Goal: Task Accomplishment & Management: Manage account settings

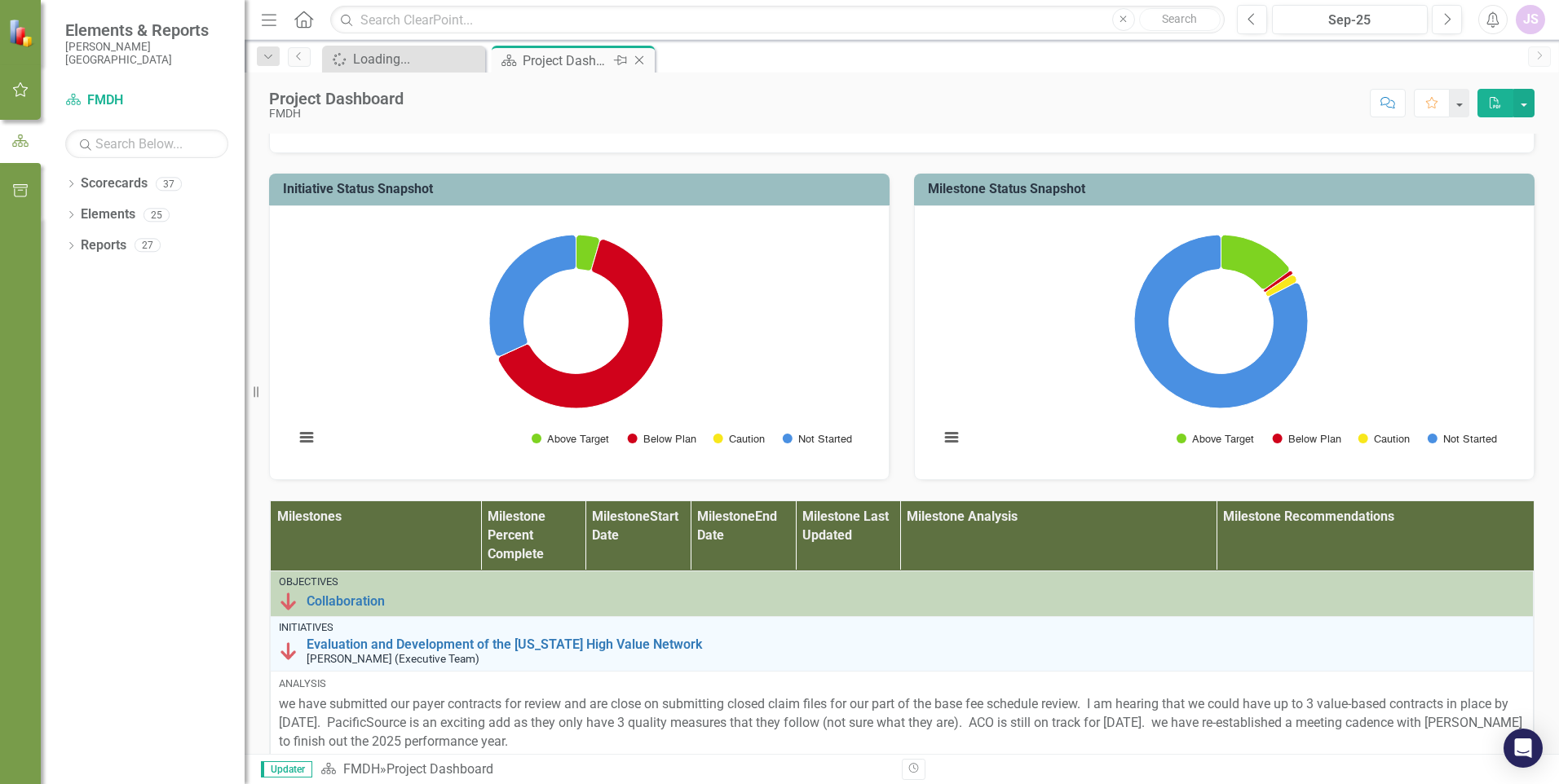
scroll to position [489, 0]
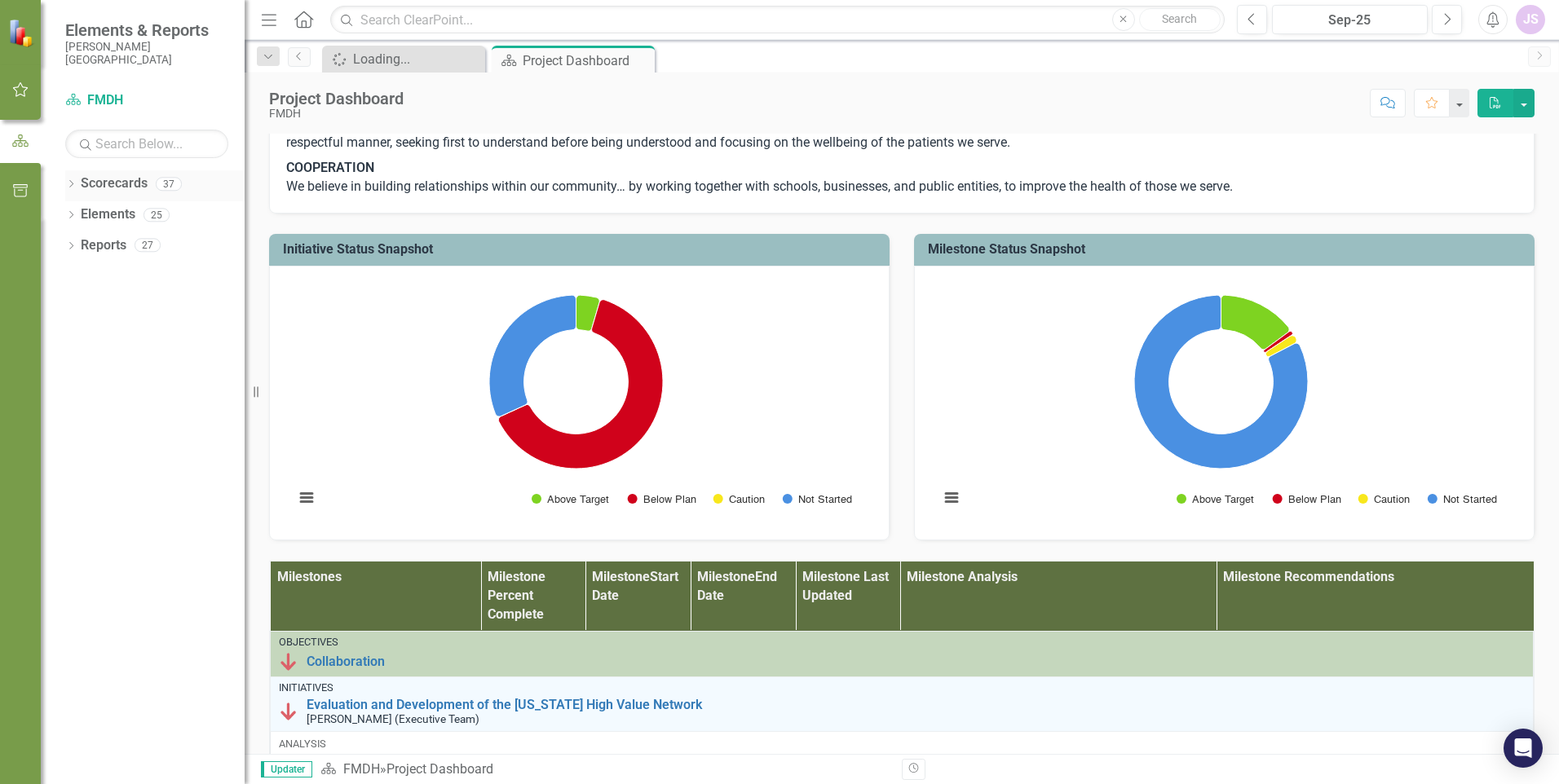
click at [72, 183] on icon "Dropdown" at bounding box center [71, 185] width 12 height 9
click at [80, 212] on icon "Dropdown" at bounding box center [79, 215] width 12 height 10
click at [100, 244] on icon "Dropdown" at bounding box center [95, 244] width 12 height 10
click at [92, 399] on icon "Dropdown" at bounding box center [95, 399] width 12 height 10
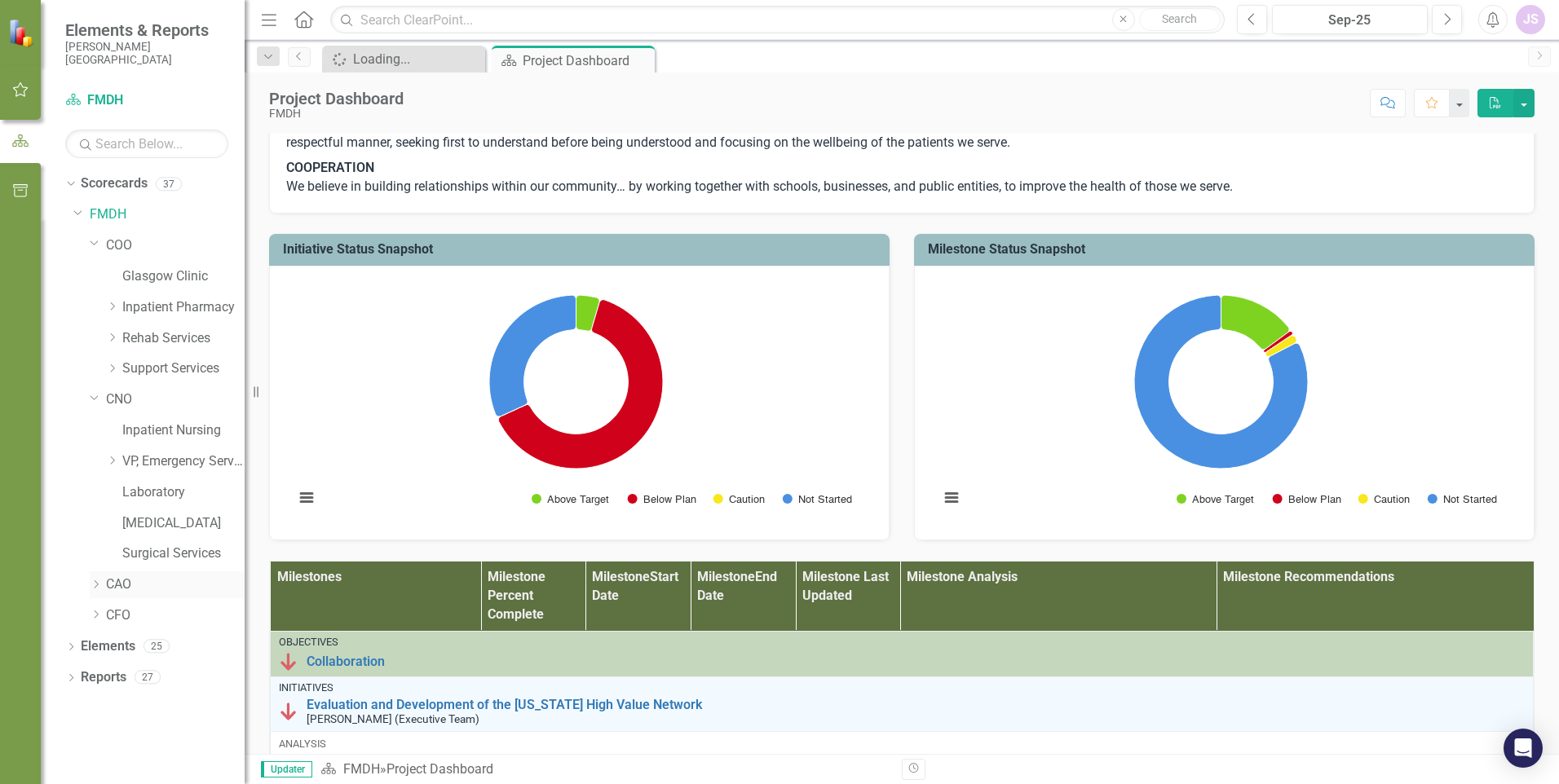
click at [95, 583] on icon "Dropdown" at bounding box center [95, 584] width 12 height 10
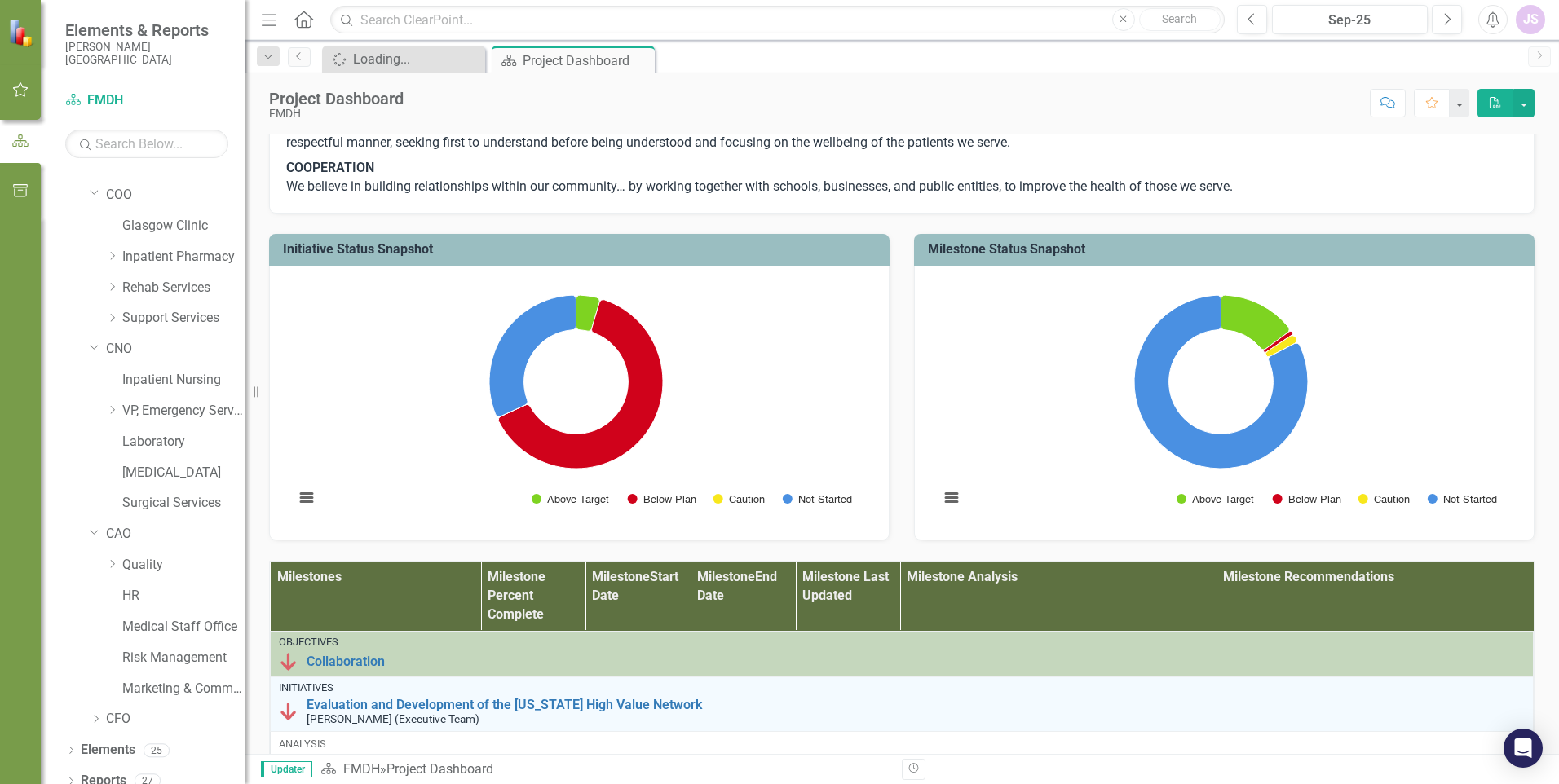
scroll to position [65, 0]
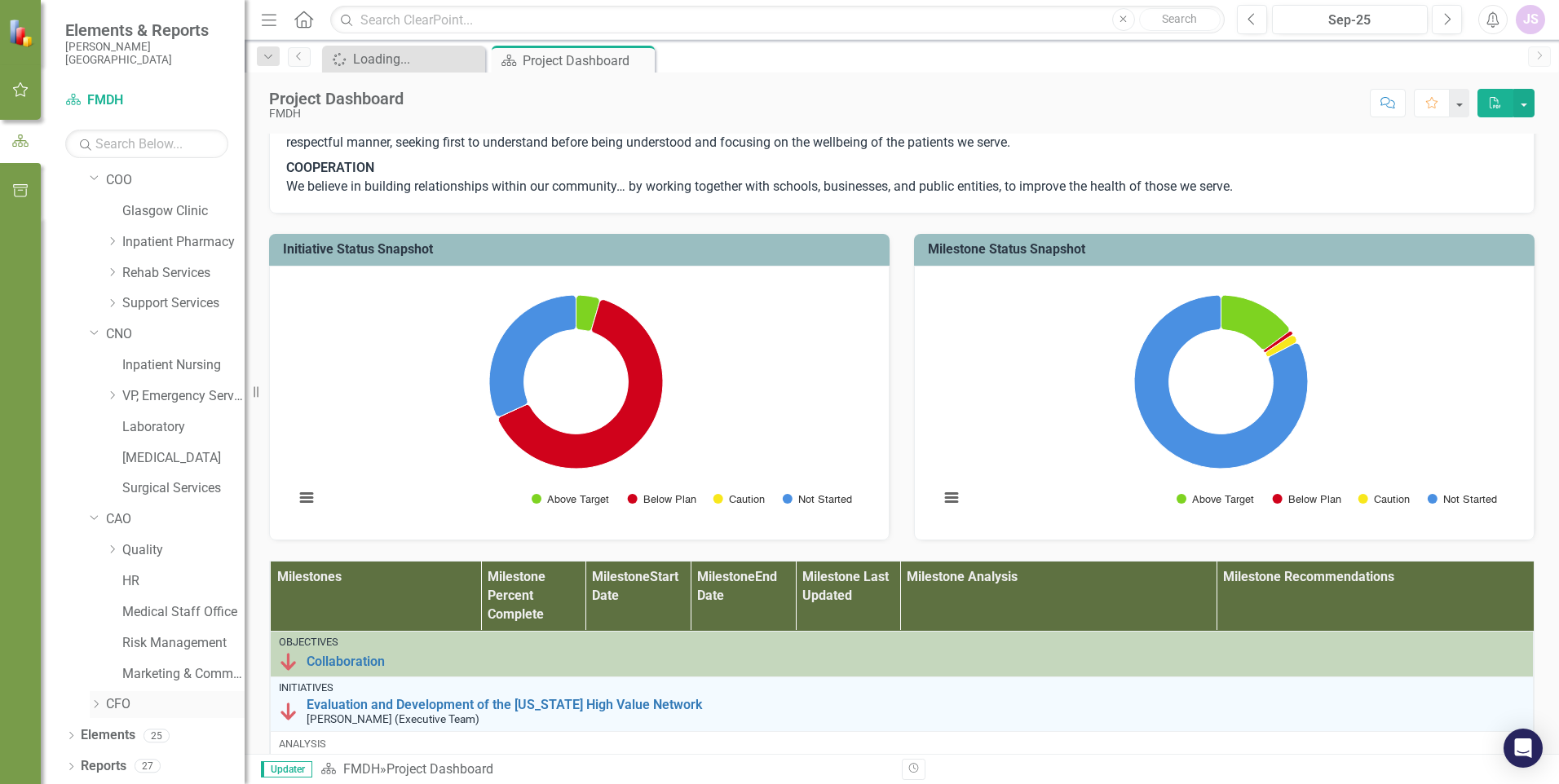
click at [93, 701] on icon "Dropdown" at bounding box center [95, 704] width 12 height 10
click at [71, 734] on icon "Dropdown" at bounding box center [71, 737] width 12 height 9
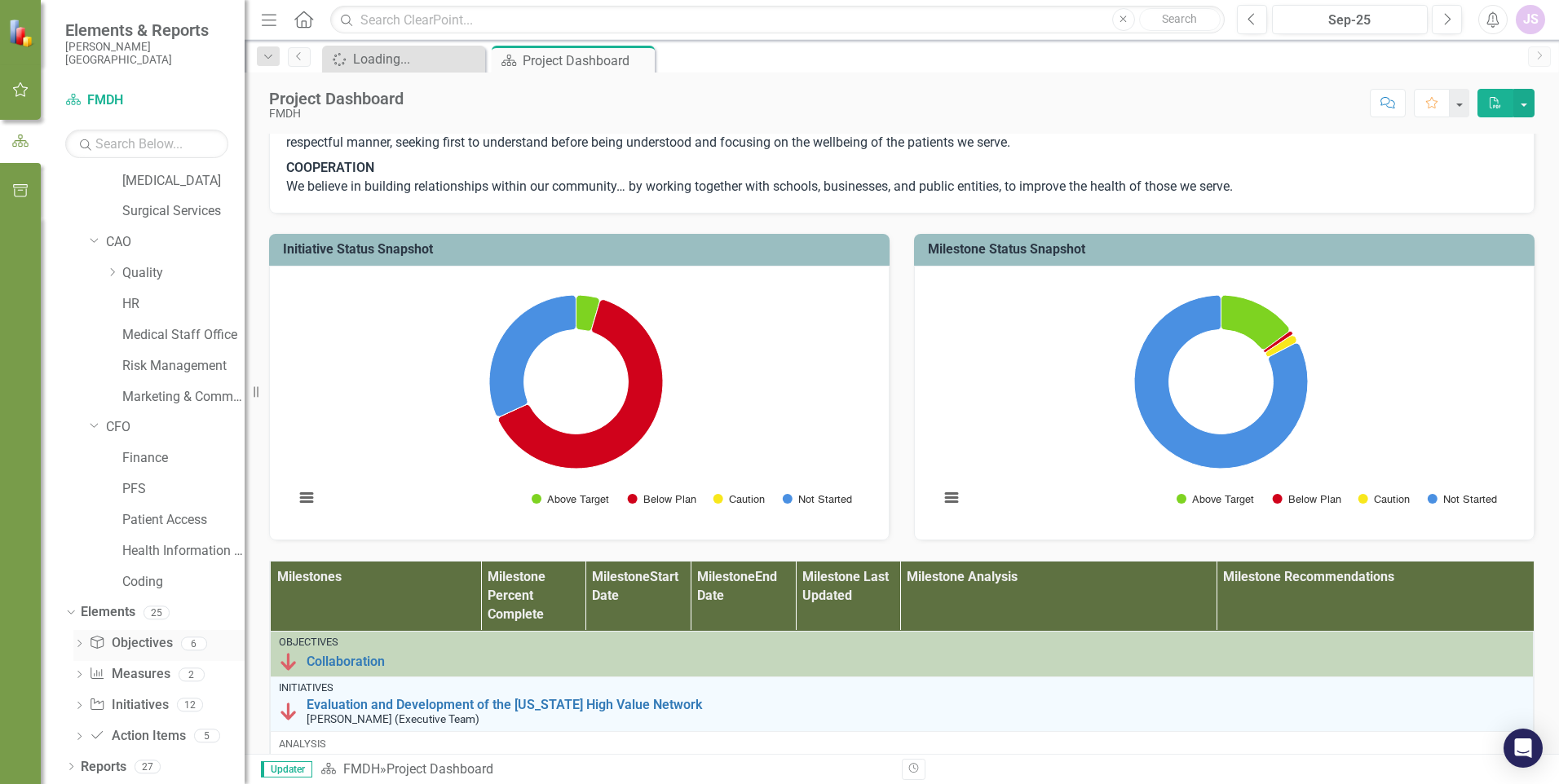
click at [74, 646] on icon "Dropdown" at bounding box center [79, 645] width 12 height 9
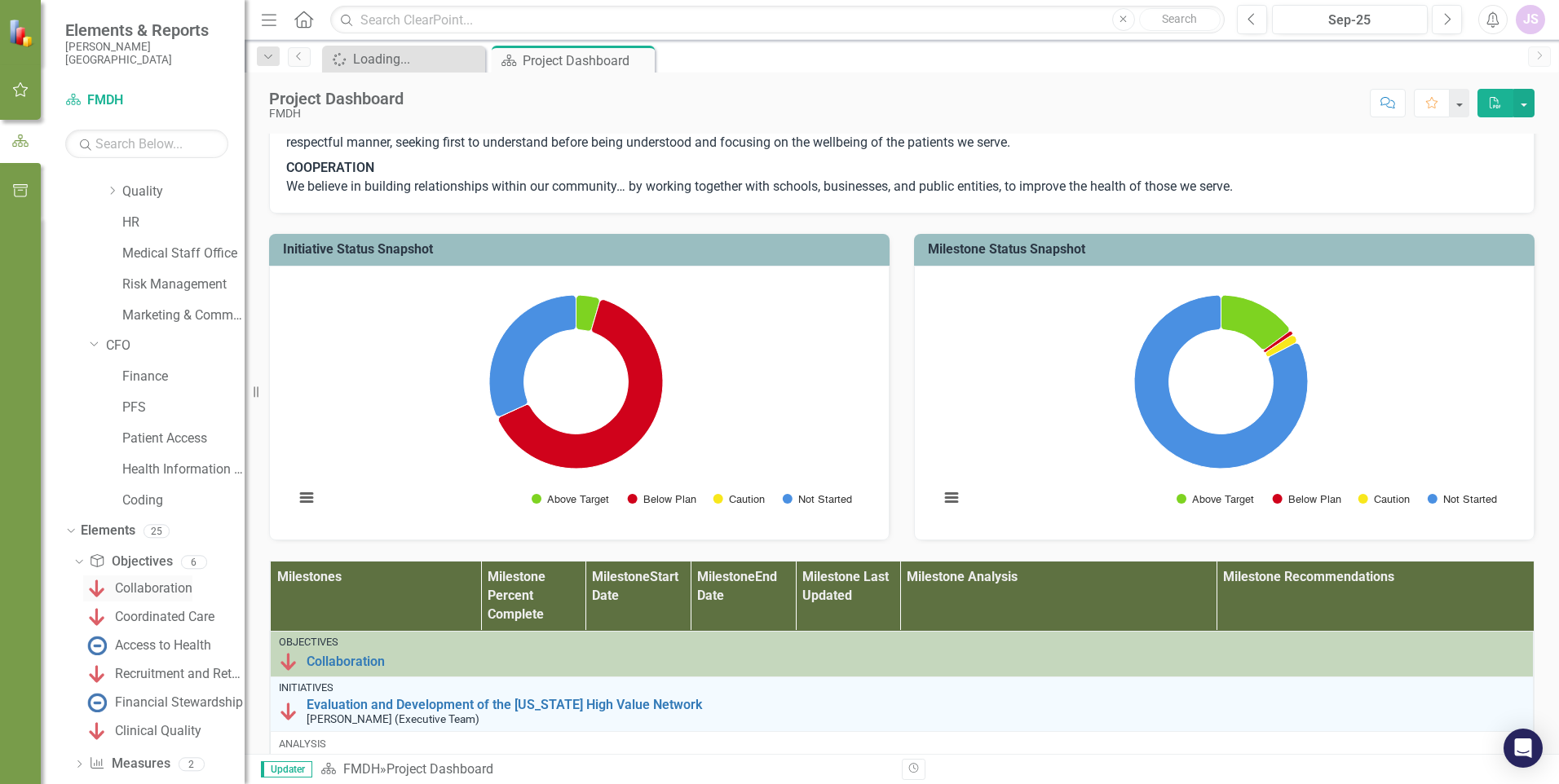
click at [97, 593] on img at bounding box center [97, 588] width 20 height 20
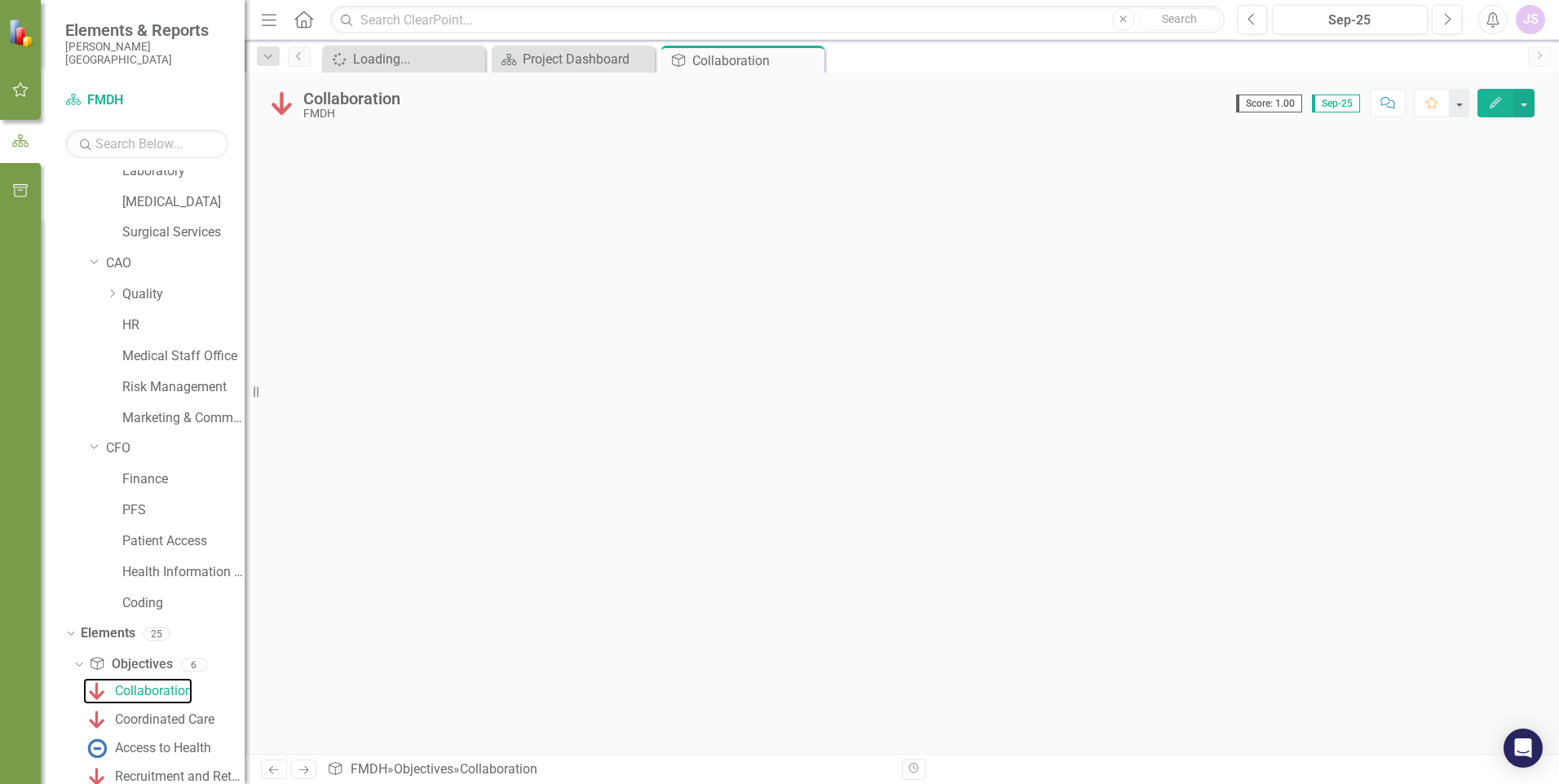
scroll to position [241, 0]
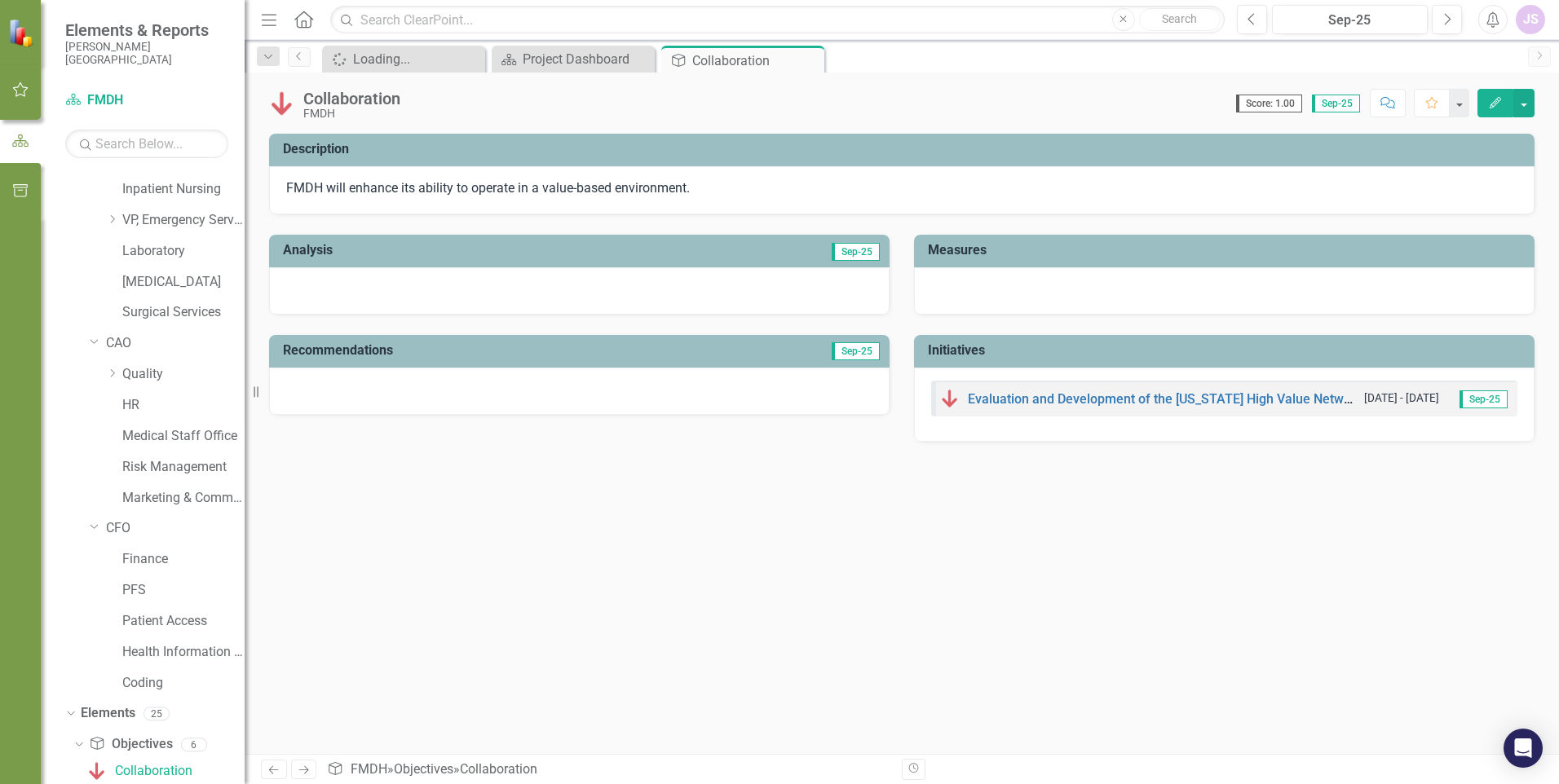
click at [1496, 103] on icon "Edit" at bounding box center [1495, 103] width 15 height 12
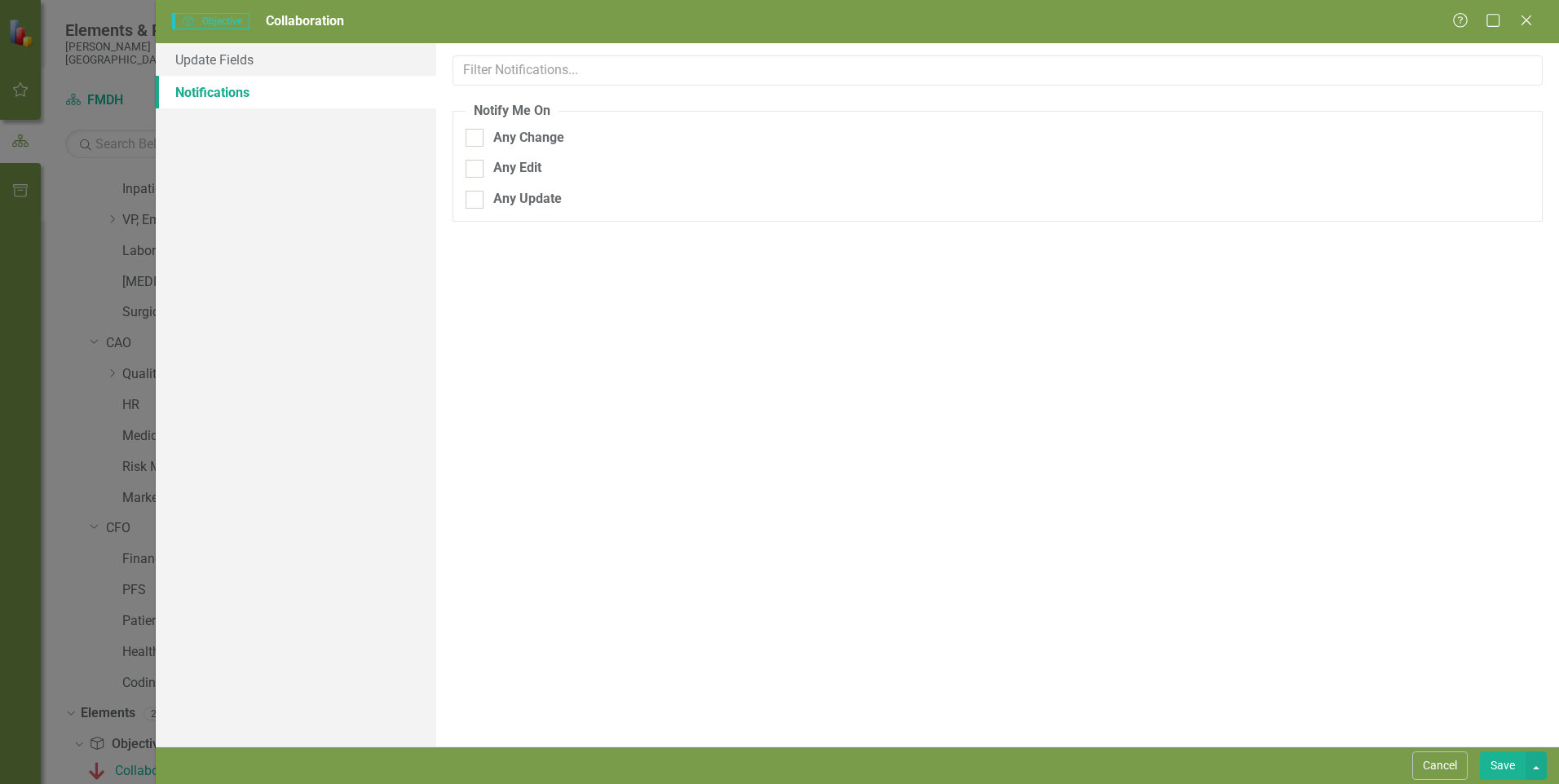
scroll to position [0, 0]
click at [1523, 21] on icon "Close" at bounding box center [1526, 20] width 21 height 16
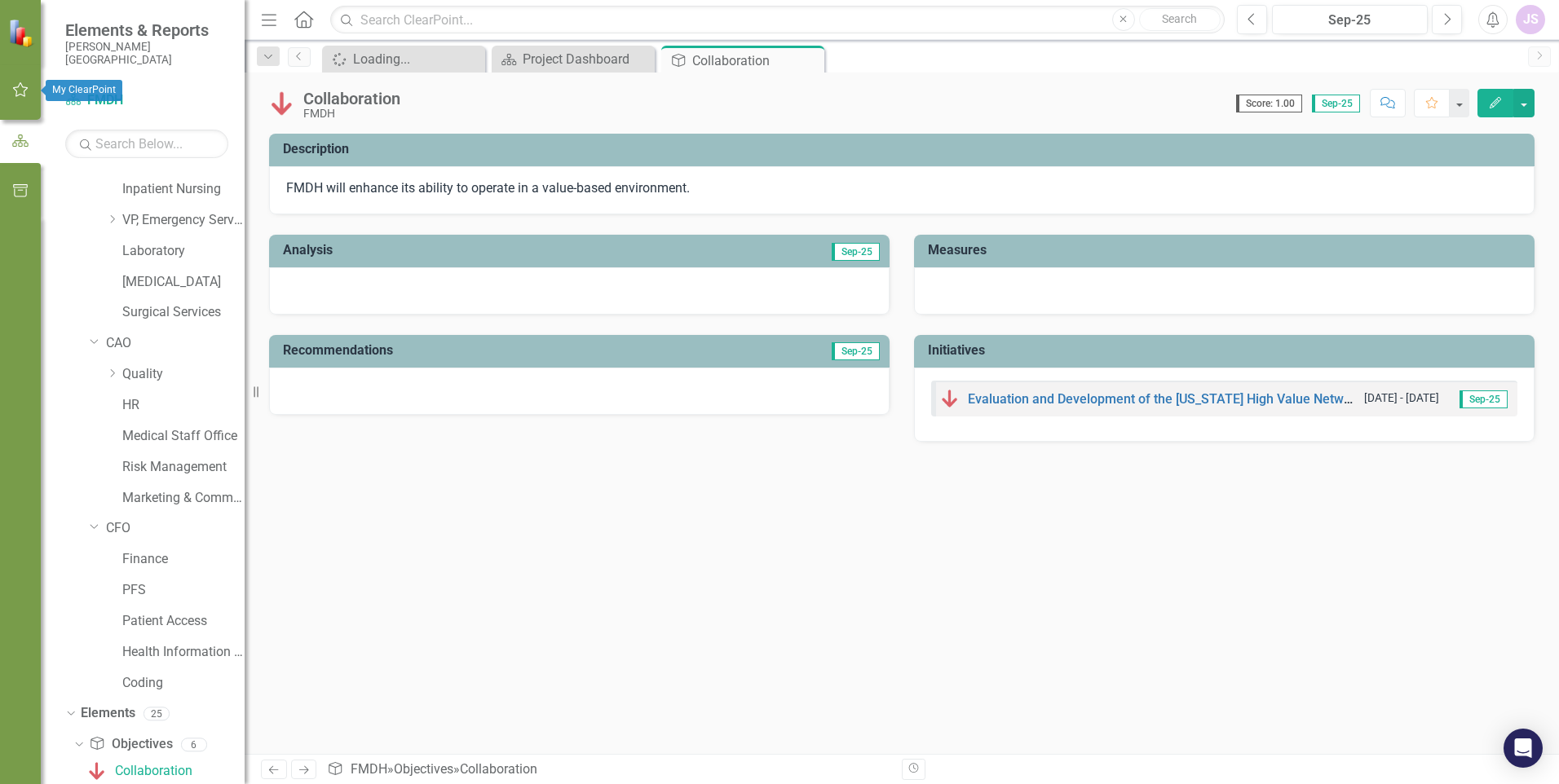
click at [16, 24] on img at bounding box center [22, 32] width 28 height 28
click at [27, 92] on icon "button" at bounding box center [21, 90] width 17 height 13
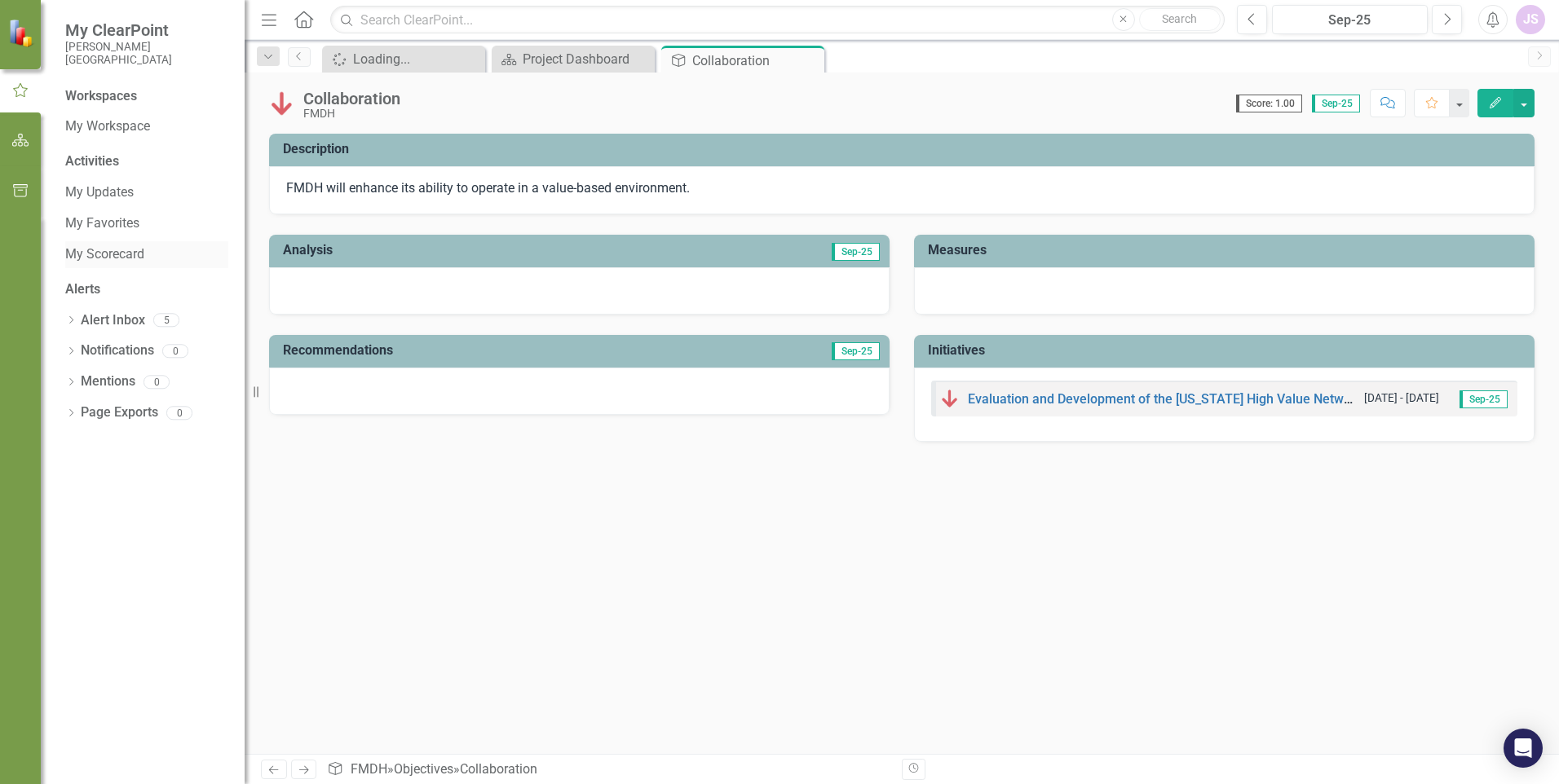
click at [70, 248] on link "My Scorecard" at bounding box center [147, 254] width 163 height 19
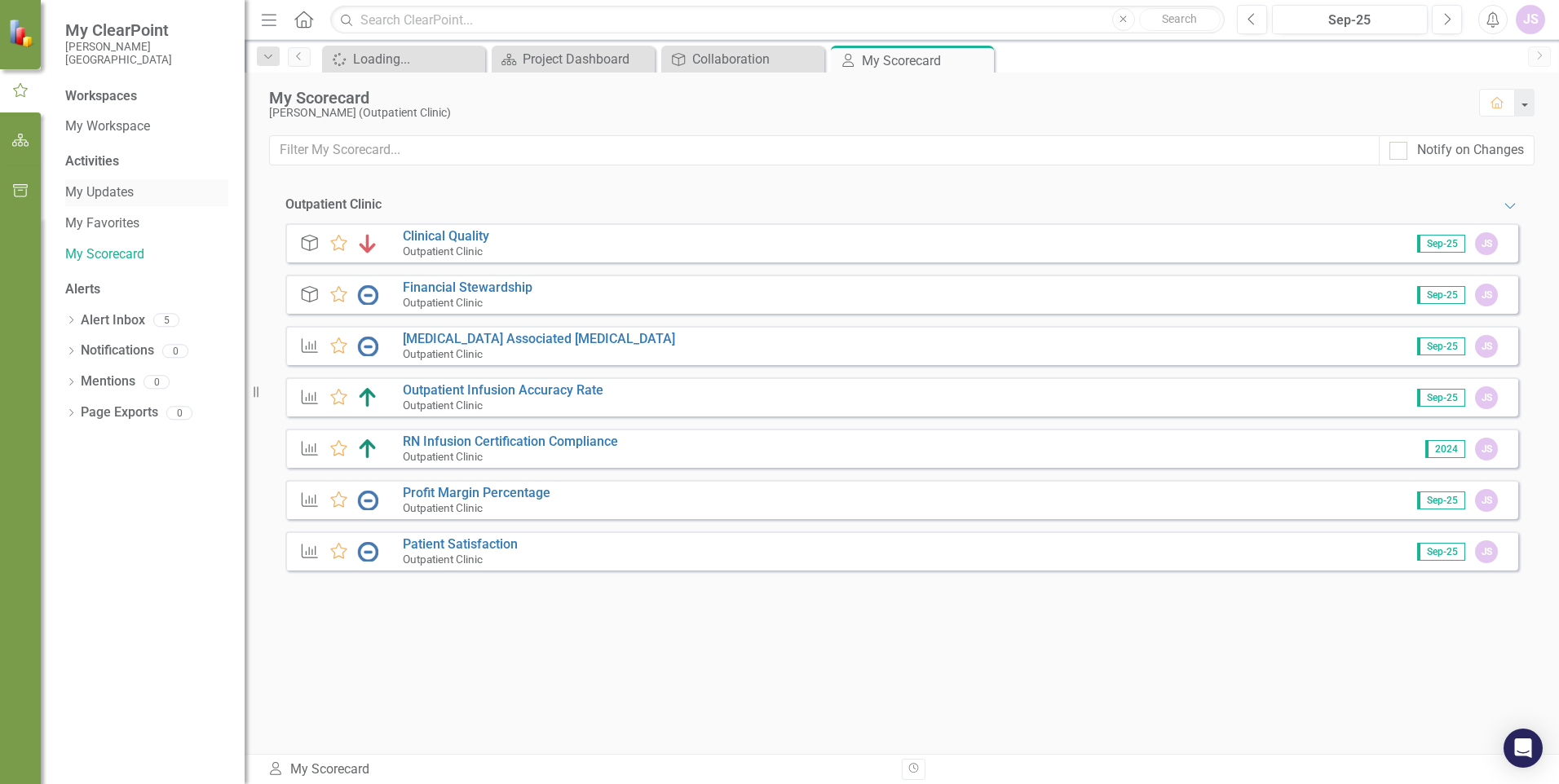
click at [80, 192] on link "My Updates" at bounding box center [147, 192] width 163 height 19
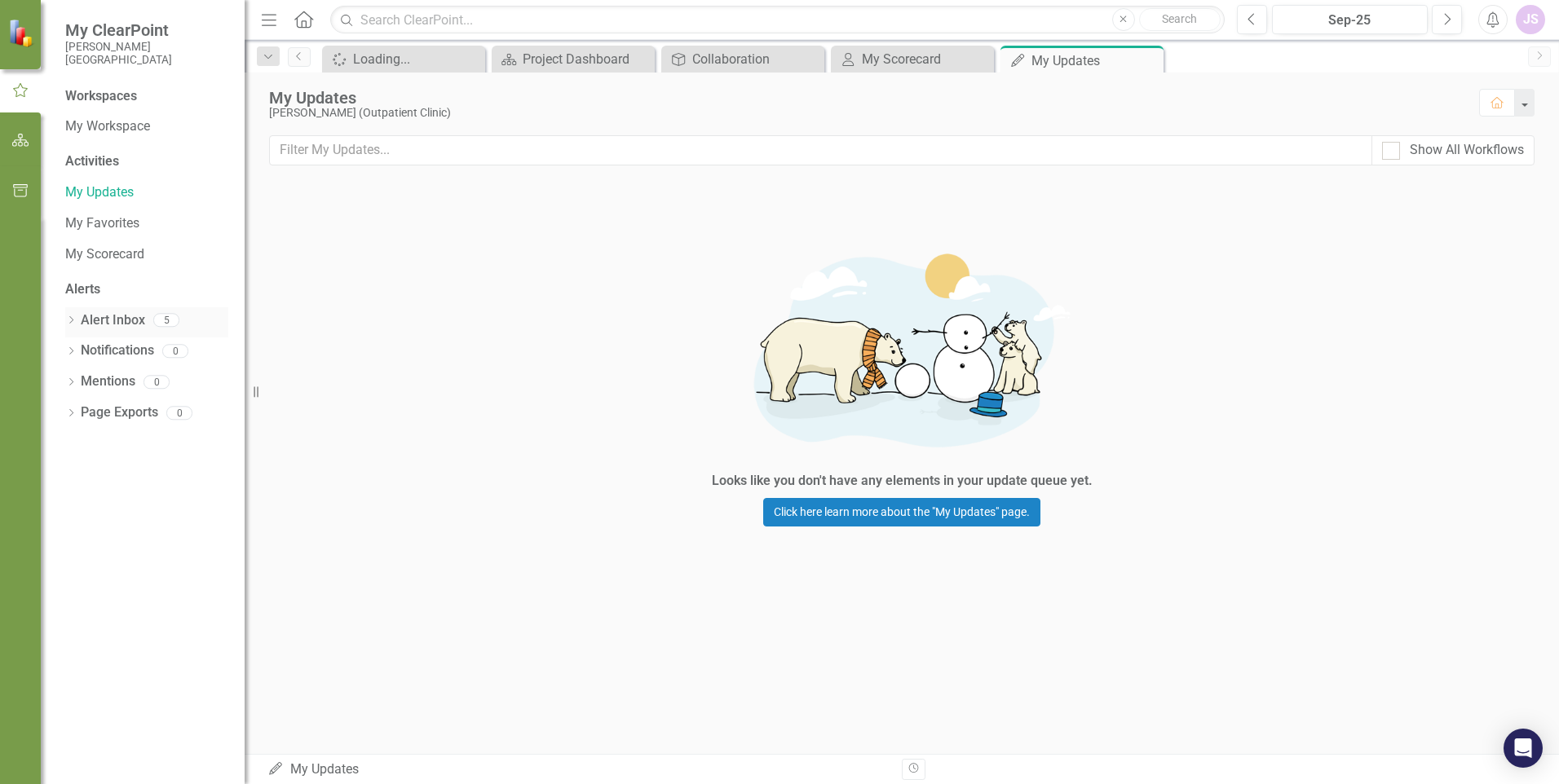
click at [108, 315] on link "Alert Inbox" at bounding box center [113, 321] width 65 height 19
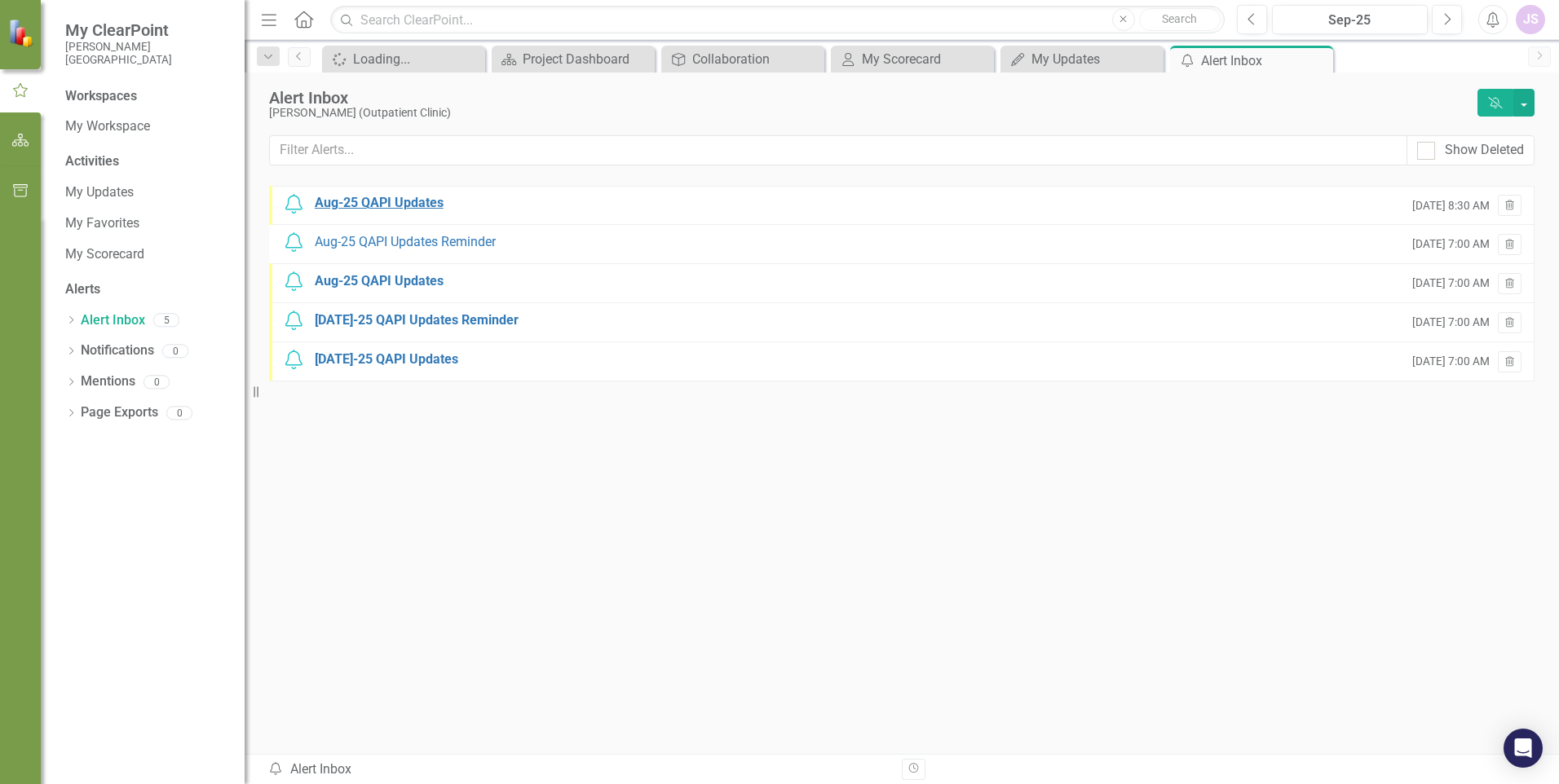
click at [383, 201] on div "Aug-25 QAPI Updates" at bounding box center [378, 203] width 129 height 19
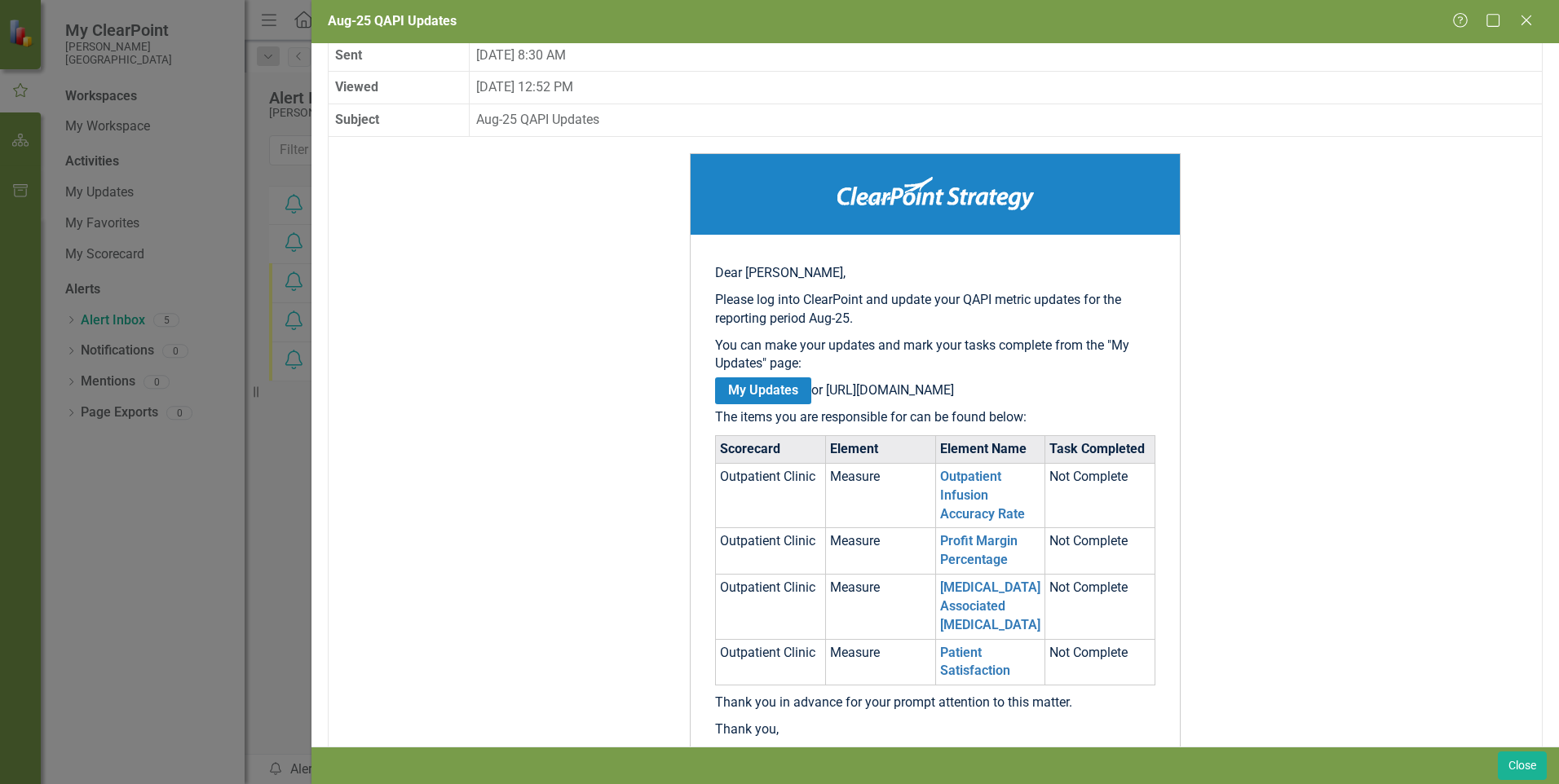
scroll to position [163, 0]
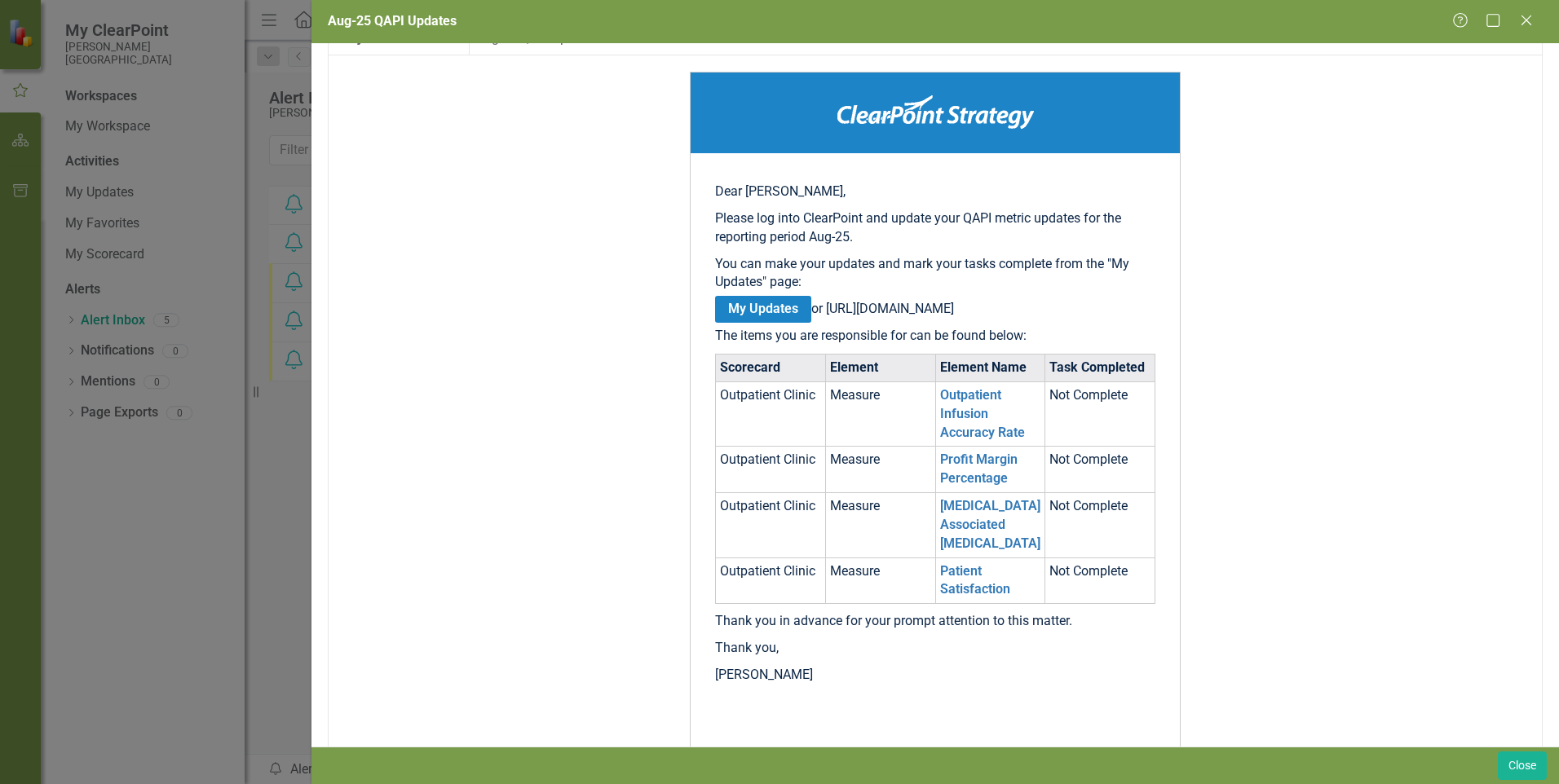
click at [756, 412] on td "Outpatient Clinic" at bounding box center [770, 414] width 110 height 65
click at [959, 429] on link "Outpatient Infusion Accuracy Rate" at bounding box center [983, 414] width 85 height 53
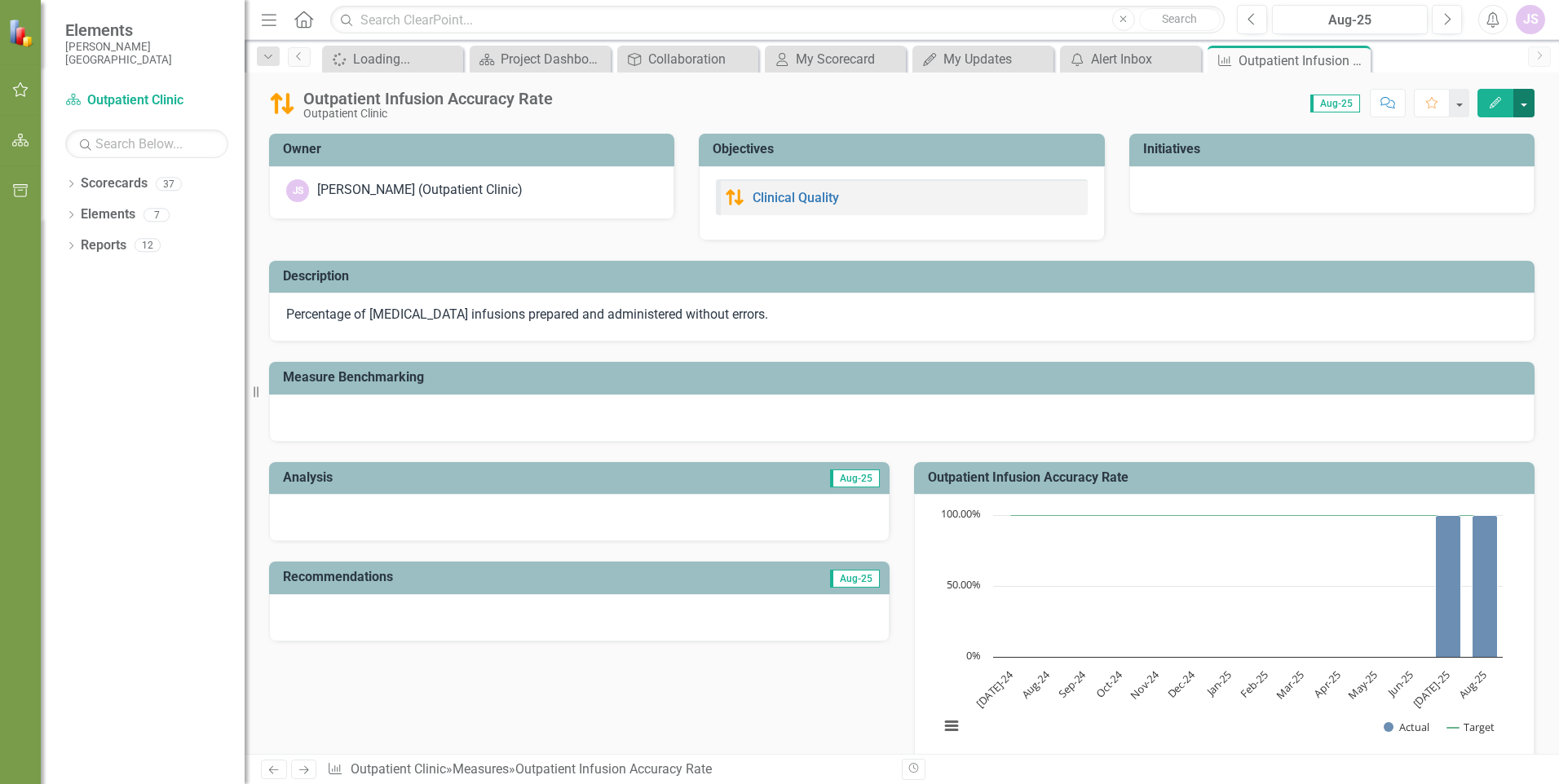
click at [1528, 104] on button "button" at bounding box center [1524, 103] width 22 height 28
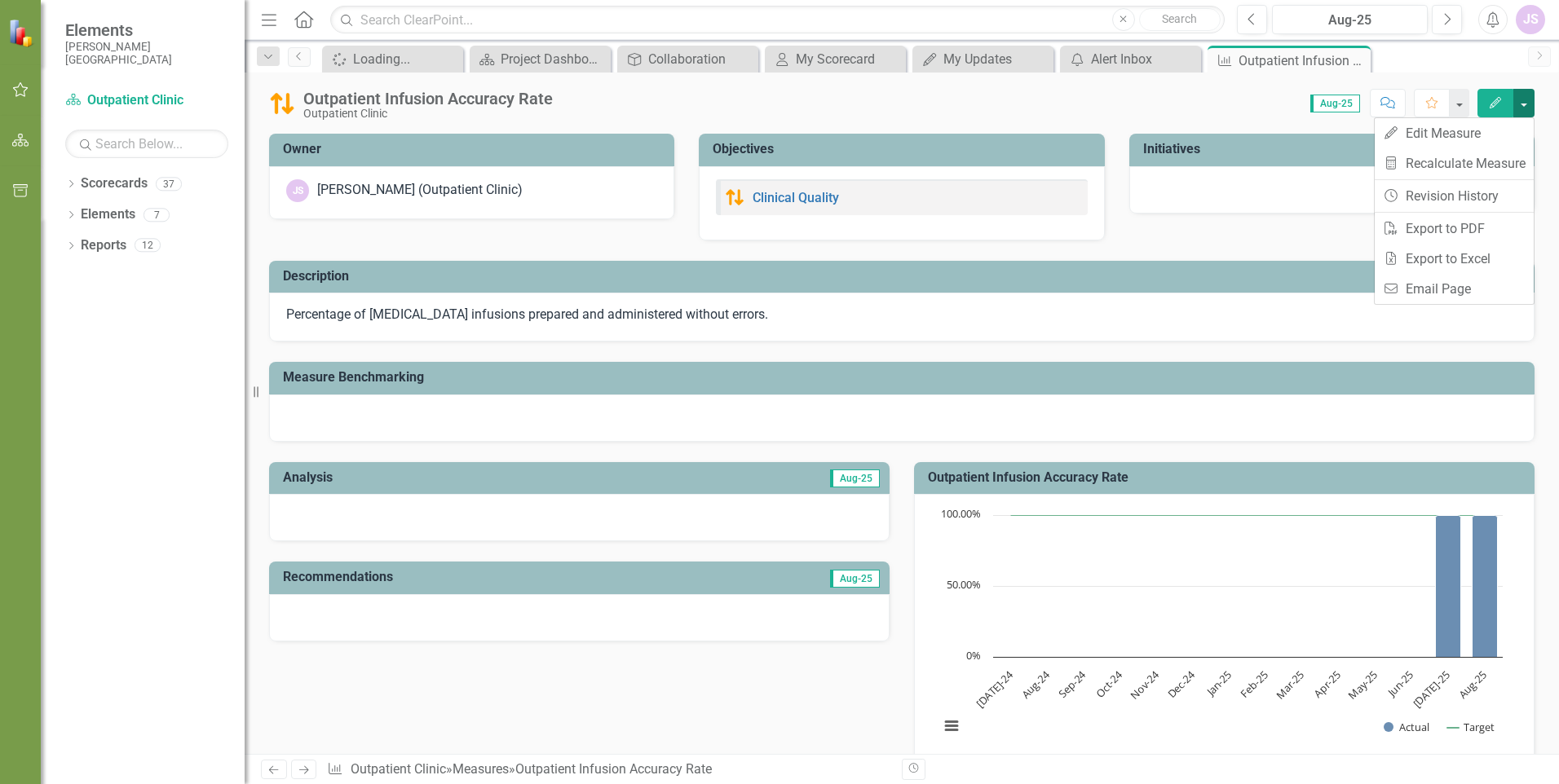
click at [1528, 104] on button "button" at bounding box center [1524, 103] width 22 height 28
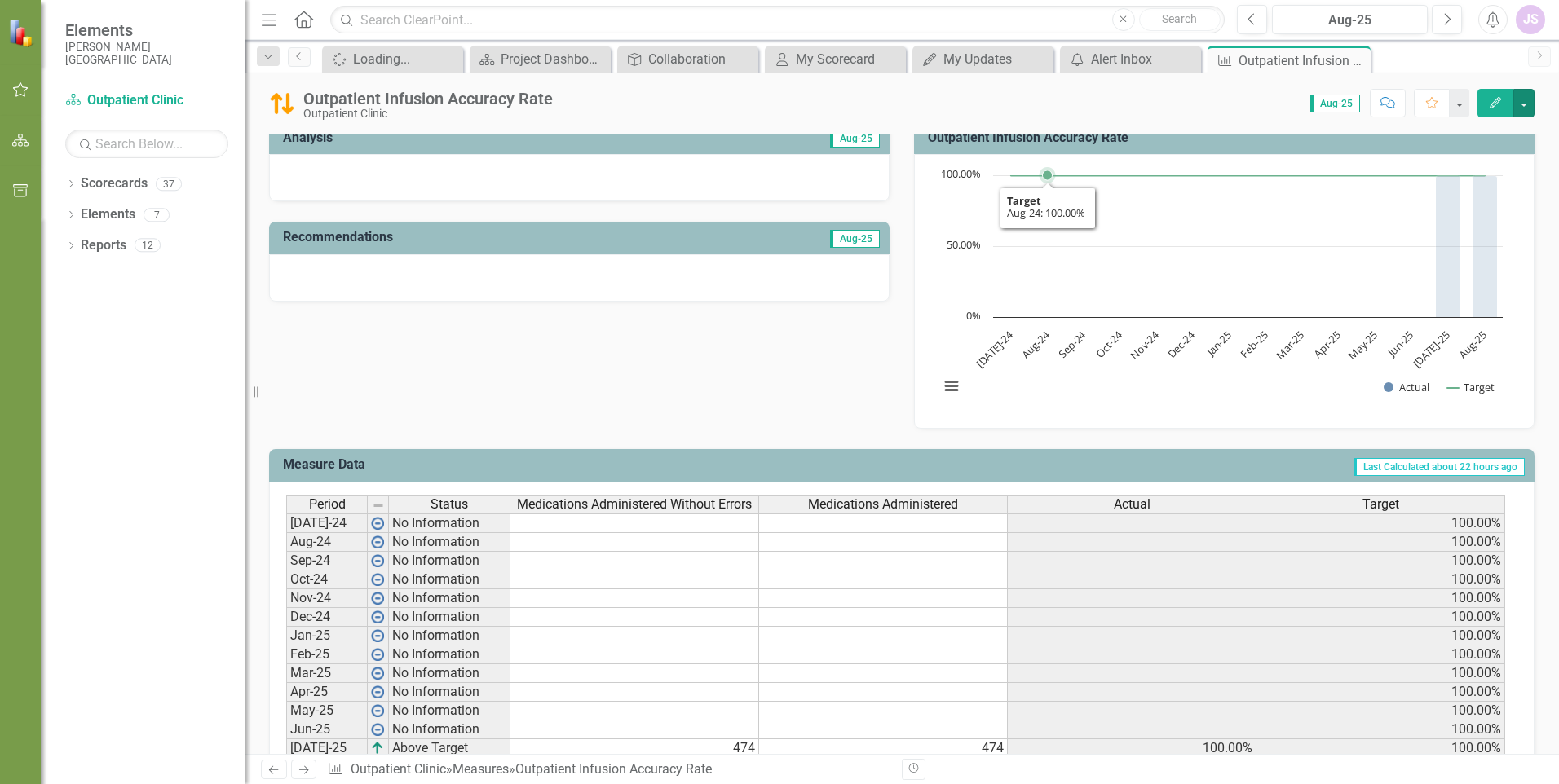
scroll to position [489, 0]
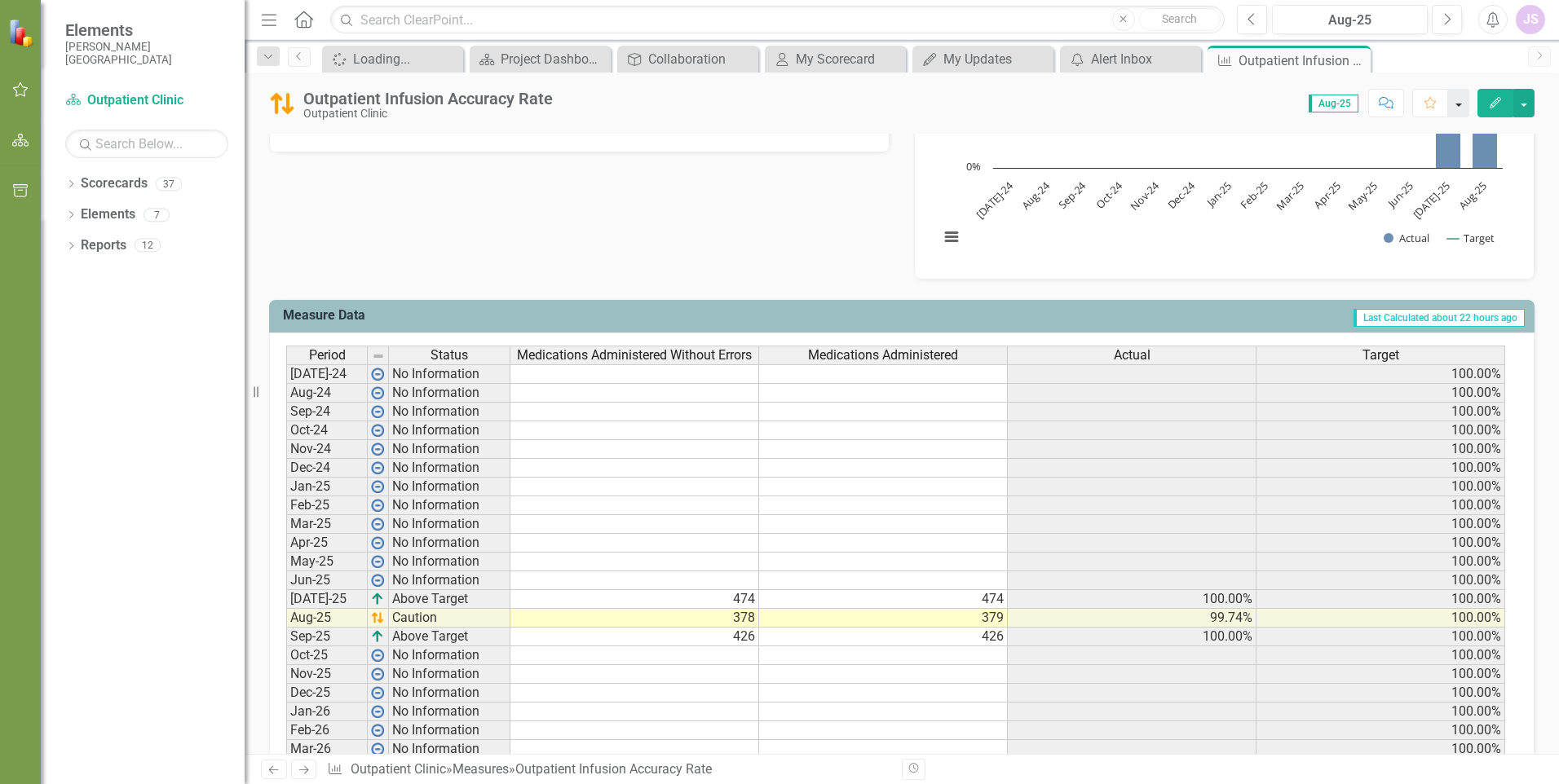
click at [1460, 105] on button "button" at bounding box center [1459, 103] width 22 height 28
click at [72, 187] on icon "Dropdown" at bounding box center [71, 185] width 12 height 9
click at [19, 90] on icon "button" at bounding box center [21, 90] width 17 height 13
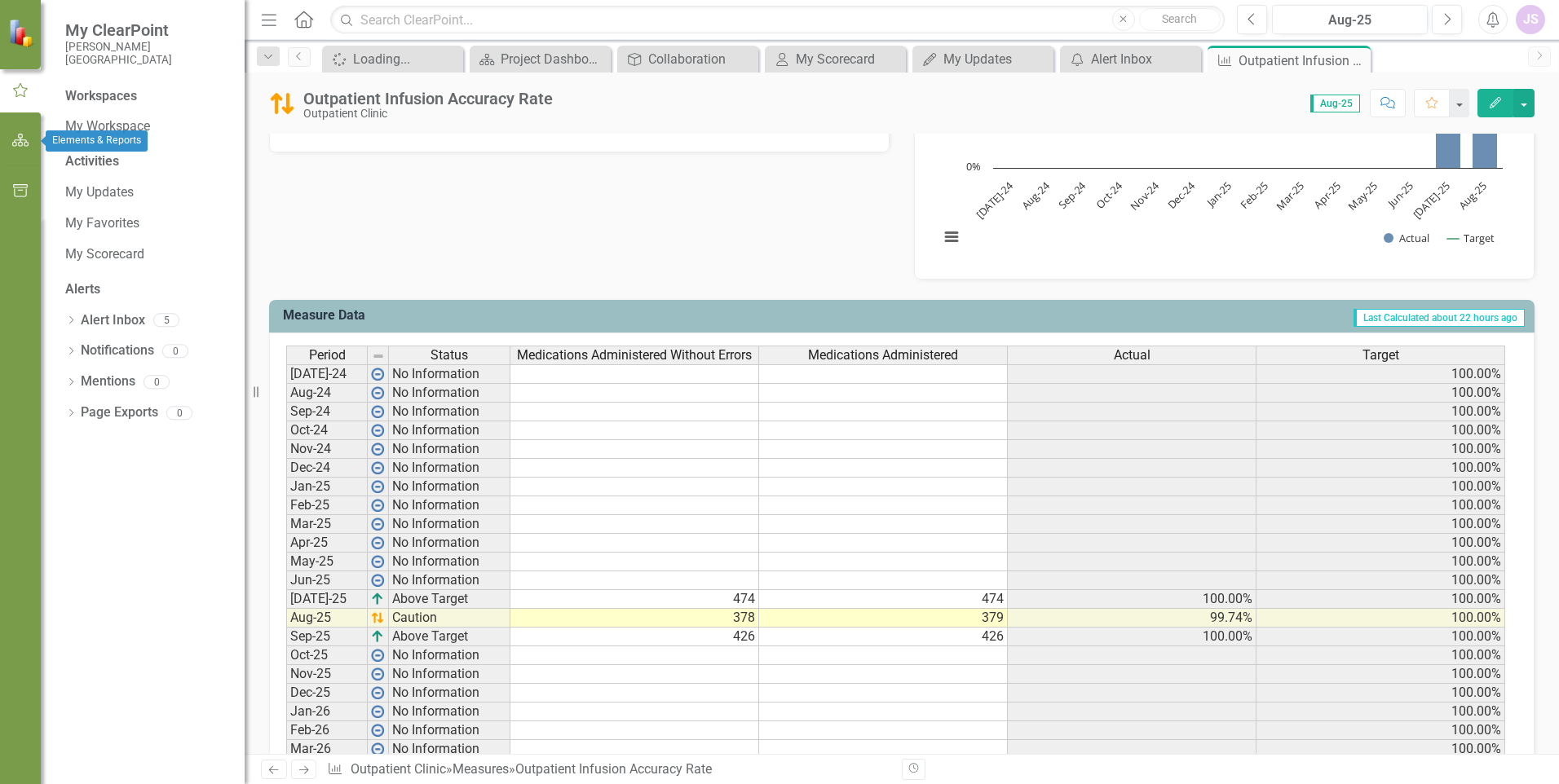
click at [21, 142] on icon "button" at bounding box center [21, 140] width 17 height 13
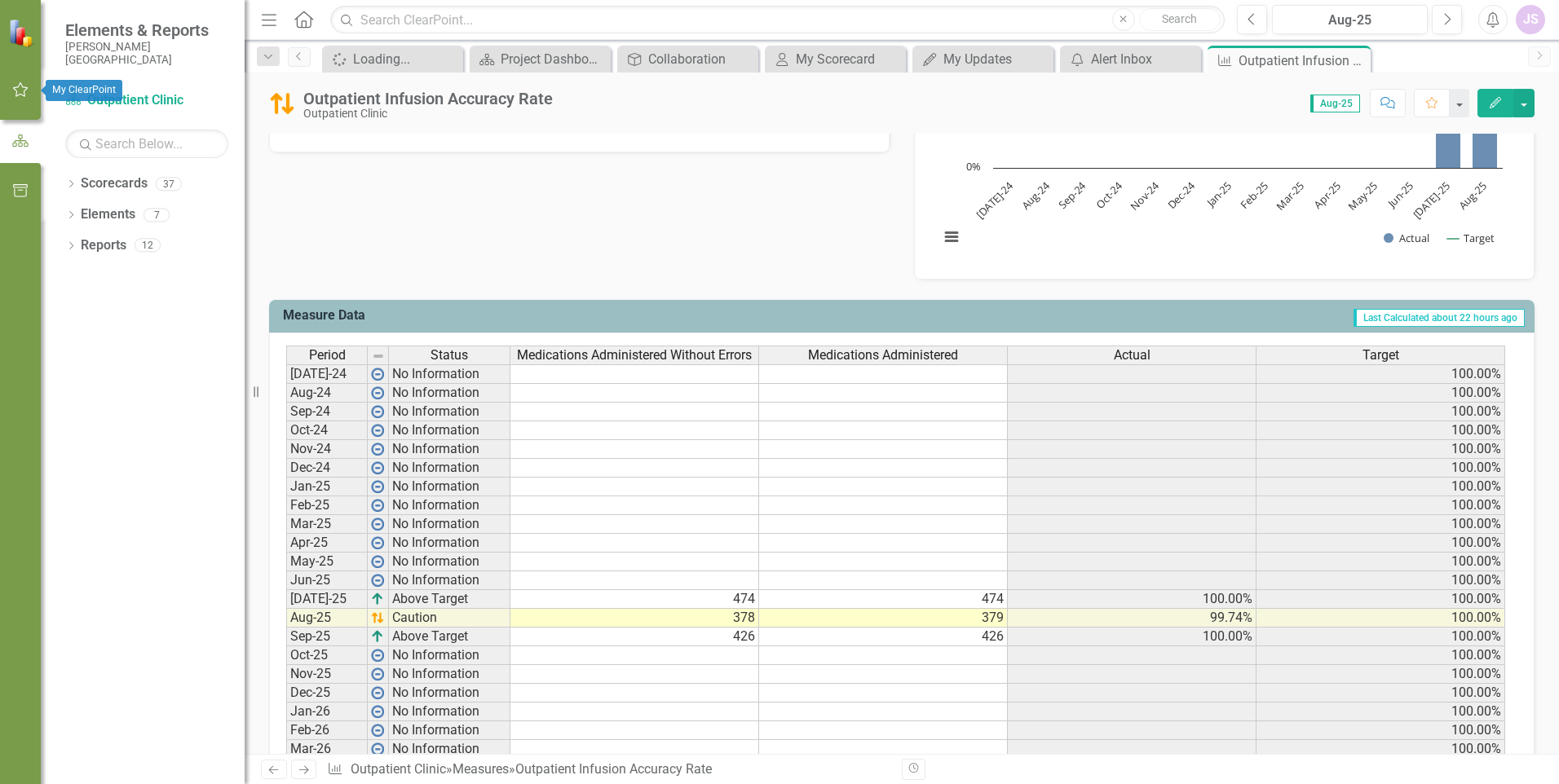
click at [30, 99] on button "button" at bounding box center [21, 90] width 36 height 34
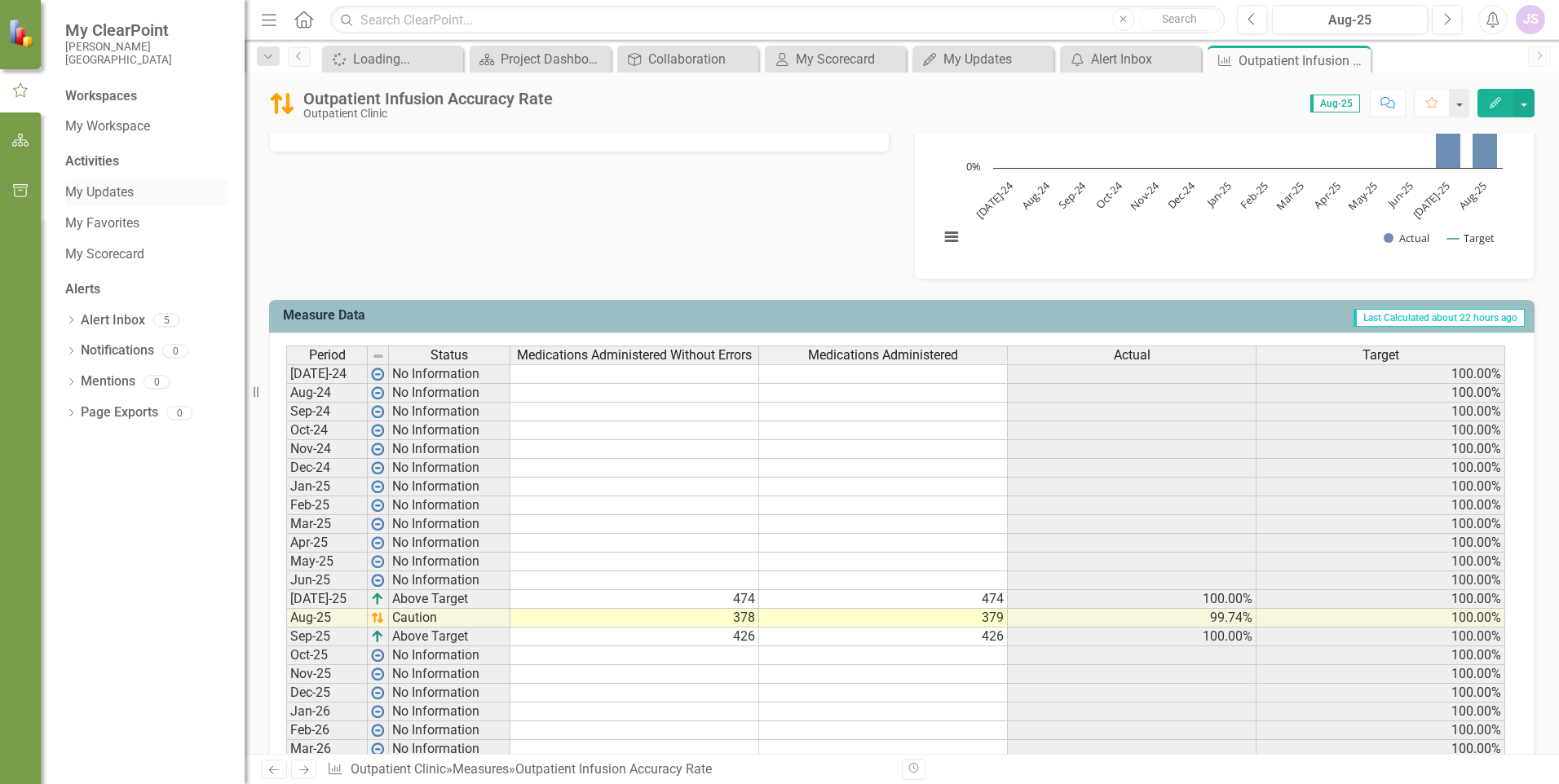
click at [95, 186] on link "My Updates" at bounding box center [147, 192] width 163 height 19
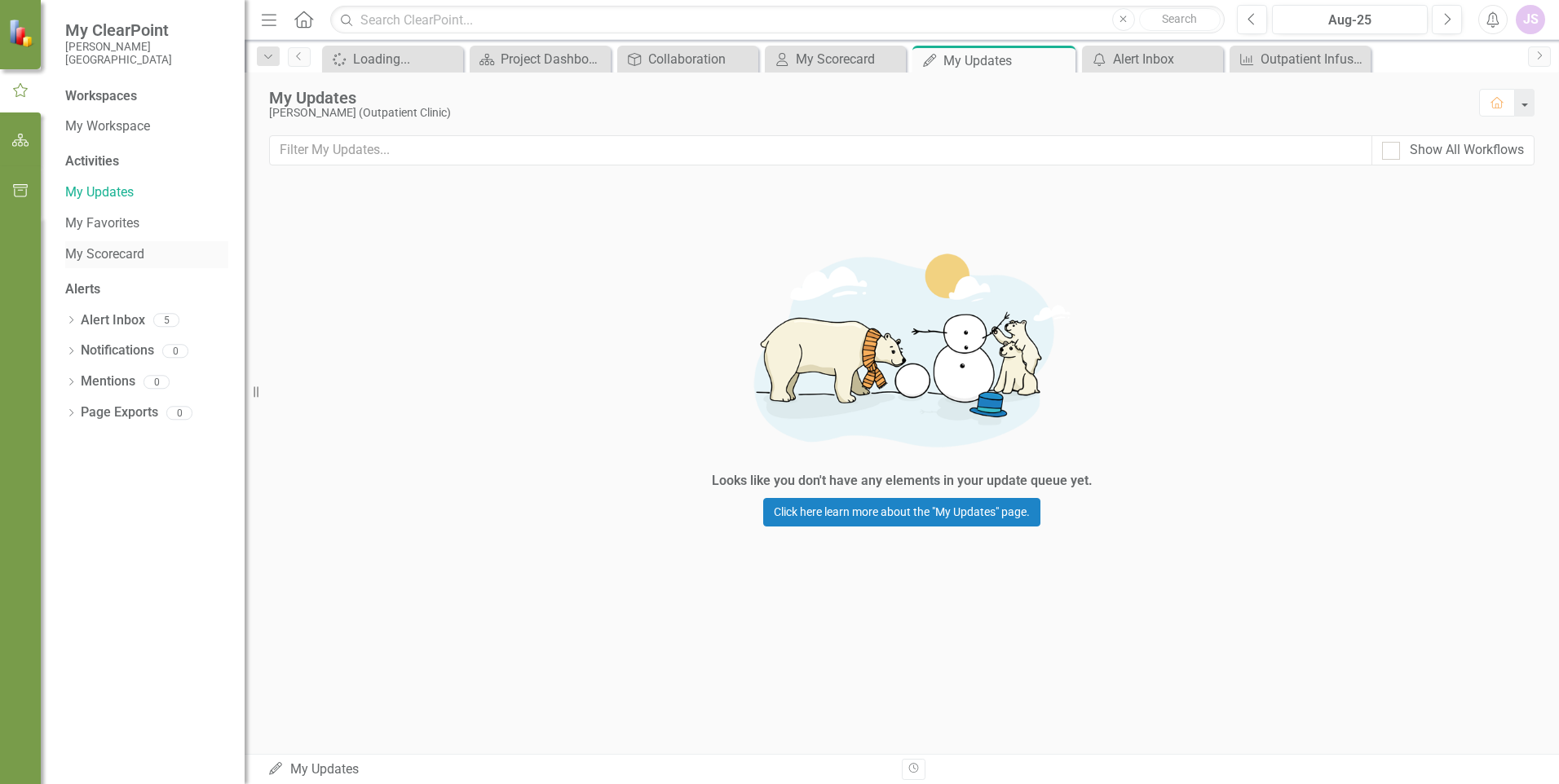
click at [67, 258] on link "My Scorecard" at bounding box center [147, 254] width 163 height 19
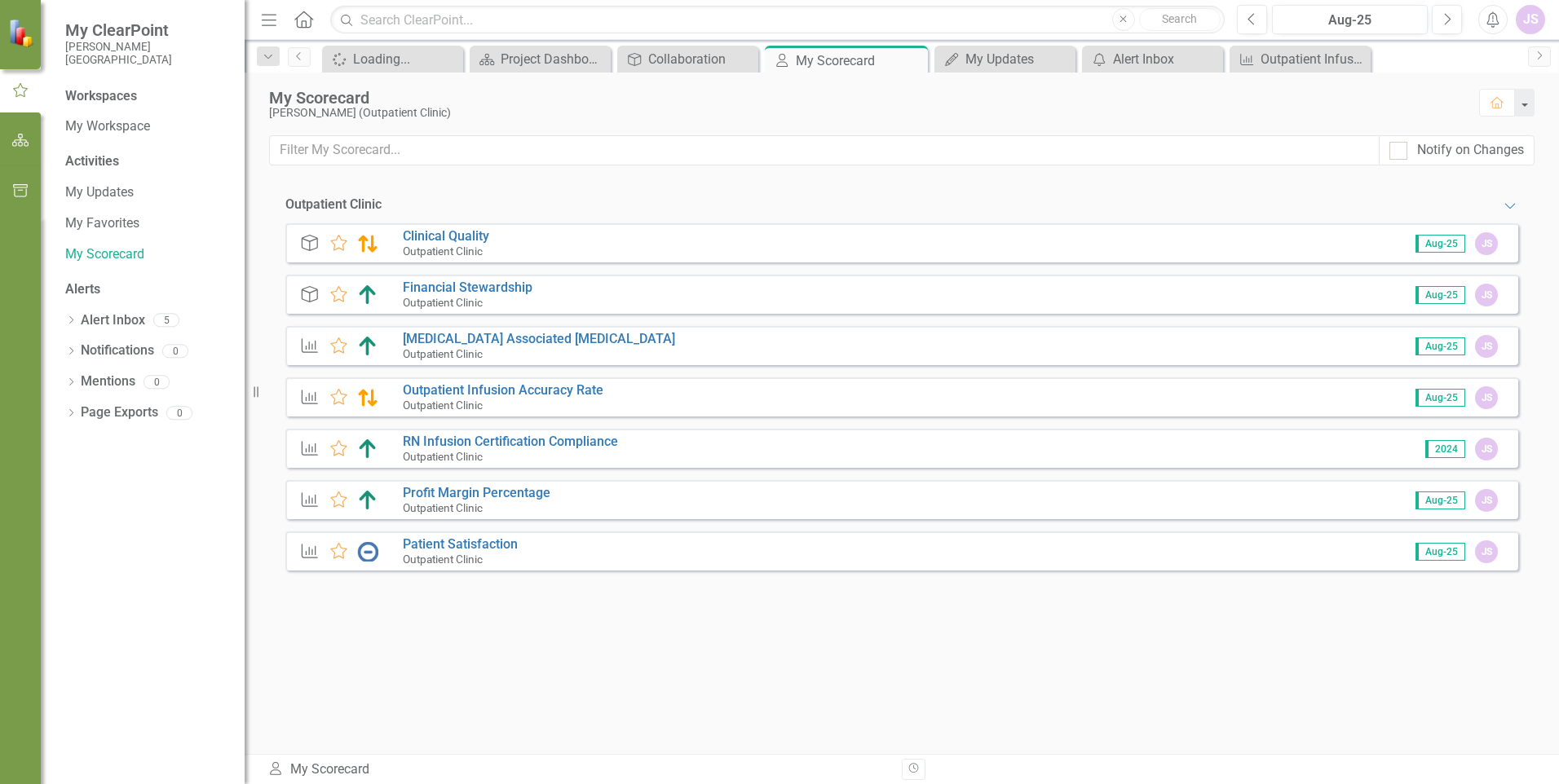
click at [309, 244] on icon "Objective" at bounding box center [310, 243] width 22 height 17
click at [412, 235] on link "Clinical Quality" at bounding box center [446, 235] width 86 height 16
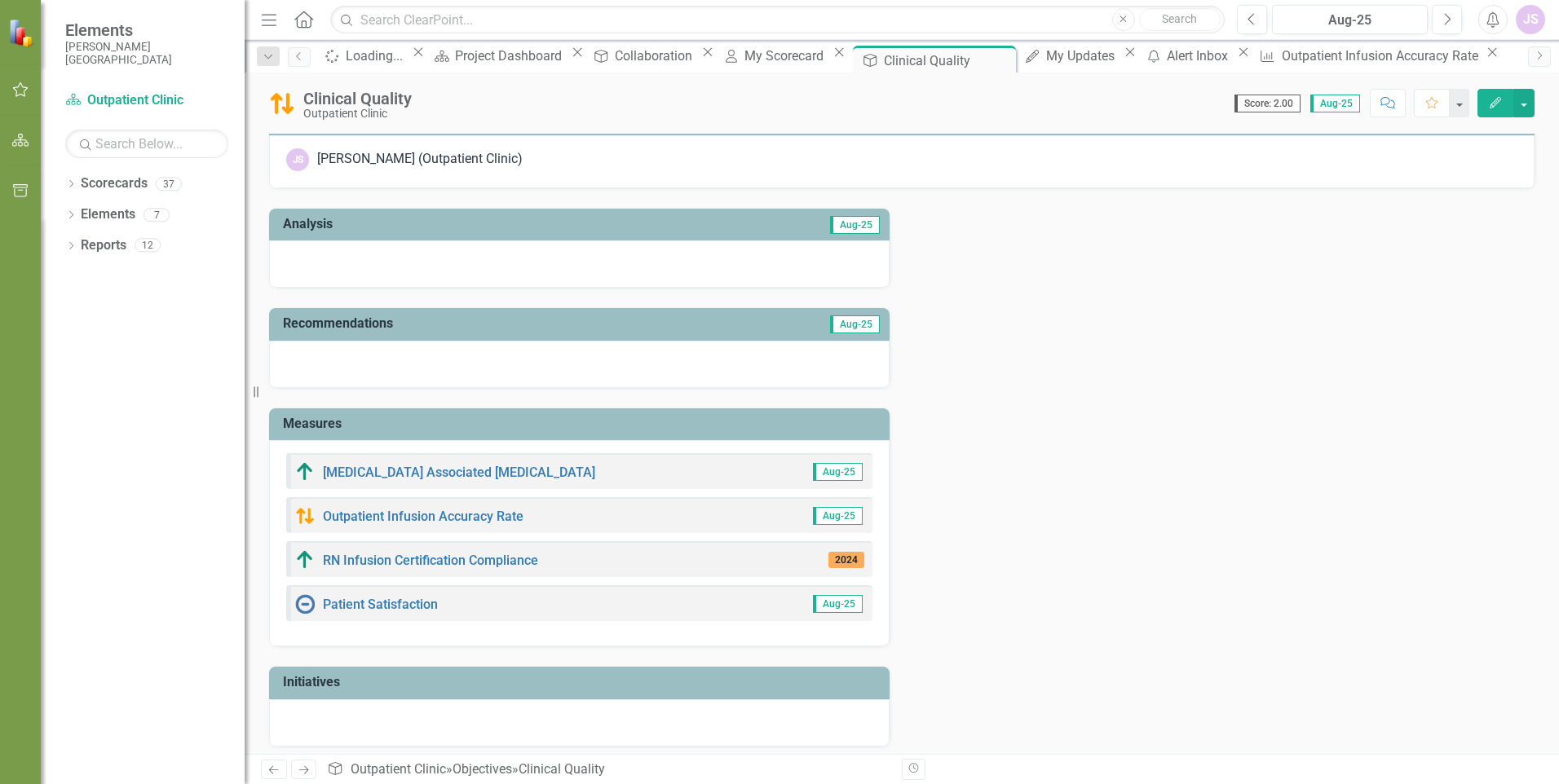
scroll to position [40, 0]
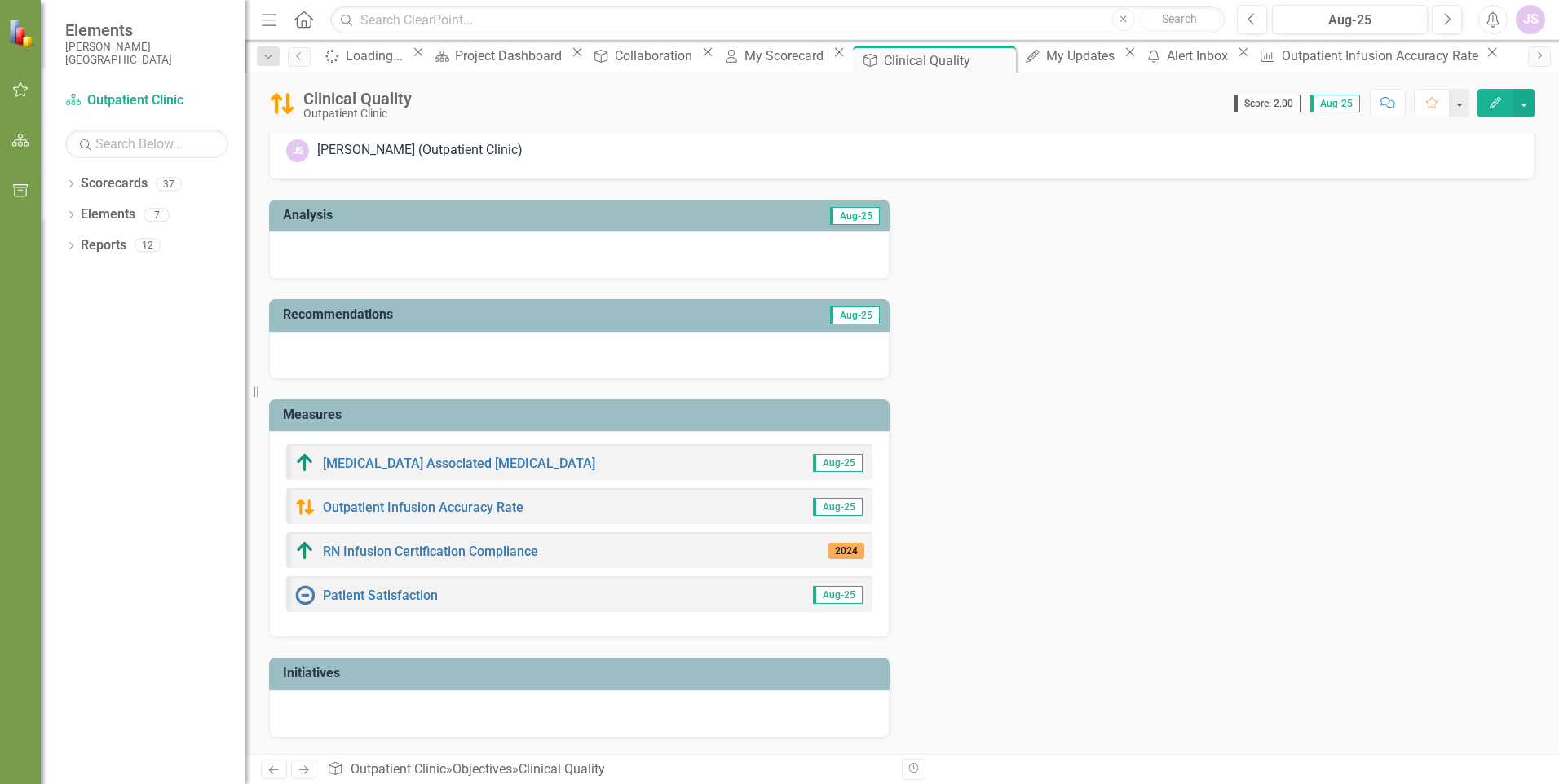
click at [301, 457] on img at bounding box center [305, 463] width 20 height 20
click at [376, 460] on link "[MEDICAL_DATA] Associated [MEDICAL_DATA]" at bounding box center [459, 463] width 272 height 16
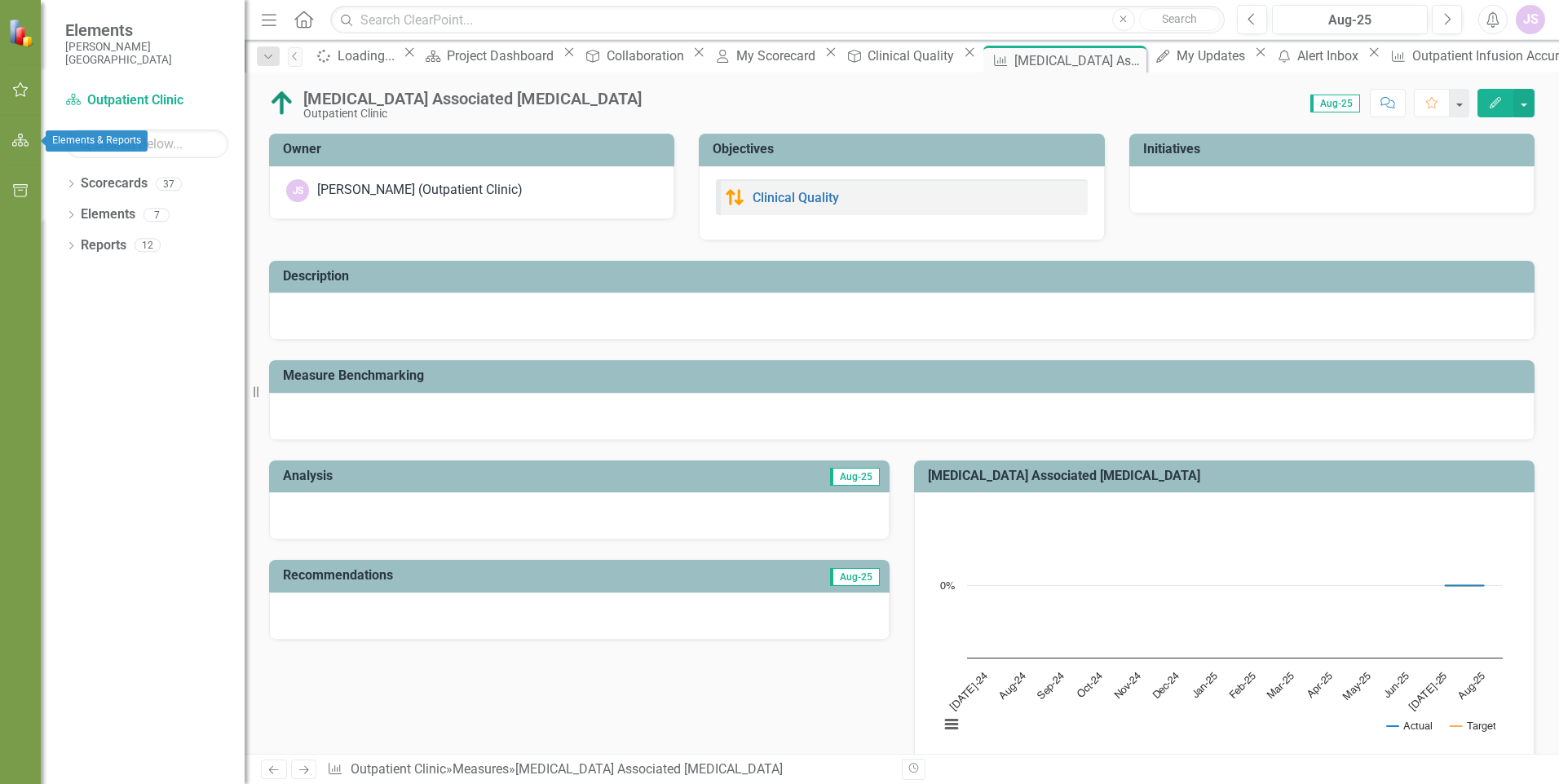
click at [15, 139] on icon "button" at bounding box center [21, 140] width 17 height 13
click at [11, 191] on button "button" at bounding box center [21, 191] width 36 height 34
click at [12, 138] on icon "button" at bounding box center [21, 140] width 17 height 13
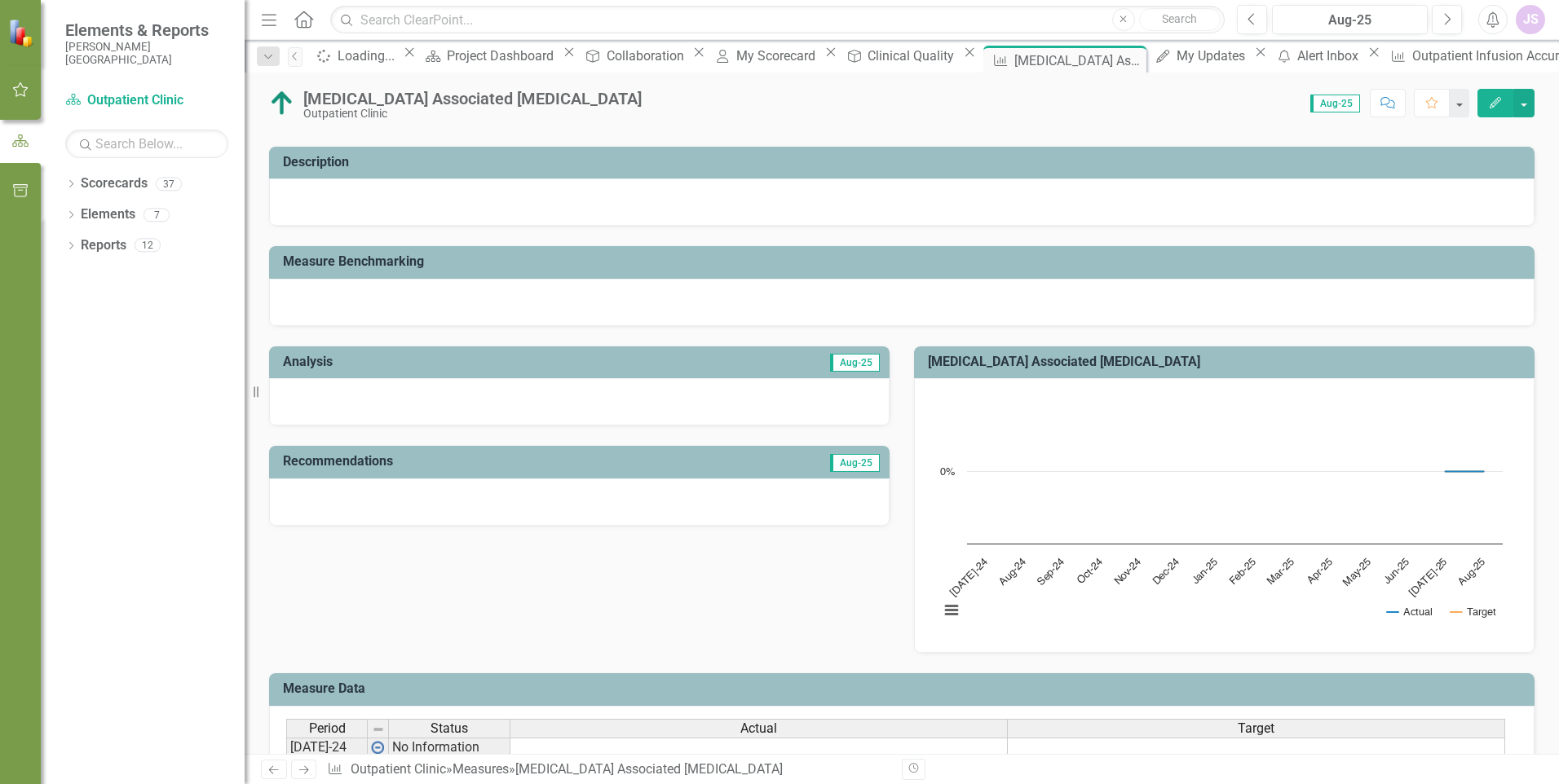
scroll to position [163, 0]
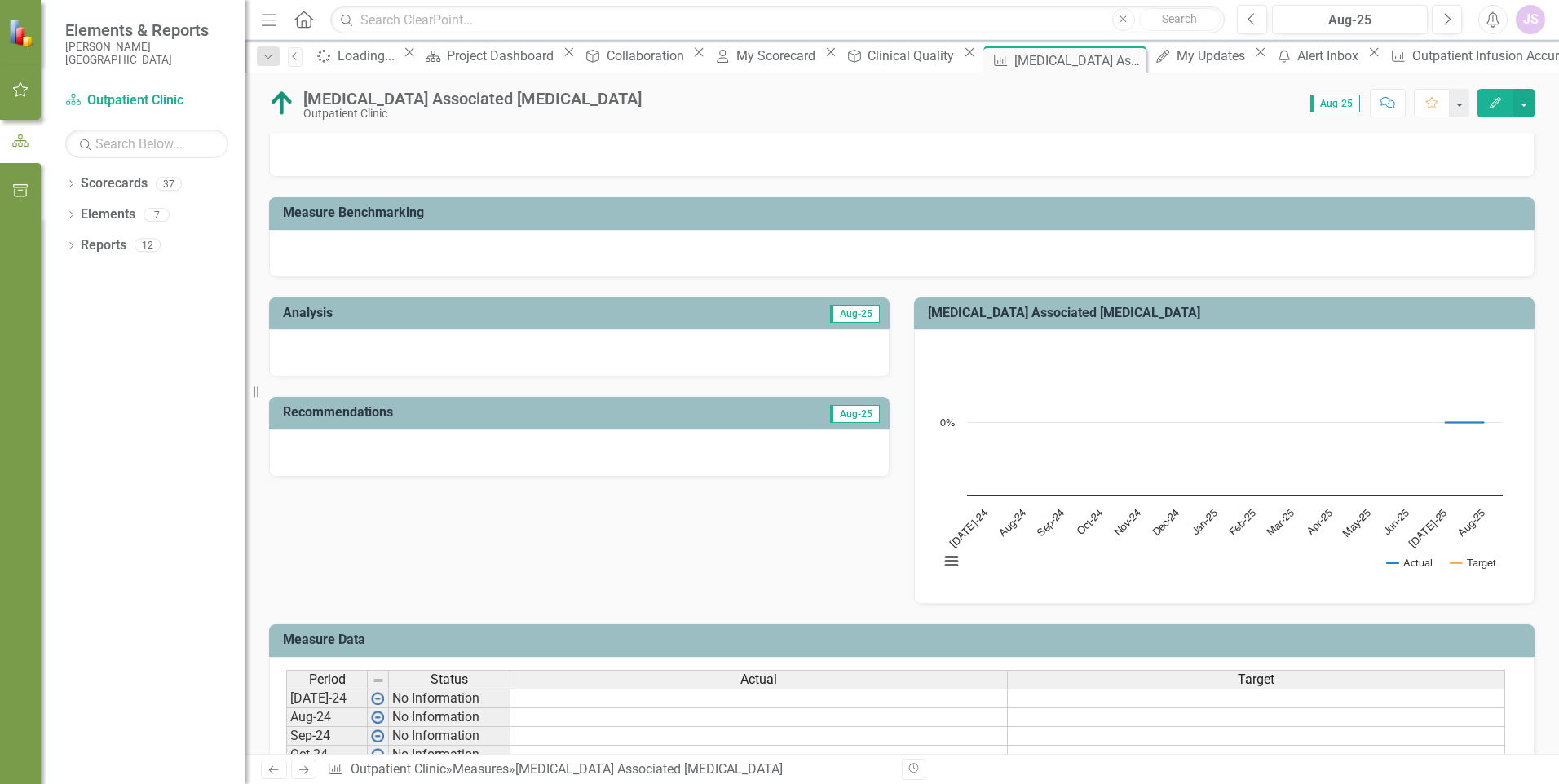
click at [1494, 101] on icon "button" at bounding box center [1495, 103] width 12 height 12
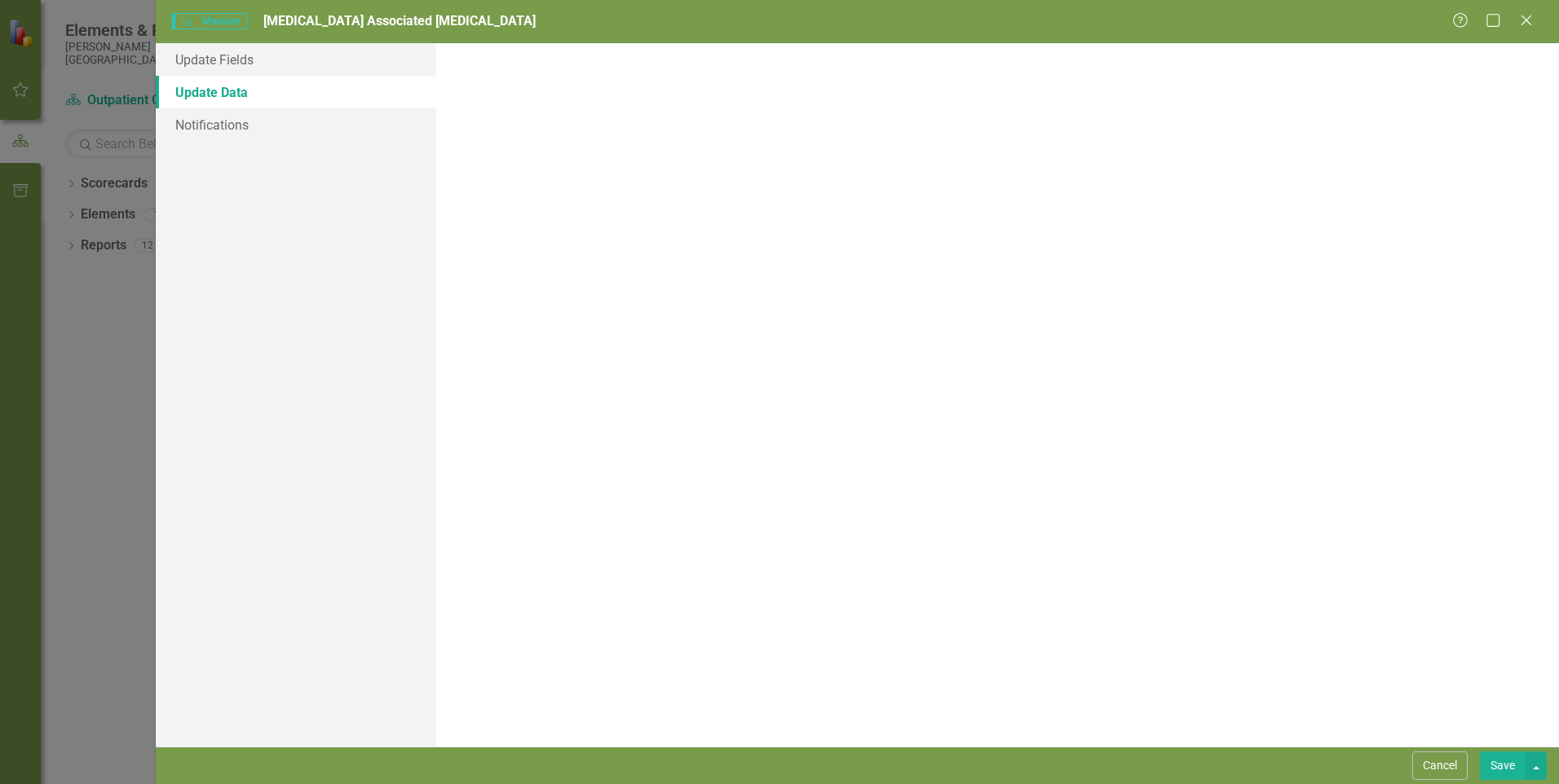
scroll to position [0, 0]
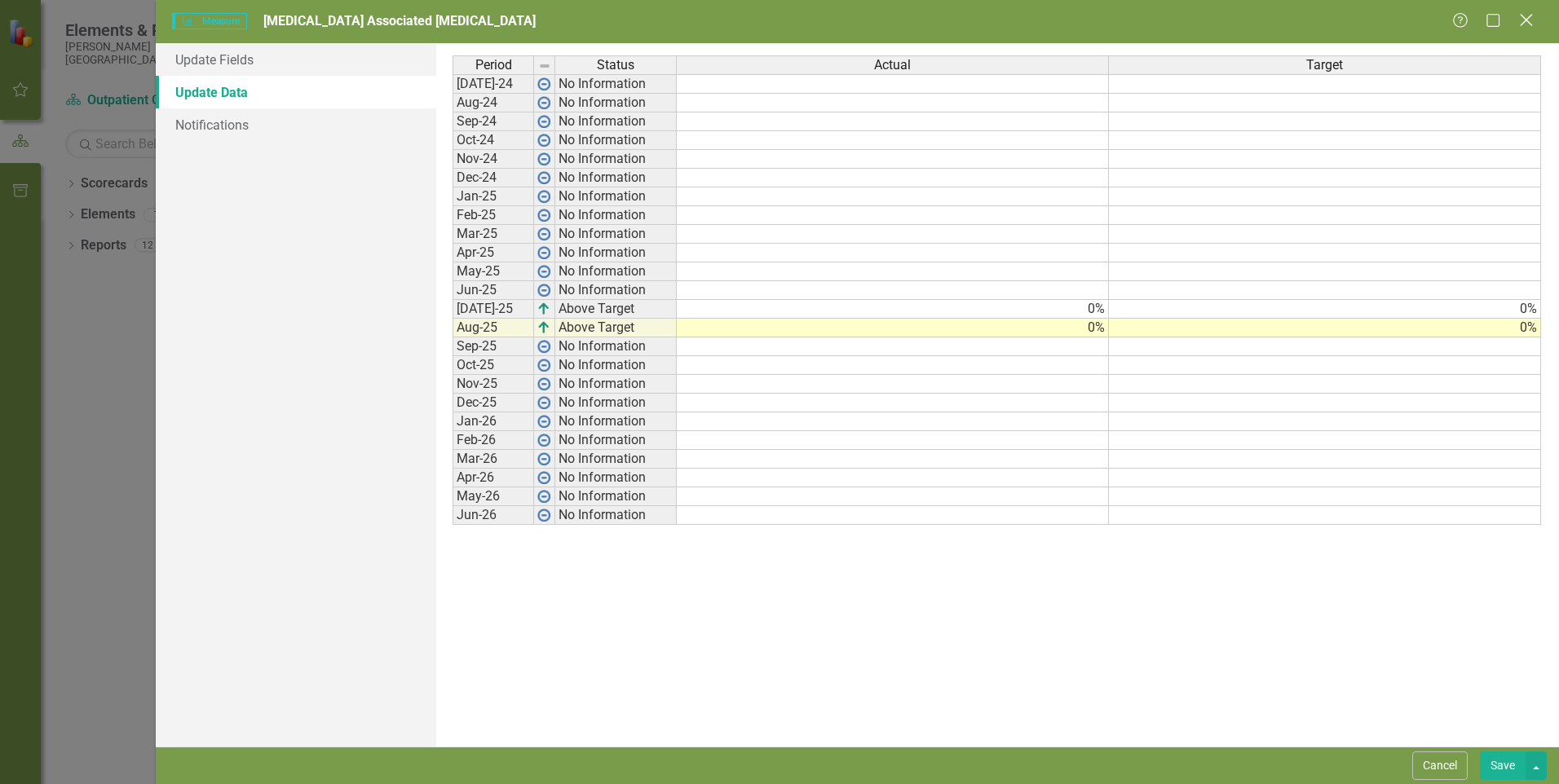
click at [1530, 17] on icon at bounding box center [1526, 20] width 12 height 12
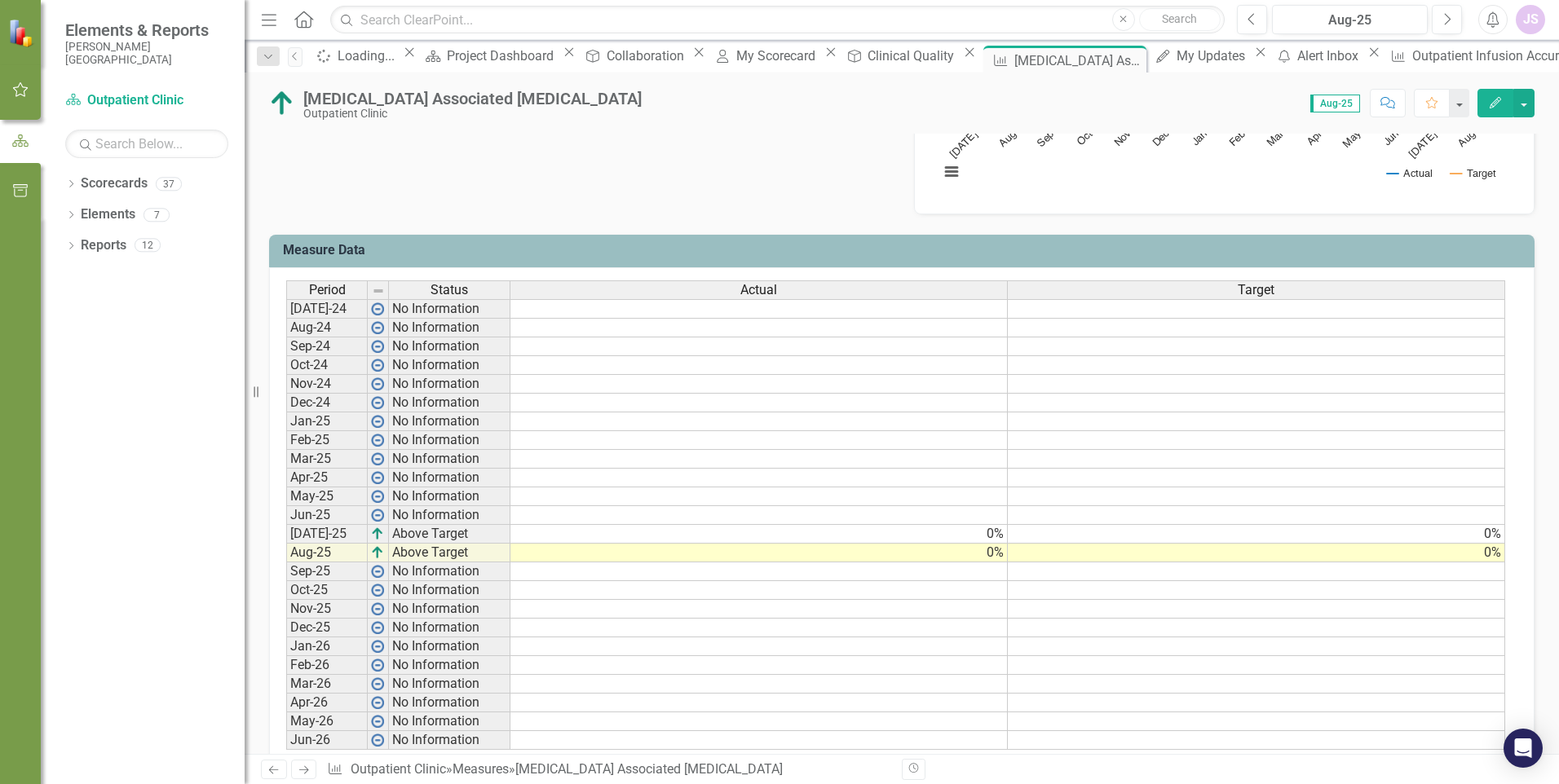
scroll to position [590, 0]
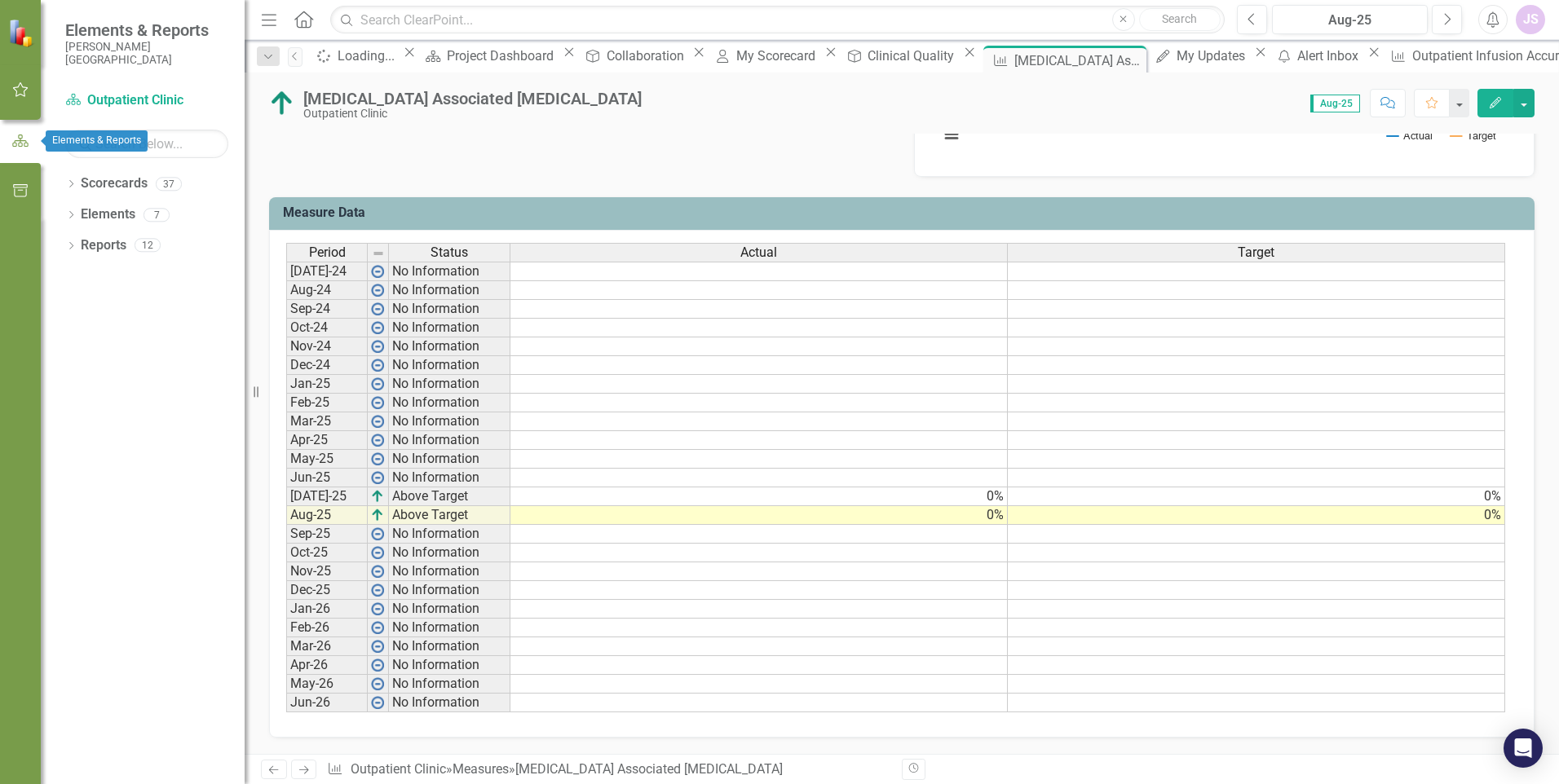
click at [22, 149] on button "button" at bounding box center [20, 141] width 41 height 27
click at [0, 355] on html "Elements & Reports [PERSON_NAME] Deaconess Hospital Scorecard Outpatient Clinic…" at bounding box center [780, 392] width 1559 height 784
click at [70, 186] on icon "Dropdown" at bounding box center [71, 185] width 12 height 9
click at [80, 215] on icon "Dropdown" at bounding box center [79, 215] width 12 height 10
click at [95, 245] on icon "Dropdown" at bounding box center [95, 244] width 12 height 10
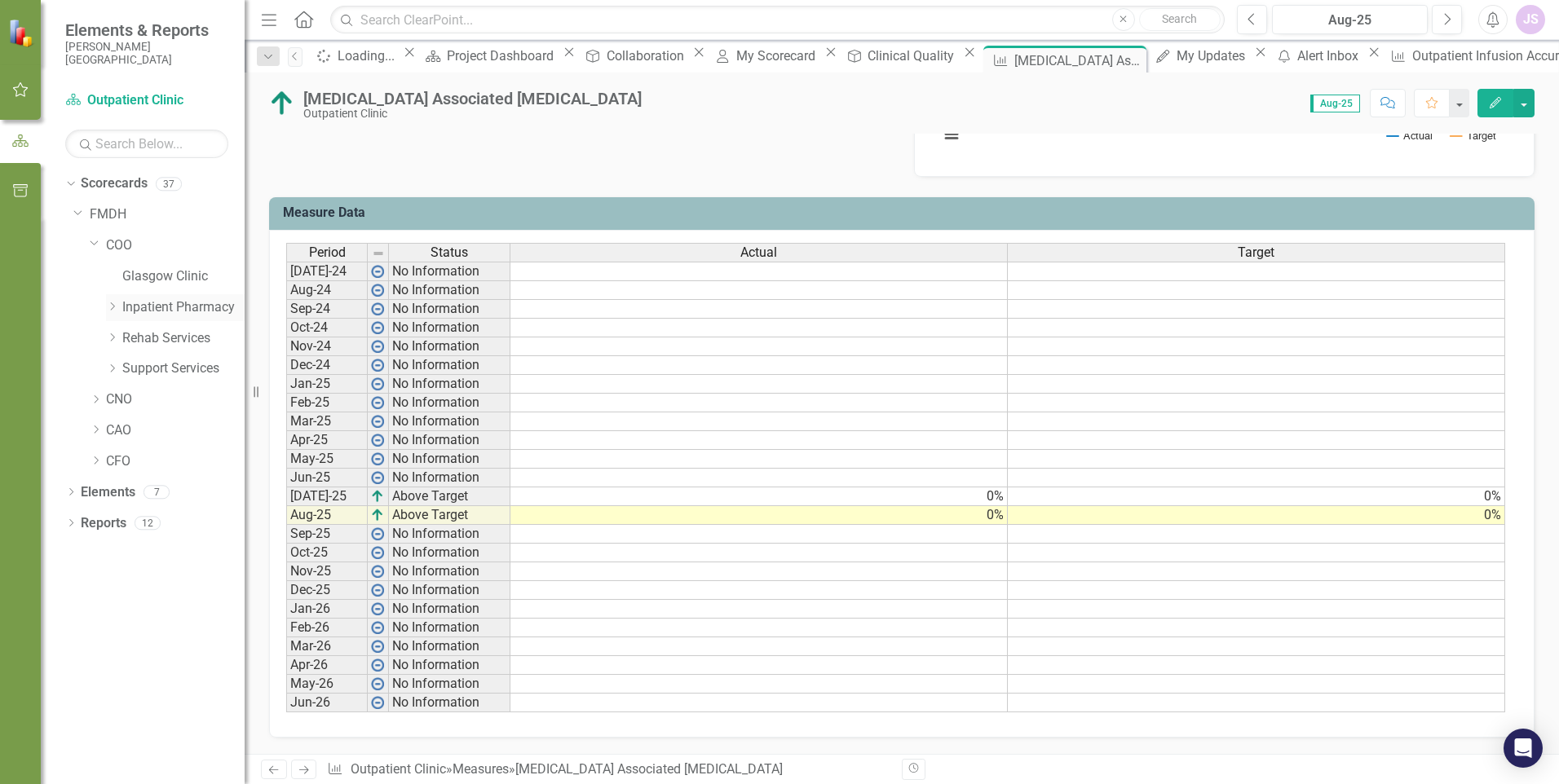
click at [114, 307] on icon "Dropdown" at bounding box center [112, 307] width 12 height 10
click at [157, 362] on link "Outpatient Clinic" at bounding box center [167, 352] width 155 height 19
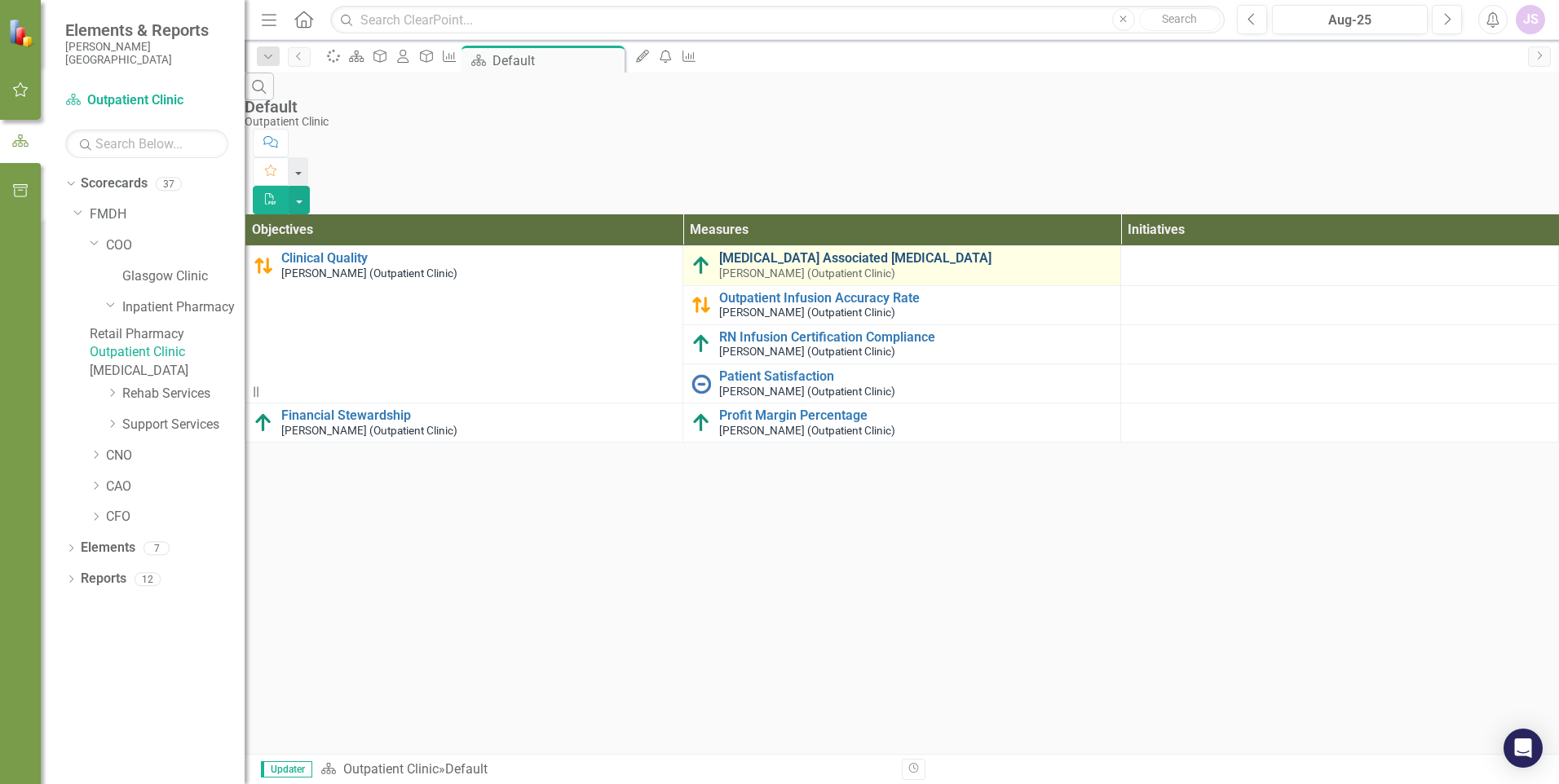
click at [844, 251] on link "[MEDICAL_DATA] Associated [MEDICAL_DATA]" at bounding box center [915, 259] width 393 height 15
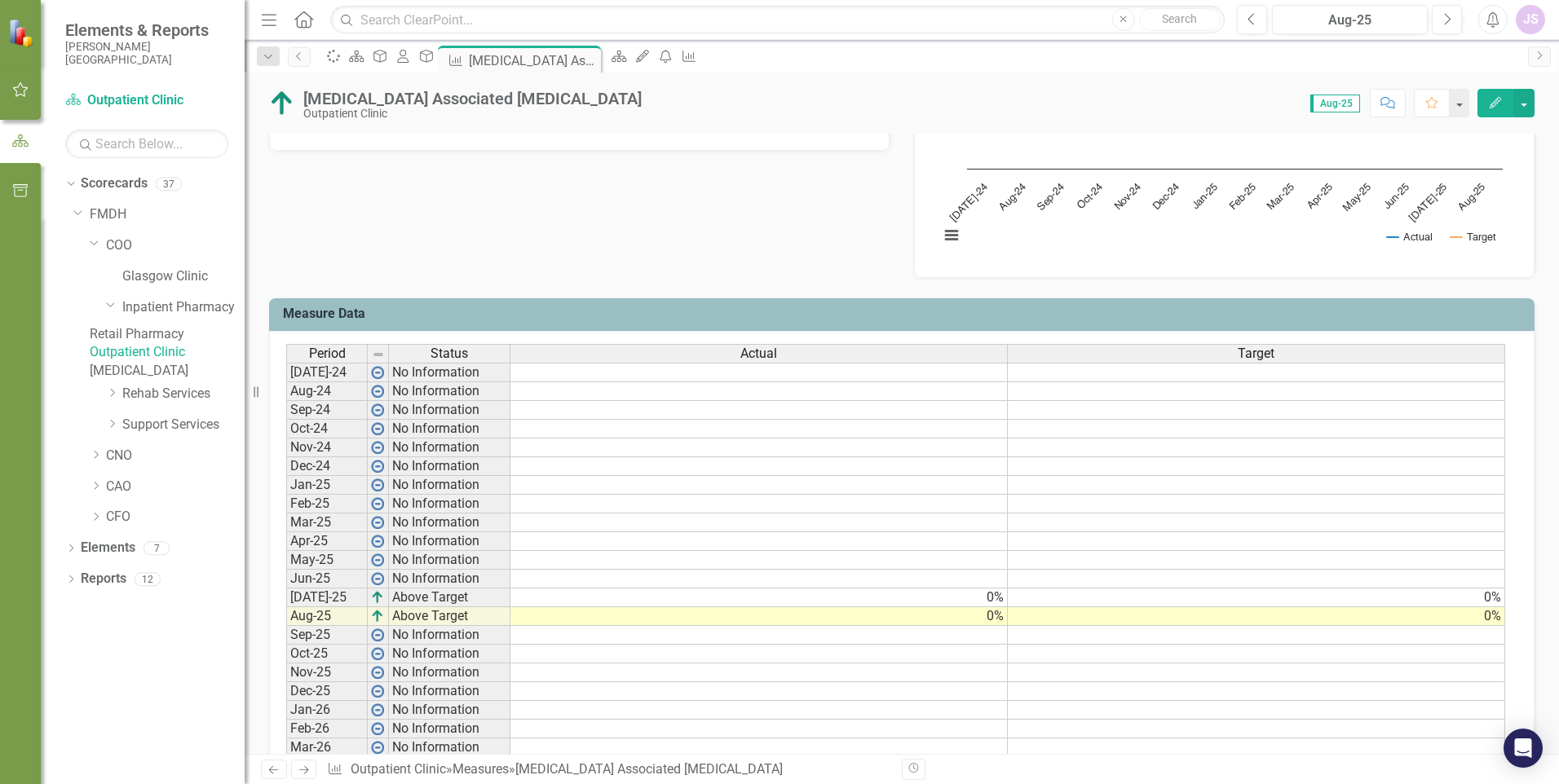
scroll to position [570, 0]
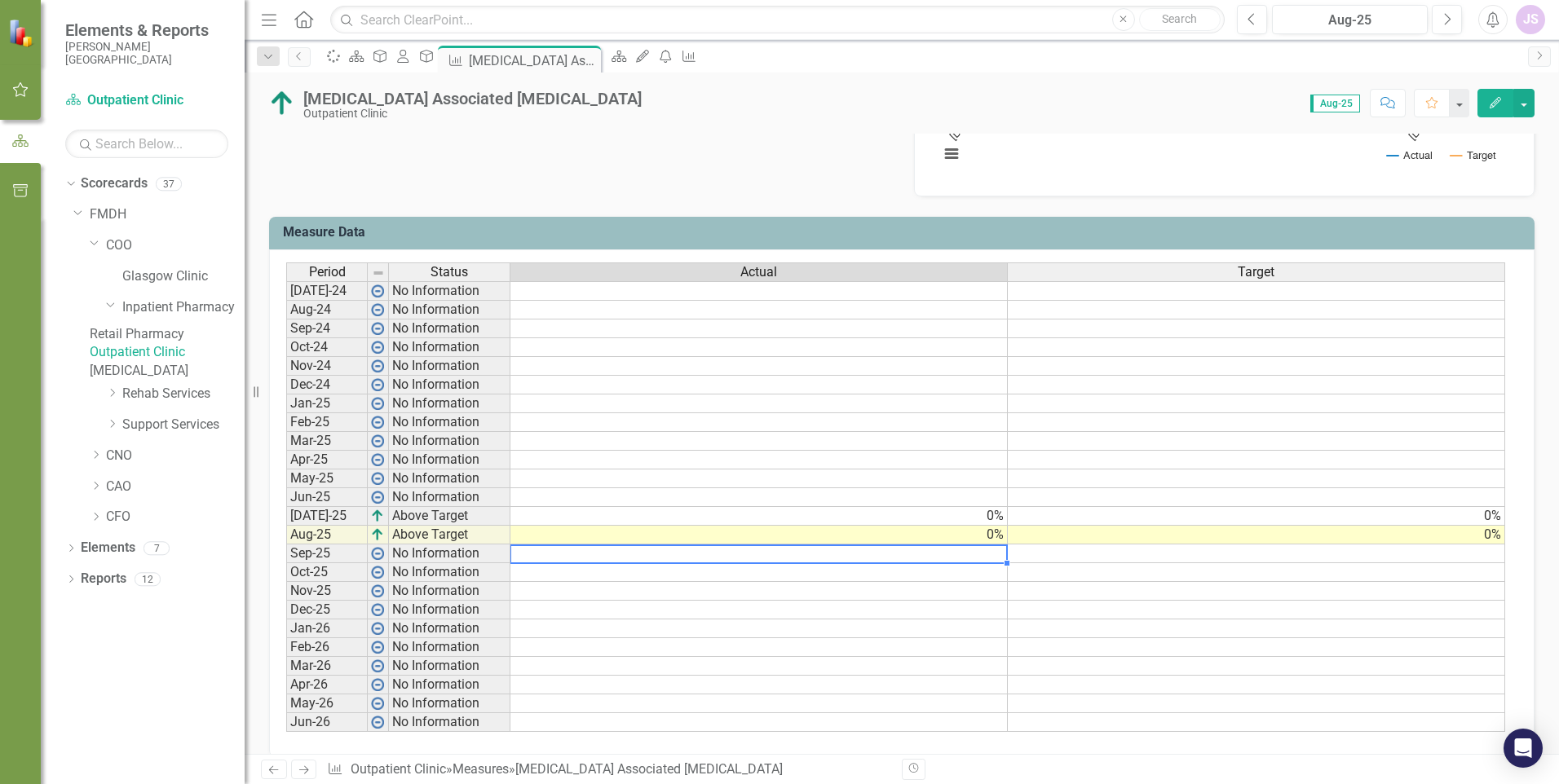
click at [908, 555] on td at bounding box center [759, 554] width 498 height 19
type textarea "0"
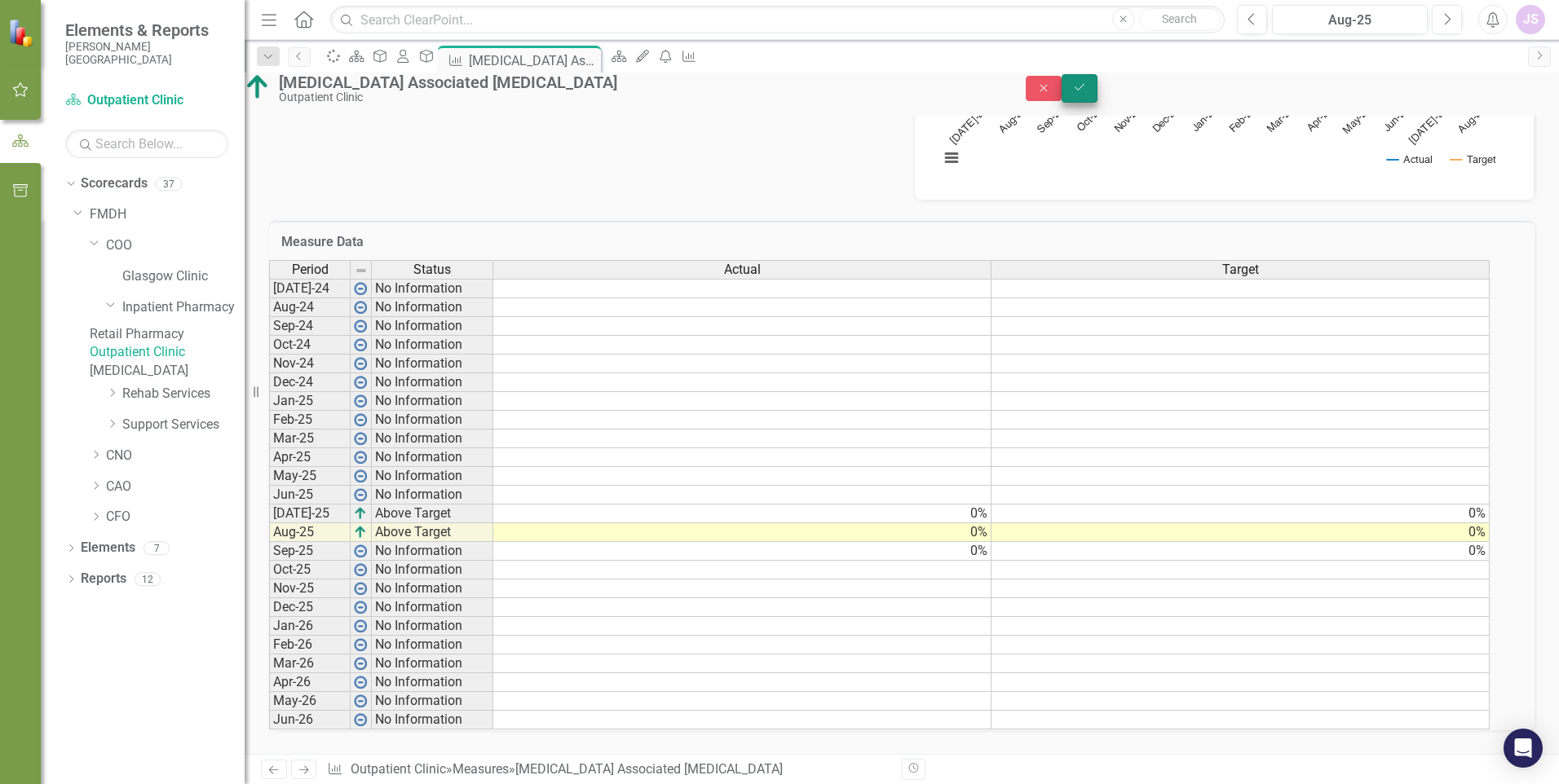
type textarea "0"
click at [1087, 93] on icon "Save" at bounding box center [1080, 87] width 15 height 12
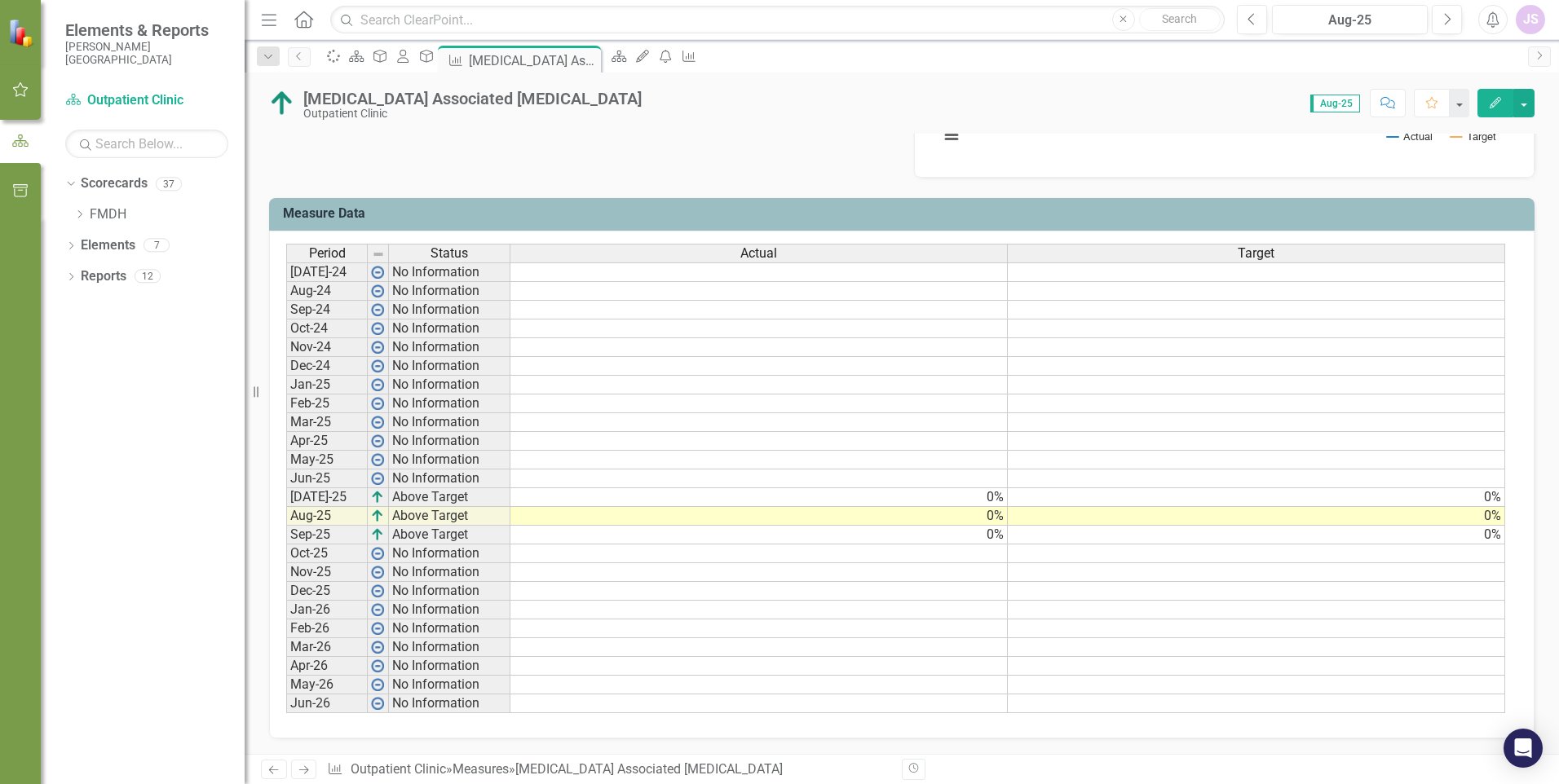
scroll to position [590, 0]
click at [83, 211] on icon "Dropdown" at bounding box center [79, 215] width 12 height 10
click at [113, 241] on link "COO" at bounding box center [175, 245] width 138 height 19
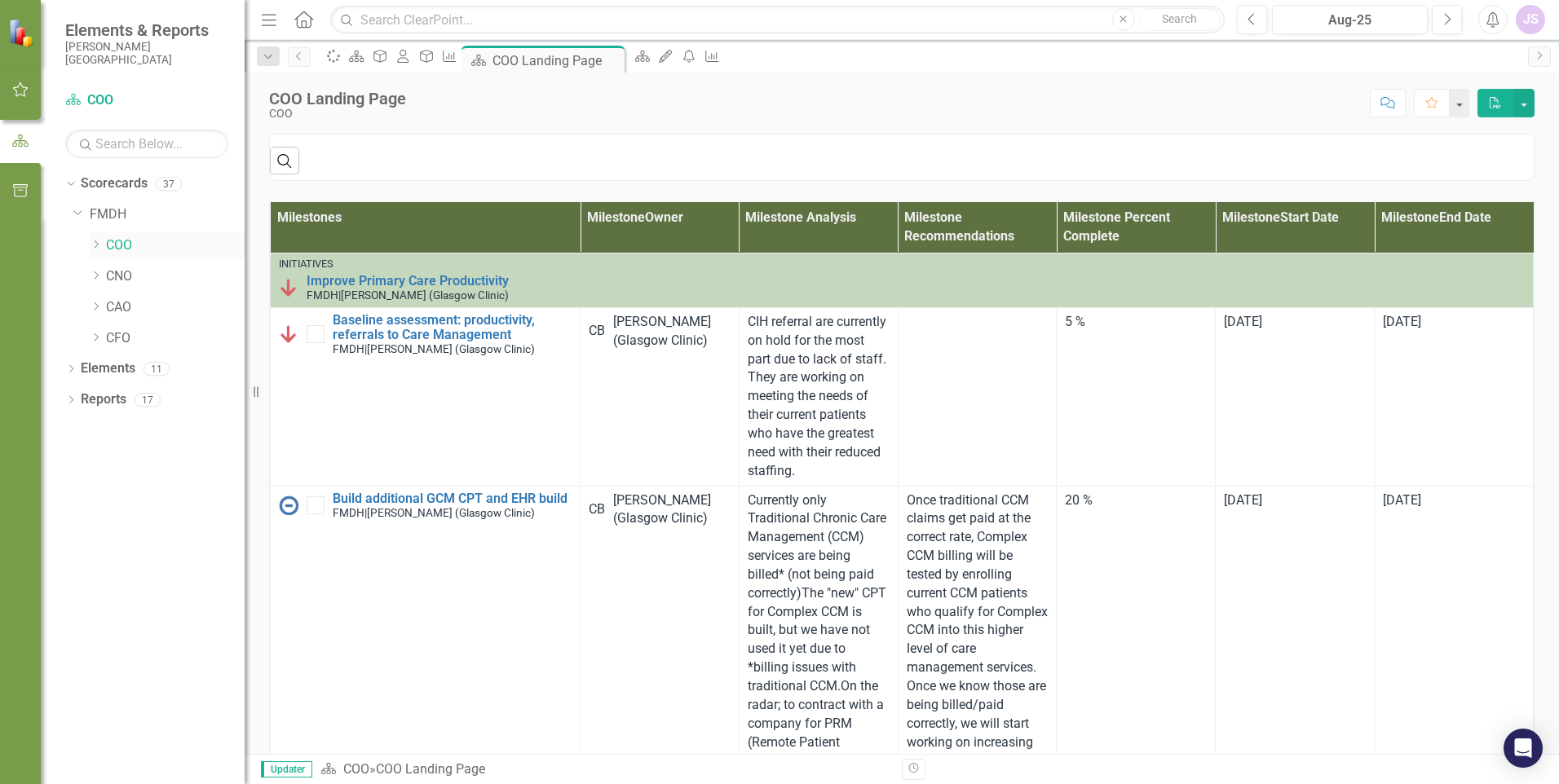
click at [95, 245] on icon "Dropdown" at bounding box center [95, 244] width 12 height 10
click at [109, 307] on icon "Dropdown" at bounding box center [112, 307] width 12 height 10
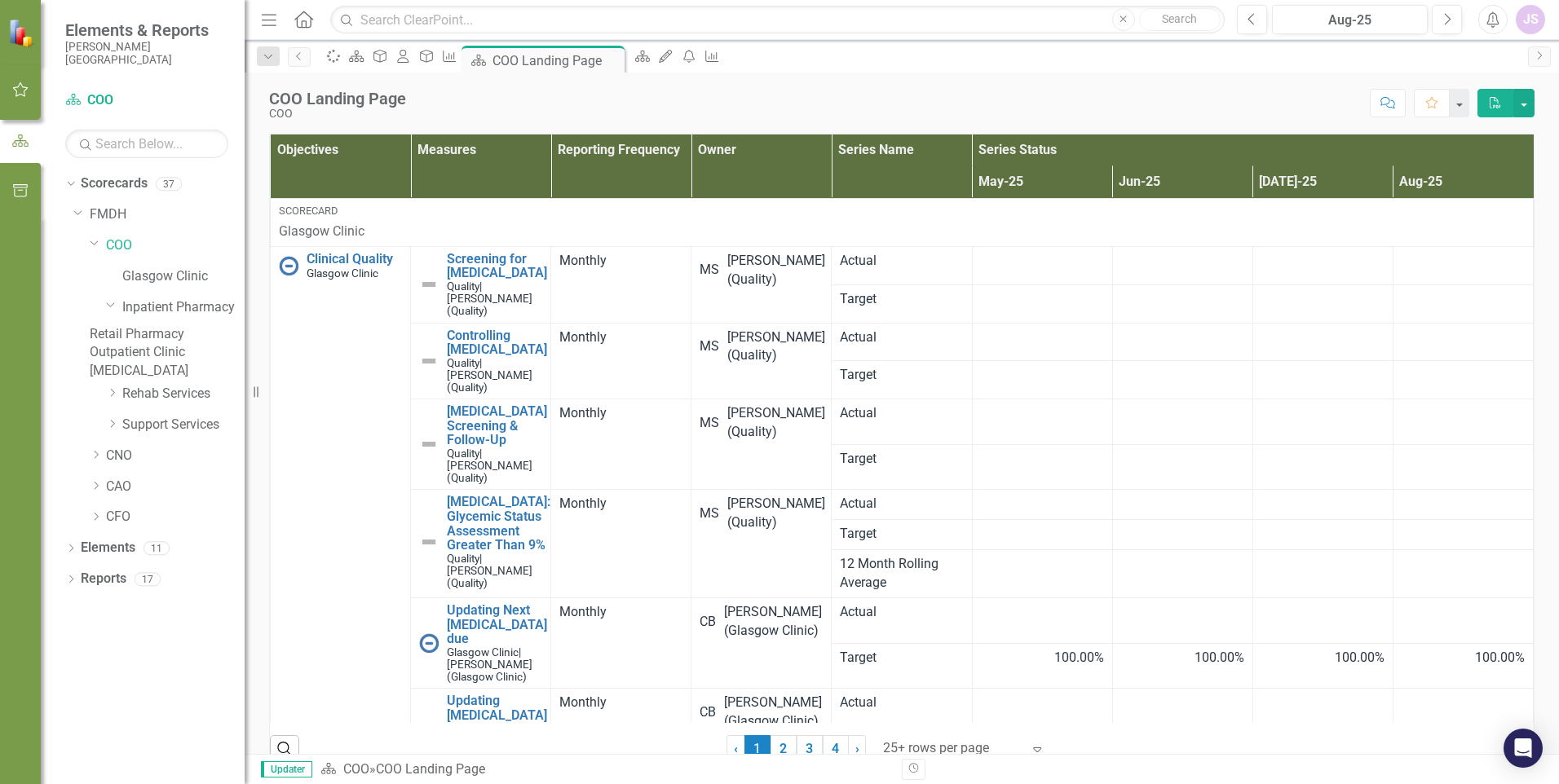
click at [163, 362] on link "Outpatient Clinic" at bounding box center [167, 352] width 155 height 19
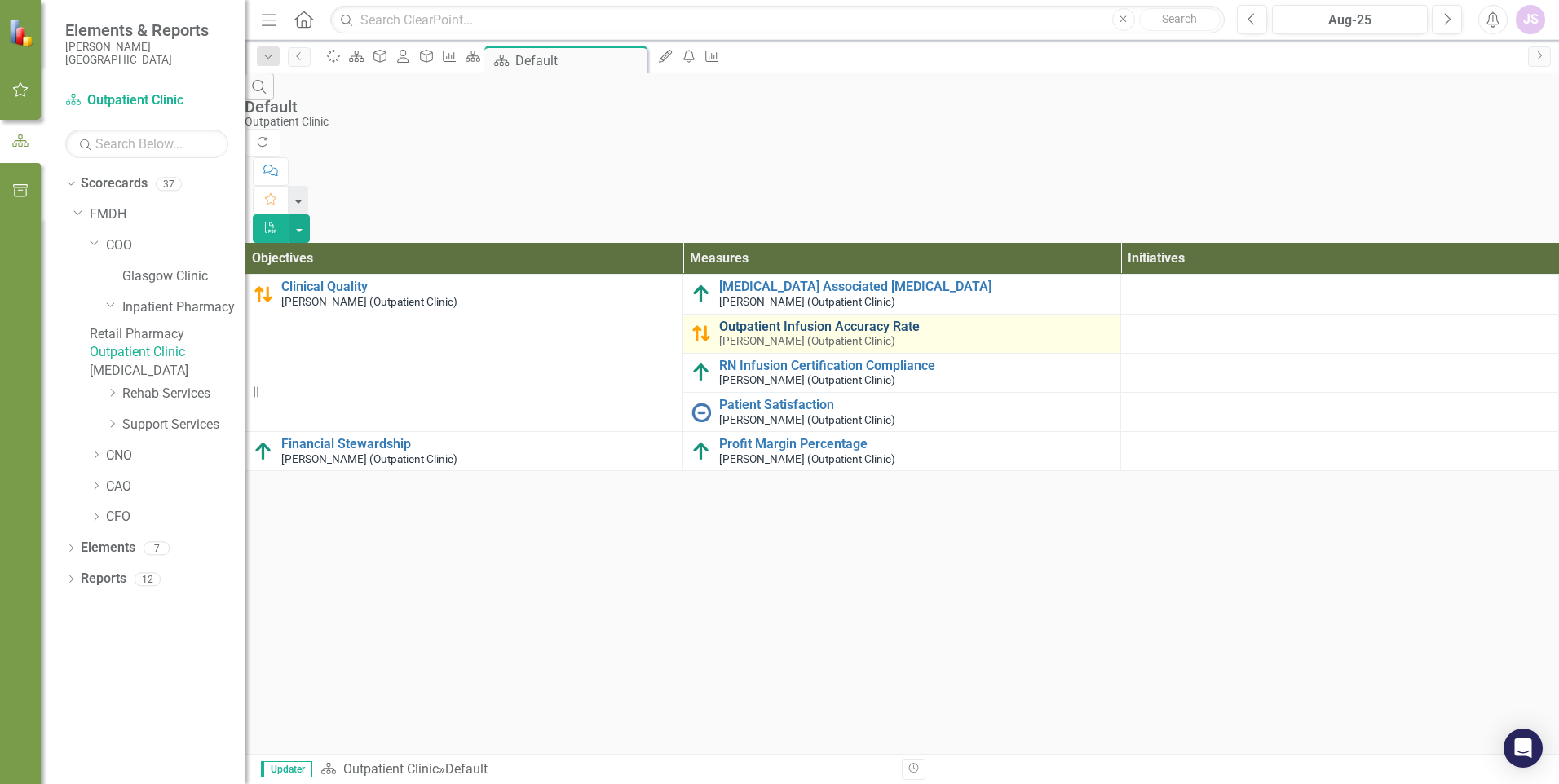
click at [760, 319] on link "Outpatient Infusion Accuracy Rate" at bounding box center [915, 327] width 393 height 15
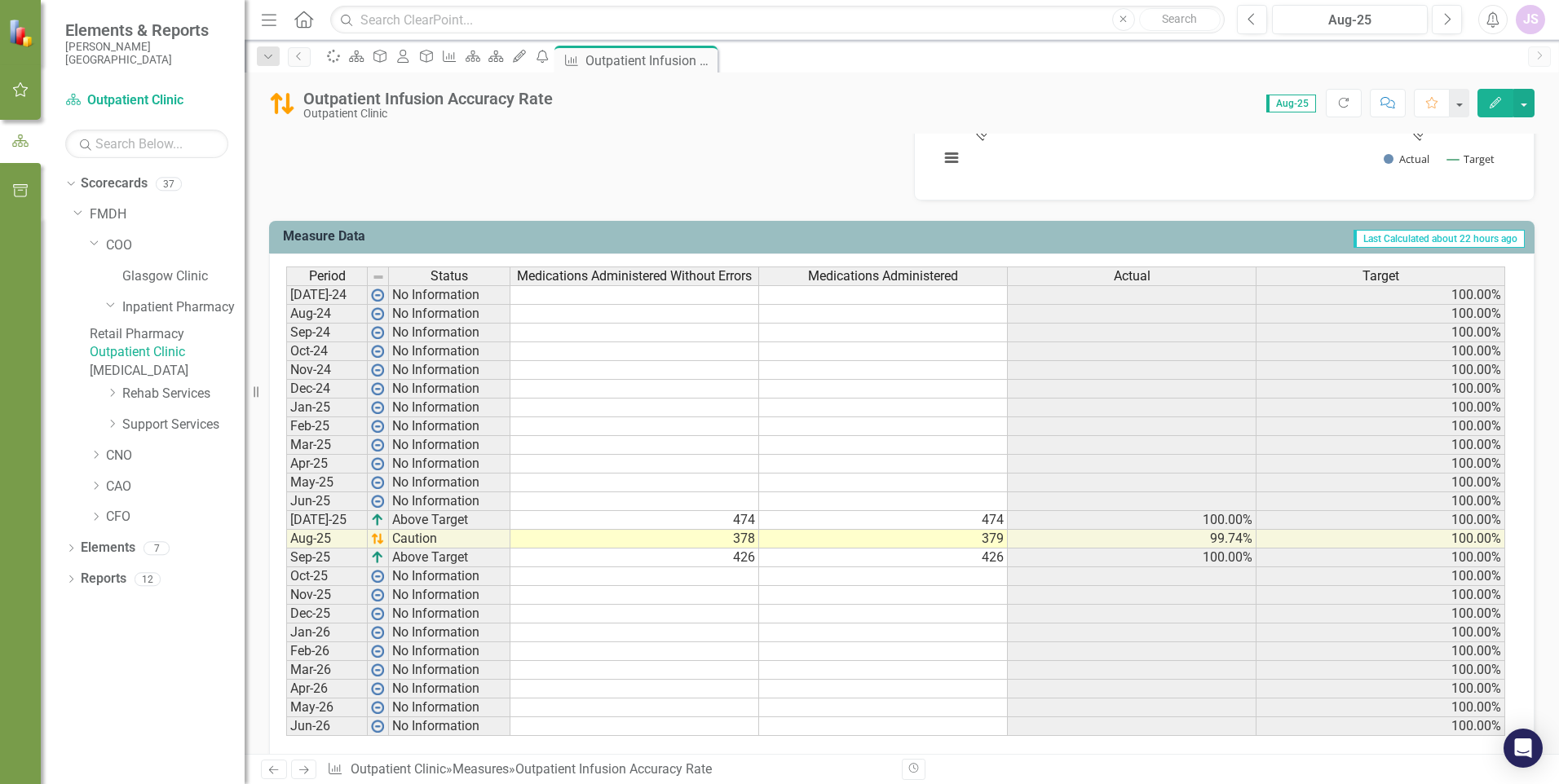
scroll to position [570, 0]
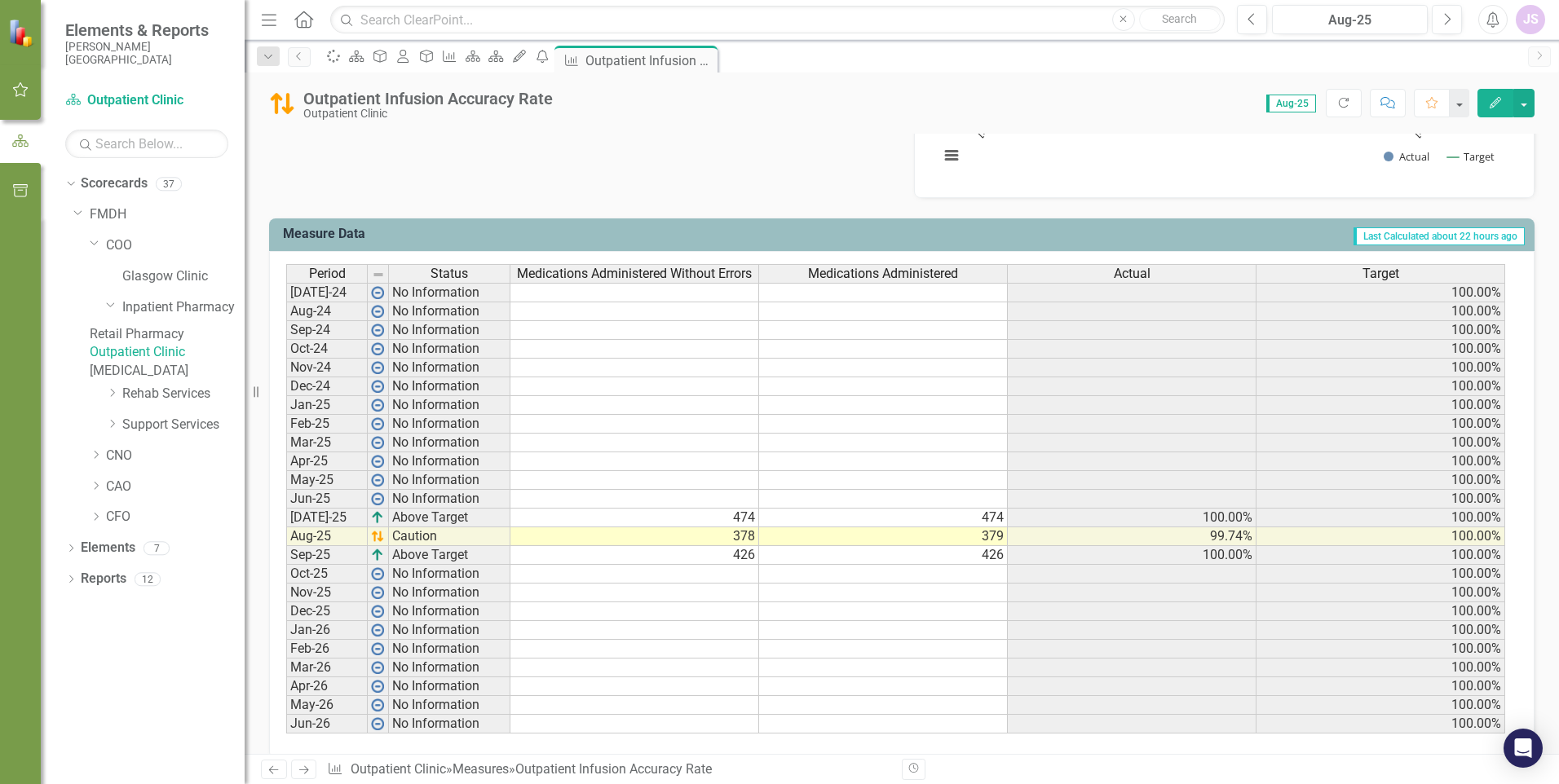
click at [144, 362] on link "Outpatient Clinic" at bounding box center [167, 352] width 155 height 19
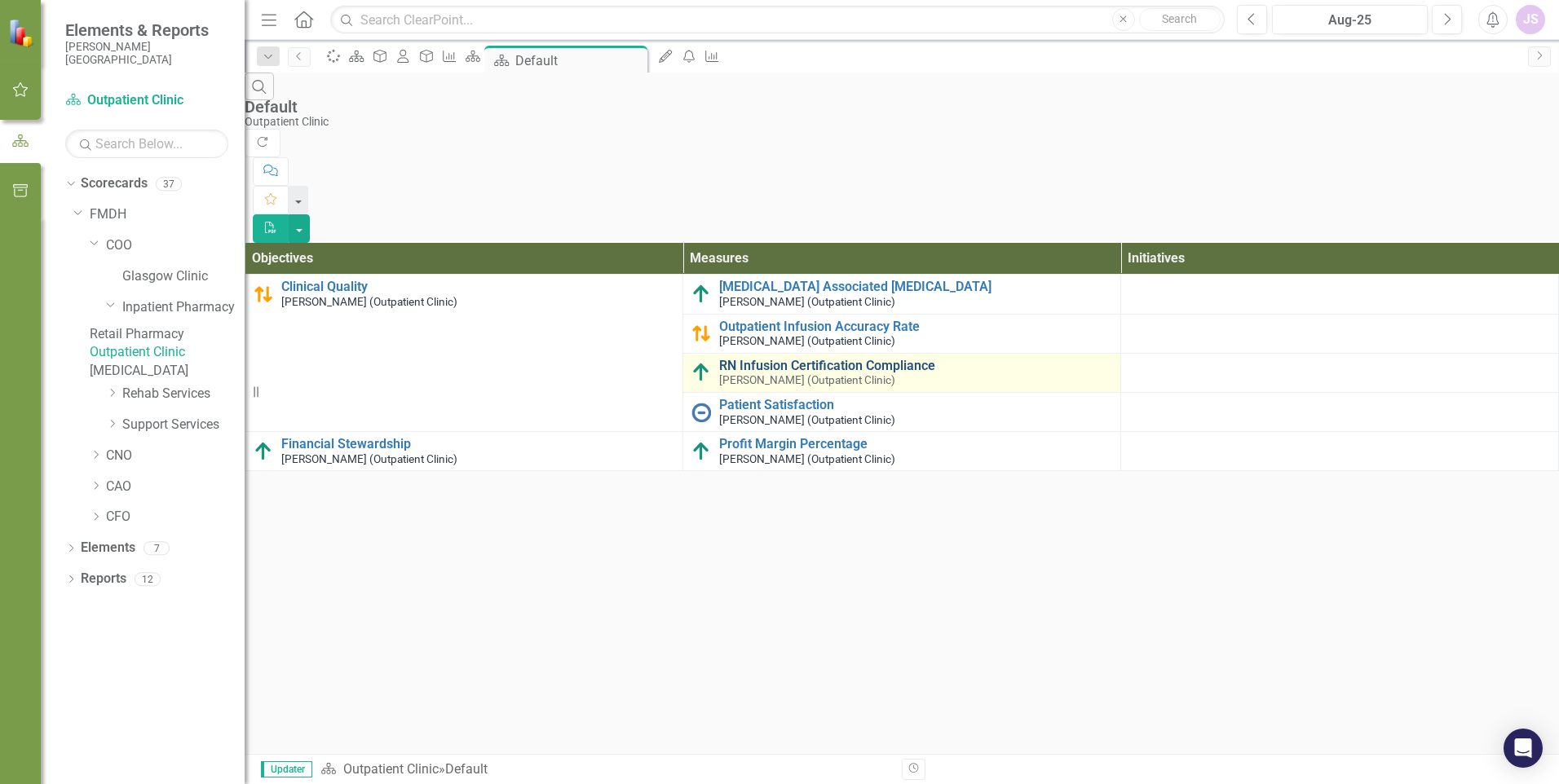
click at [794, 359] on link "RN Infusion Certification Compliance" at bounding box center [915, 366] width 393 height 15
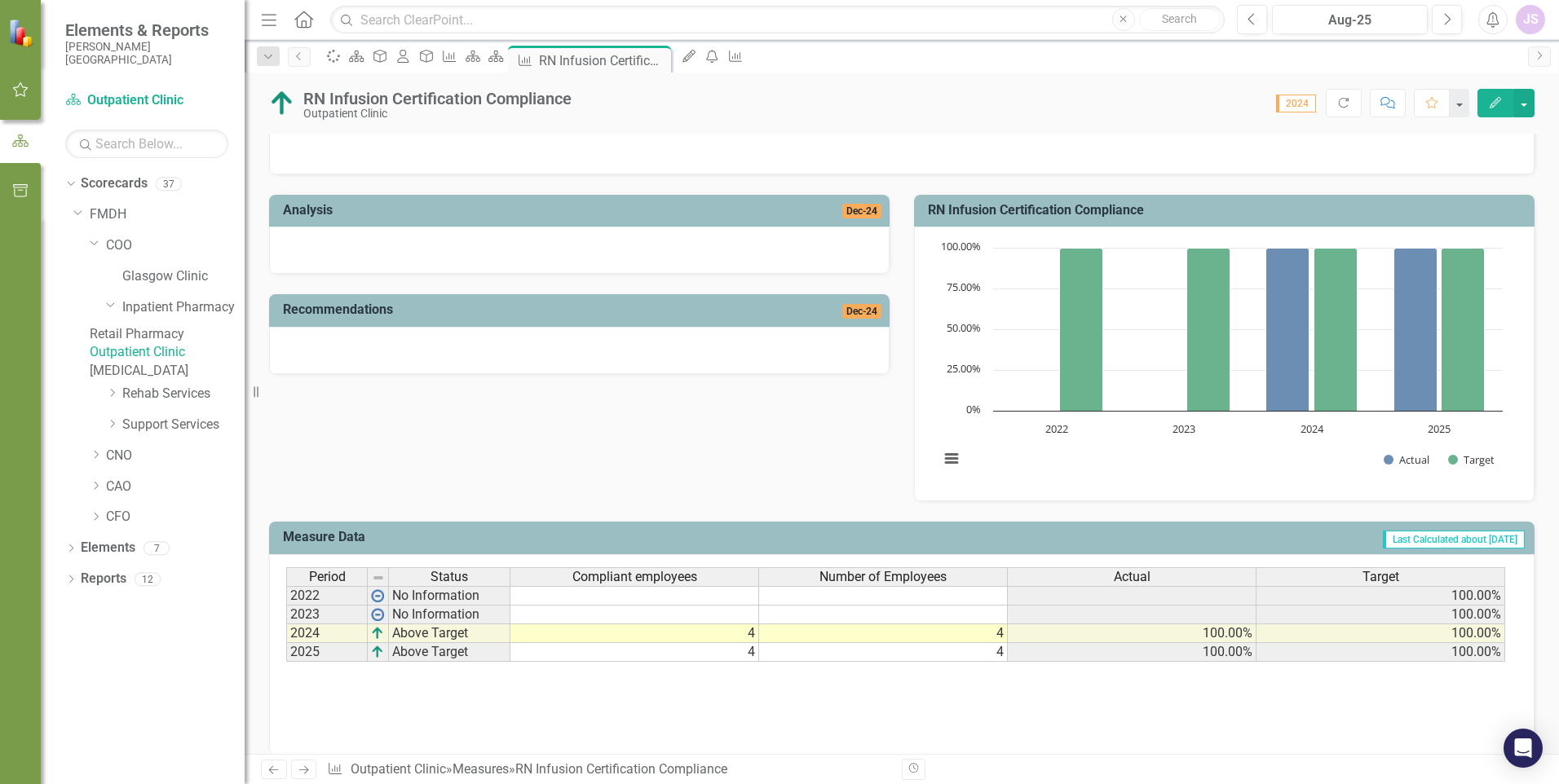
scroll to position [283, 0]
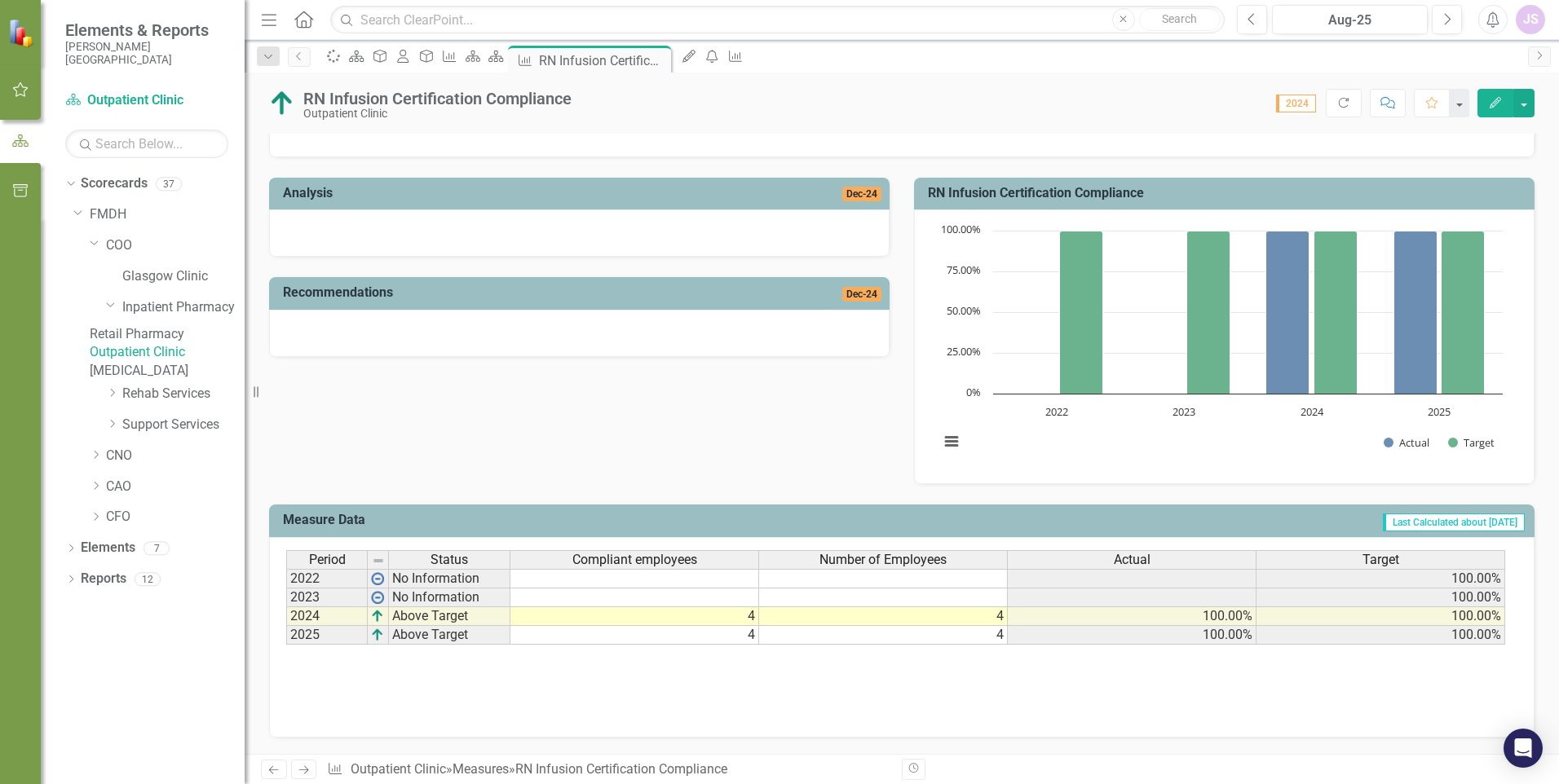
click at [198, 362] on link "Outpatient Clinic" at bounding box center [167, 352] width 155 height 19
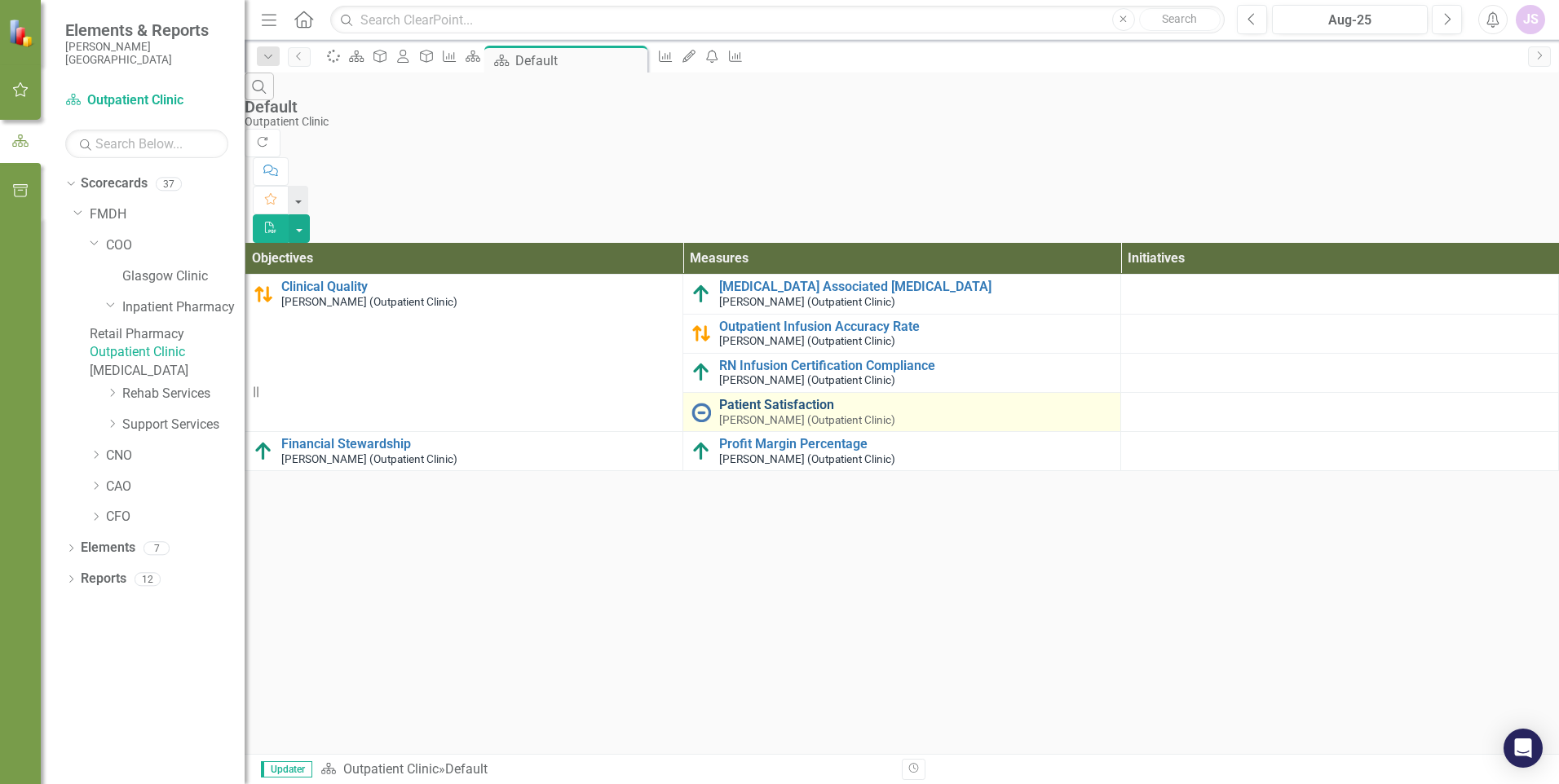
click at [798, 398] on link "Patient Satisfaction" at bounding box center [915, 405] width 393 height 15
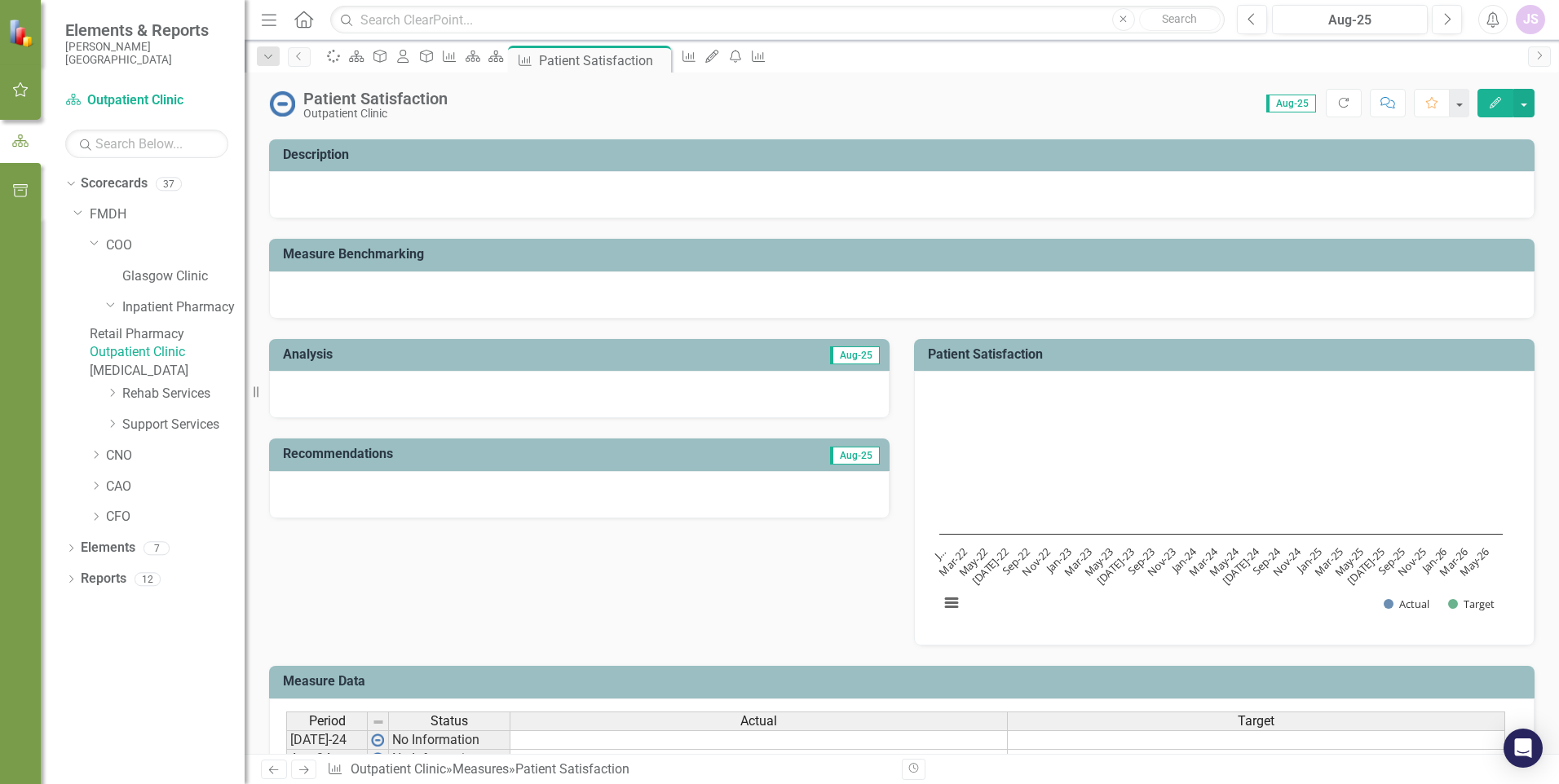
scroll to position [20, 0]
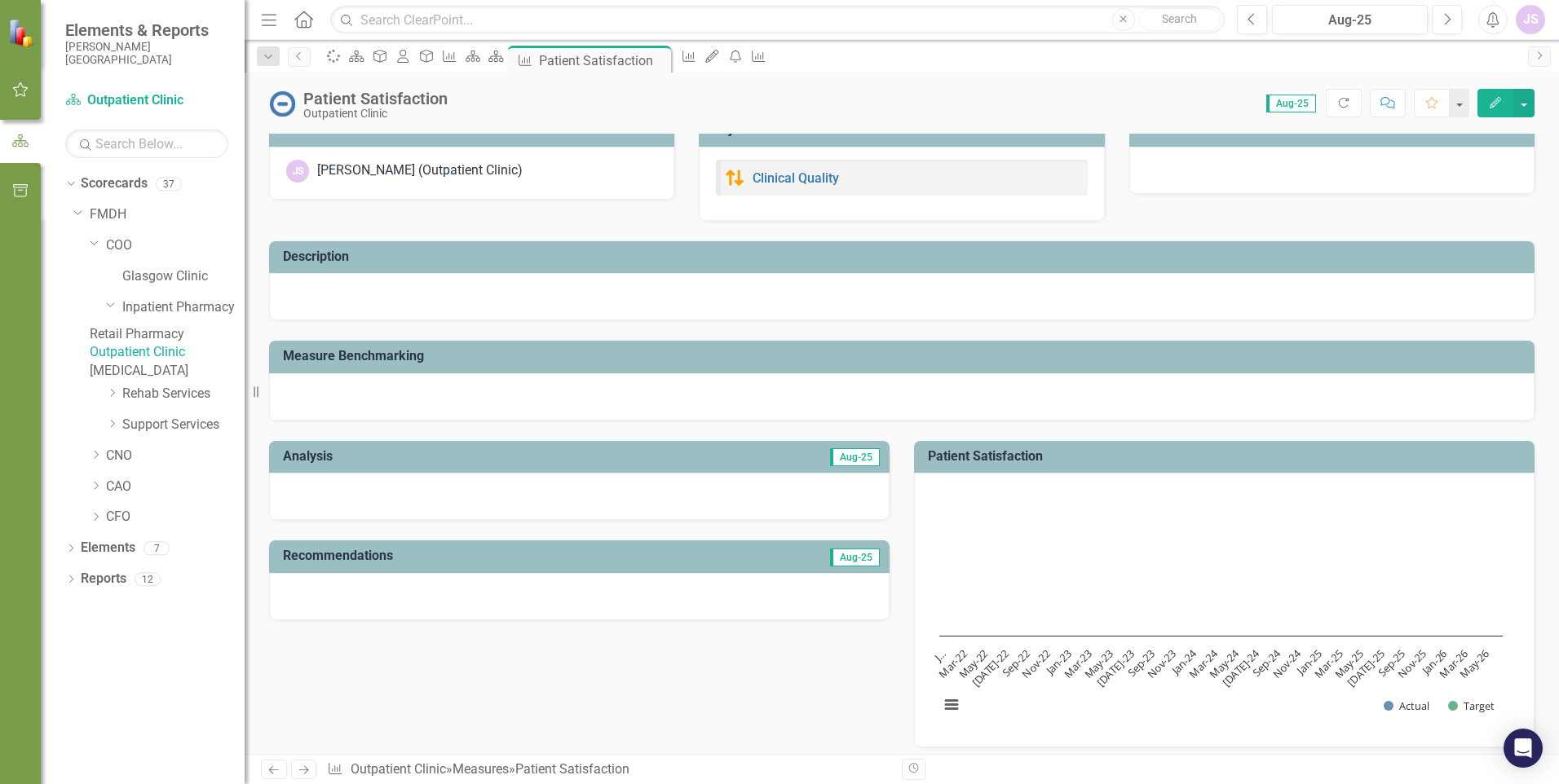
click at [172, 362] on link "Outpatient Clinic" at bounding box center [167, 352] width 155 height 19
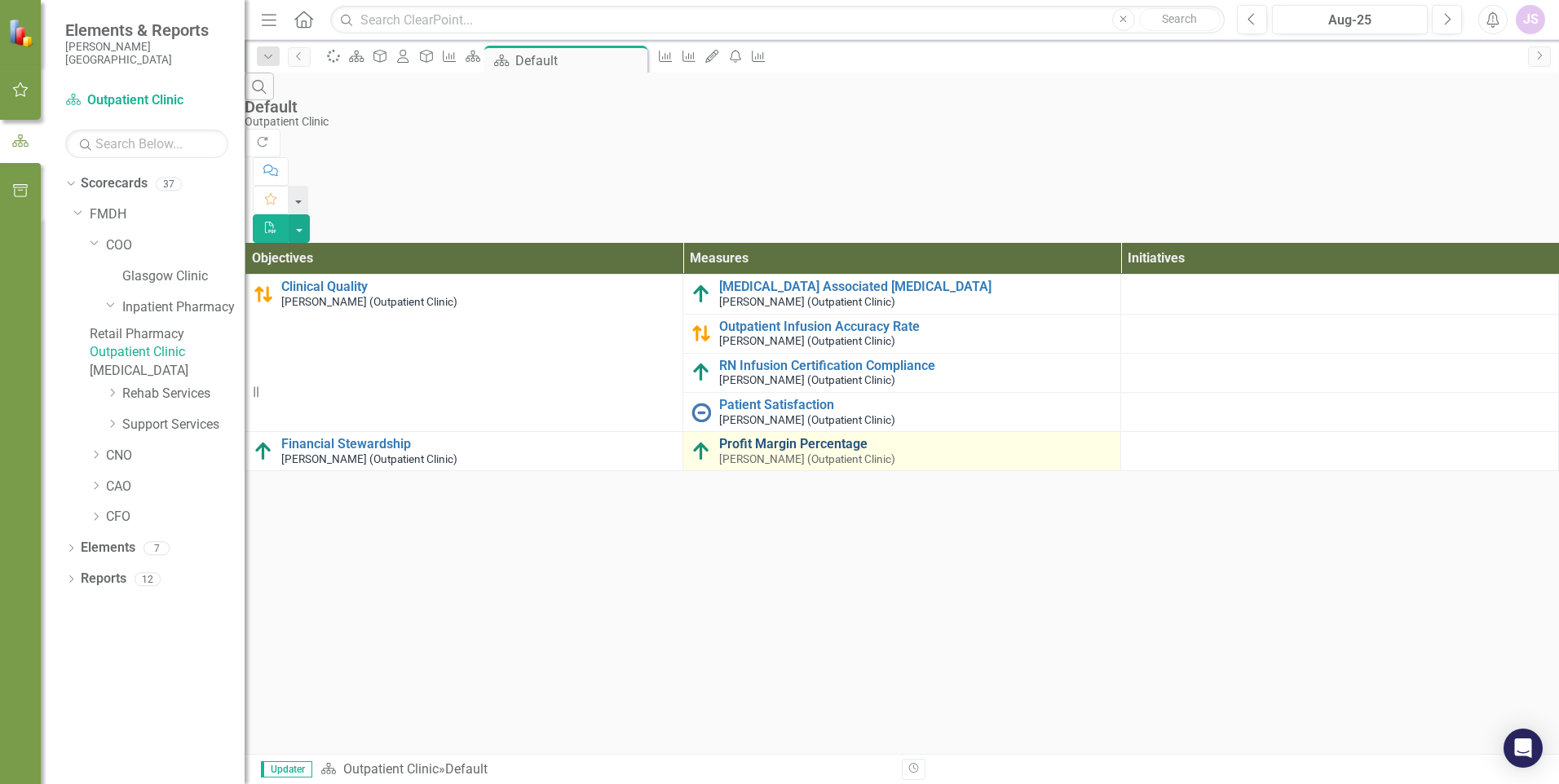
click at [785, 437] on link "Profit Margin Percentage" at bounding box center [915, 444] width 393 height 15
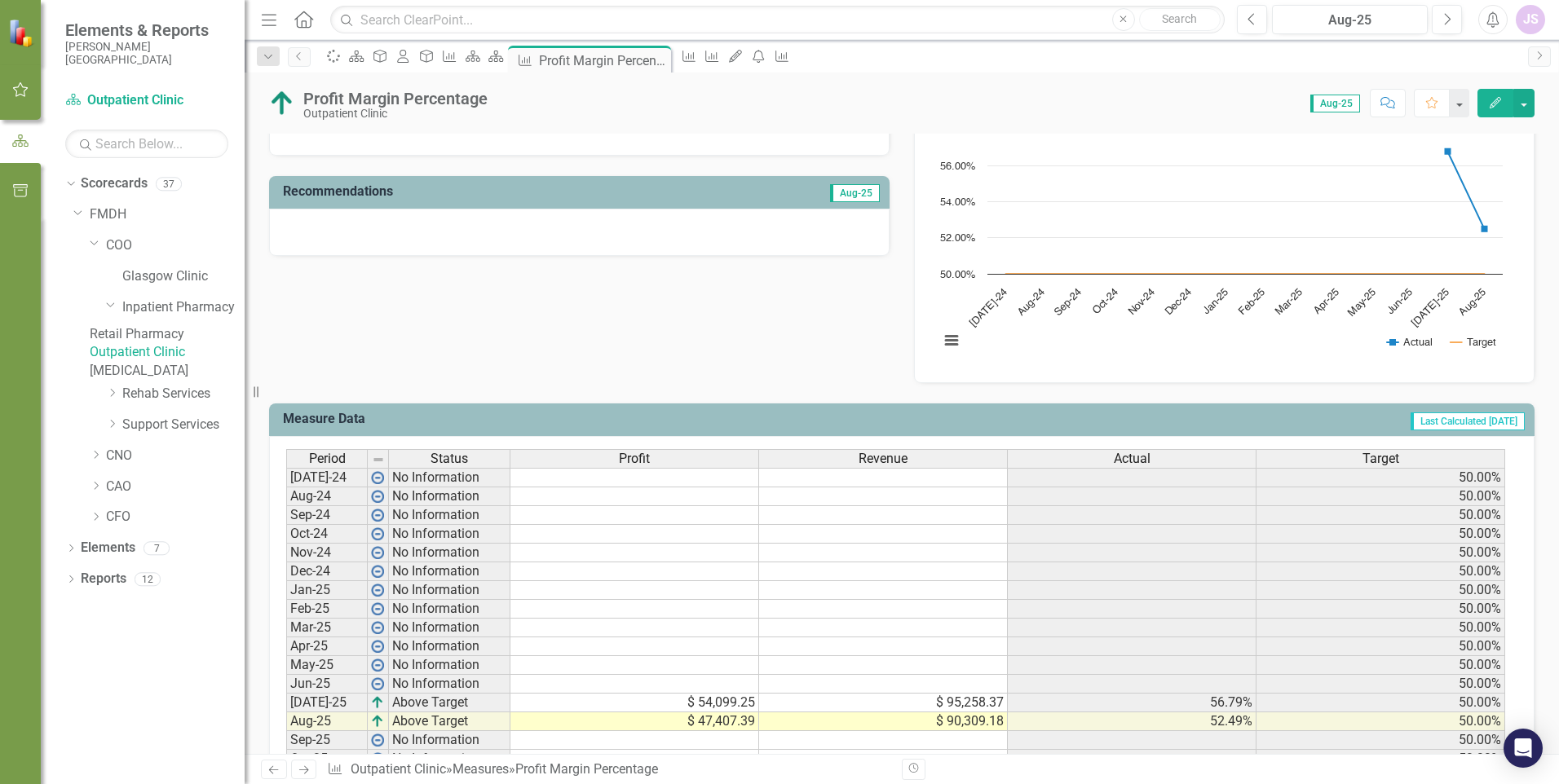
scroll to position [489, 0]
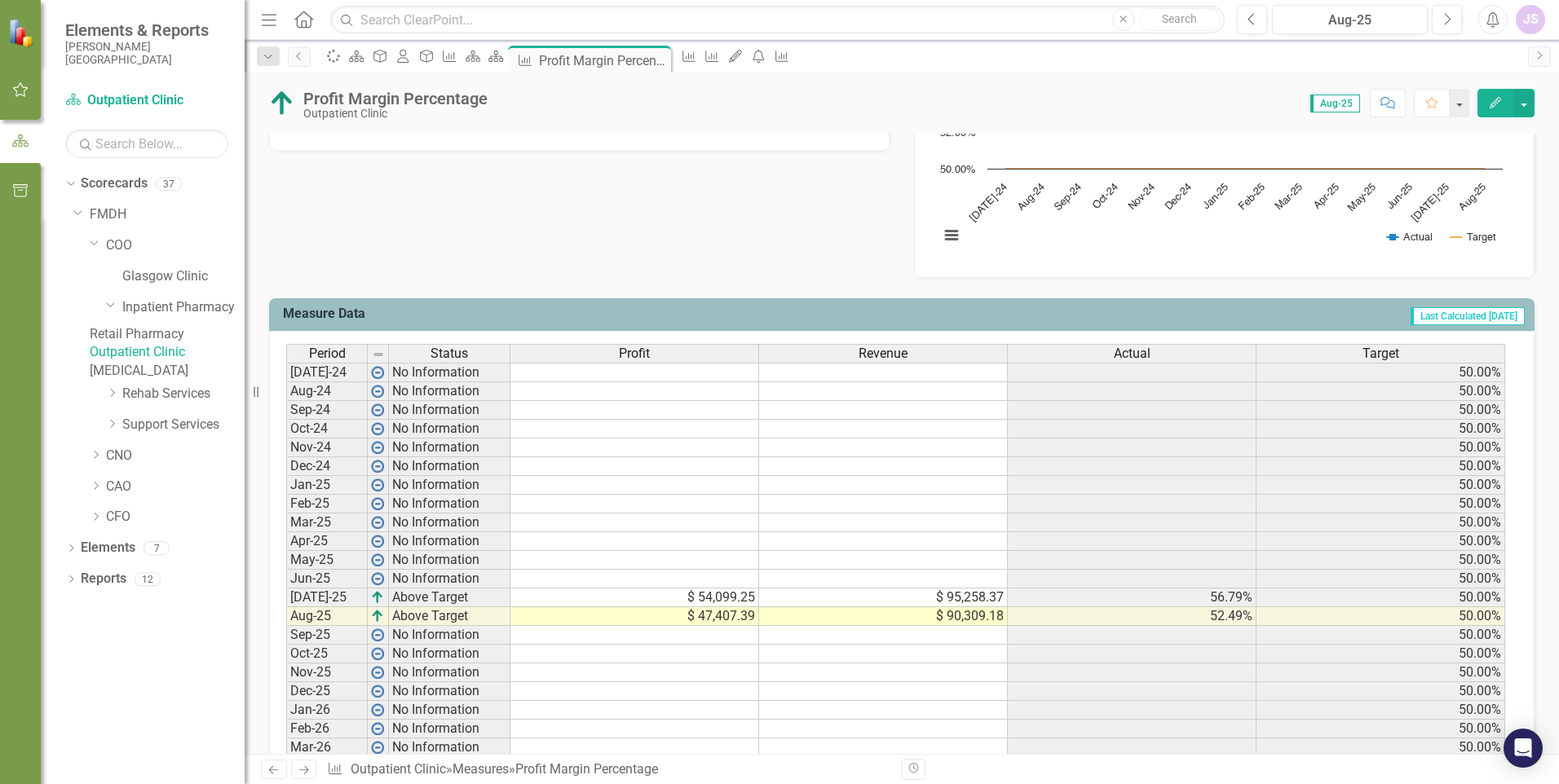
click at [180, 362] on link "Outpatient Clinic" at bounding box center [167, 352] width 155 height 19
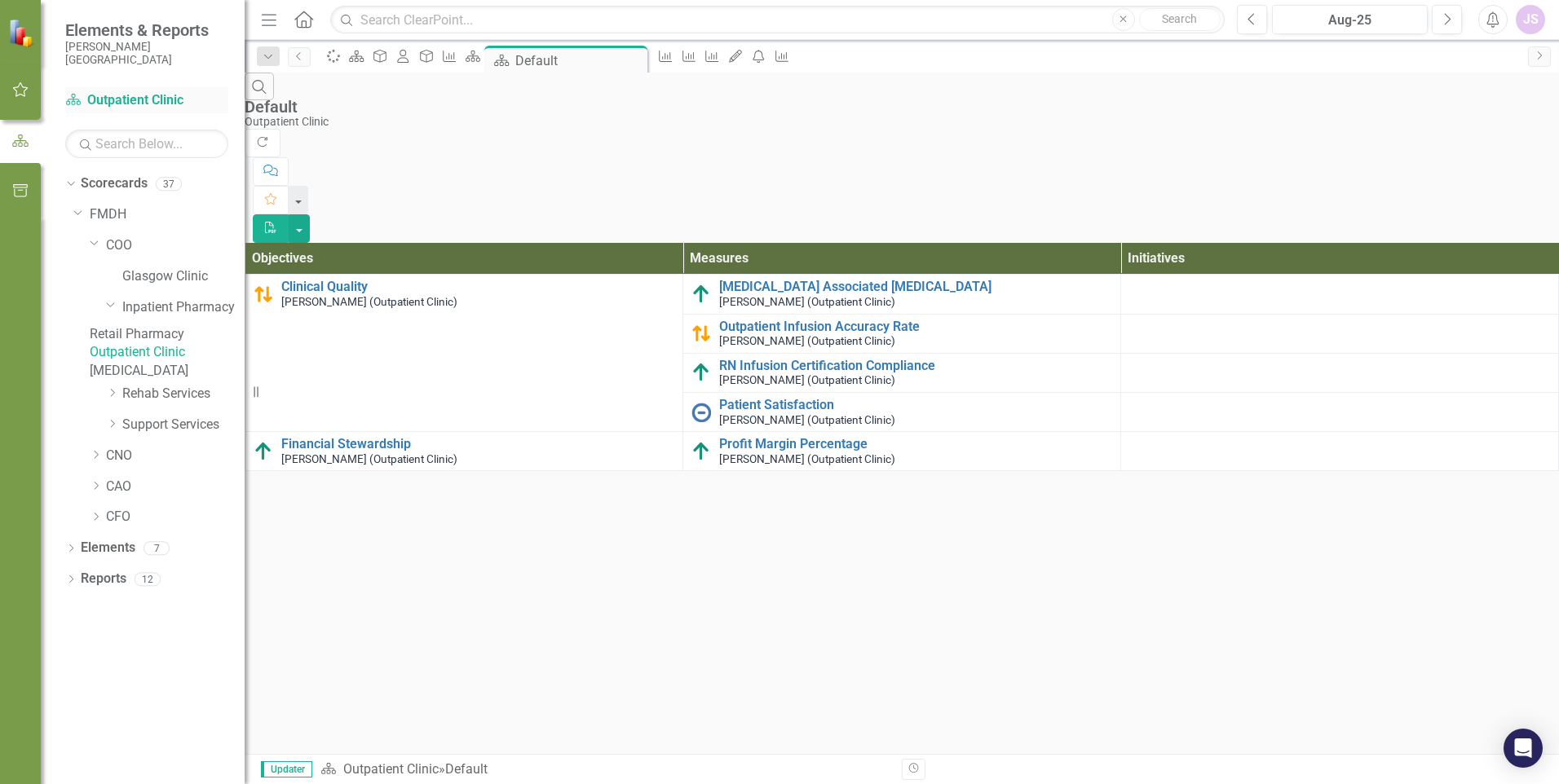
click at [129, 101] on link "Scorecard Outpatient Clinic" at bounding box center [147, 100] width 163 height 19
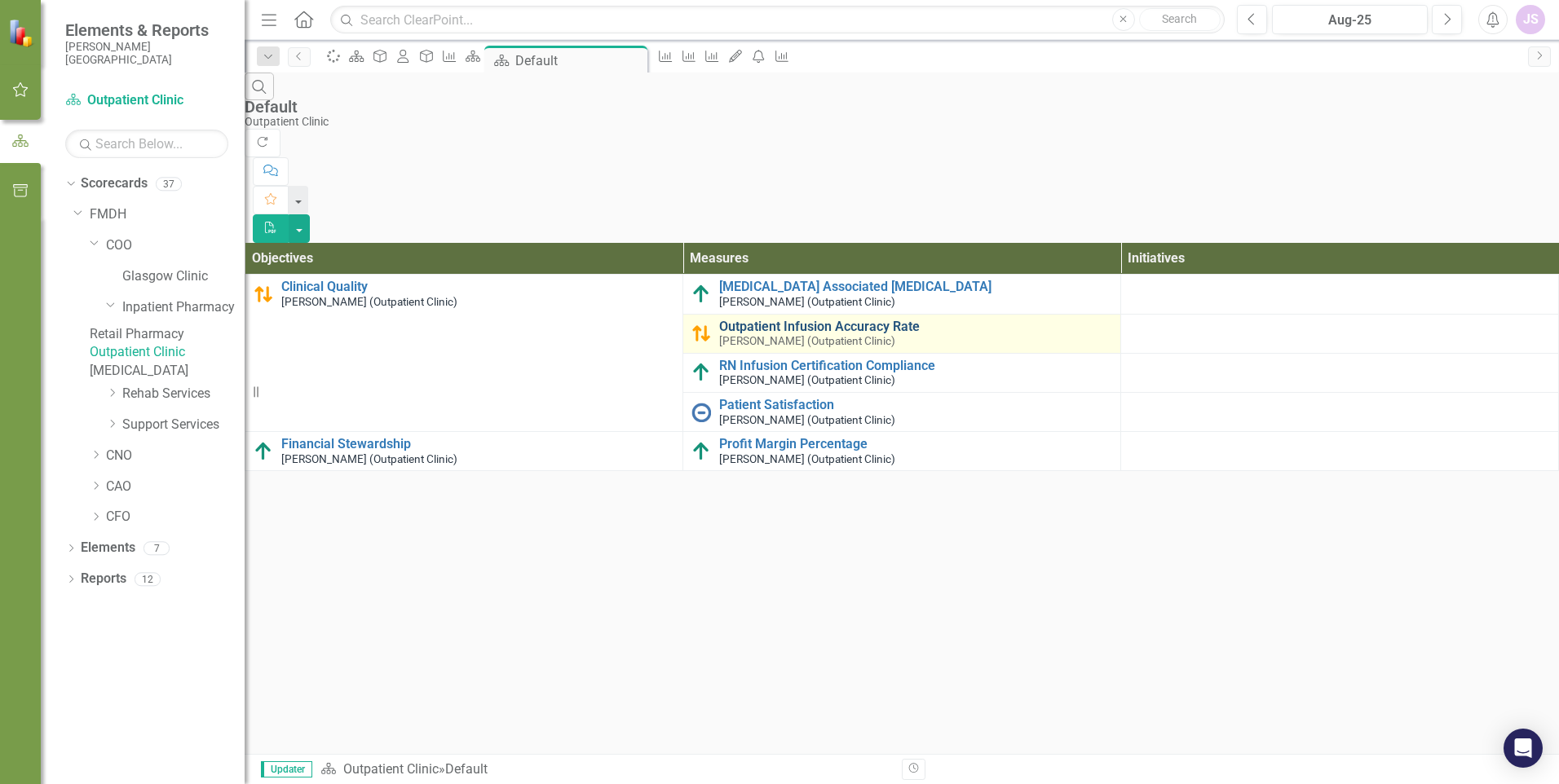
click at [760, 319] on link "Outpatient Infusion Accuracy Rate" at bounding box center [915, 327] width 393 height 15
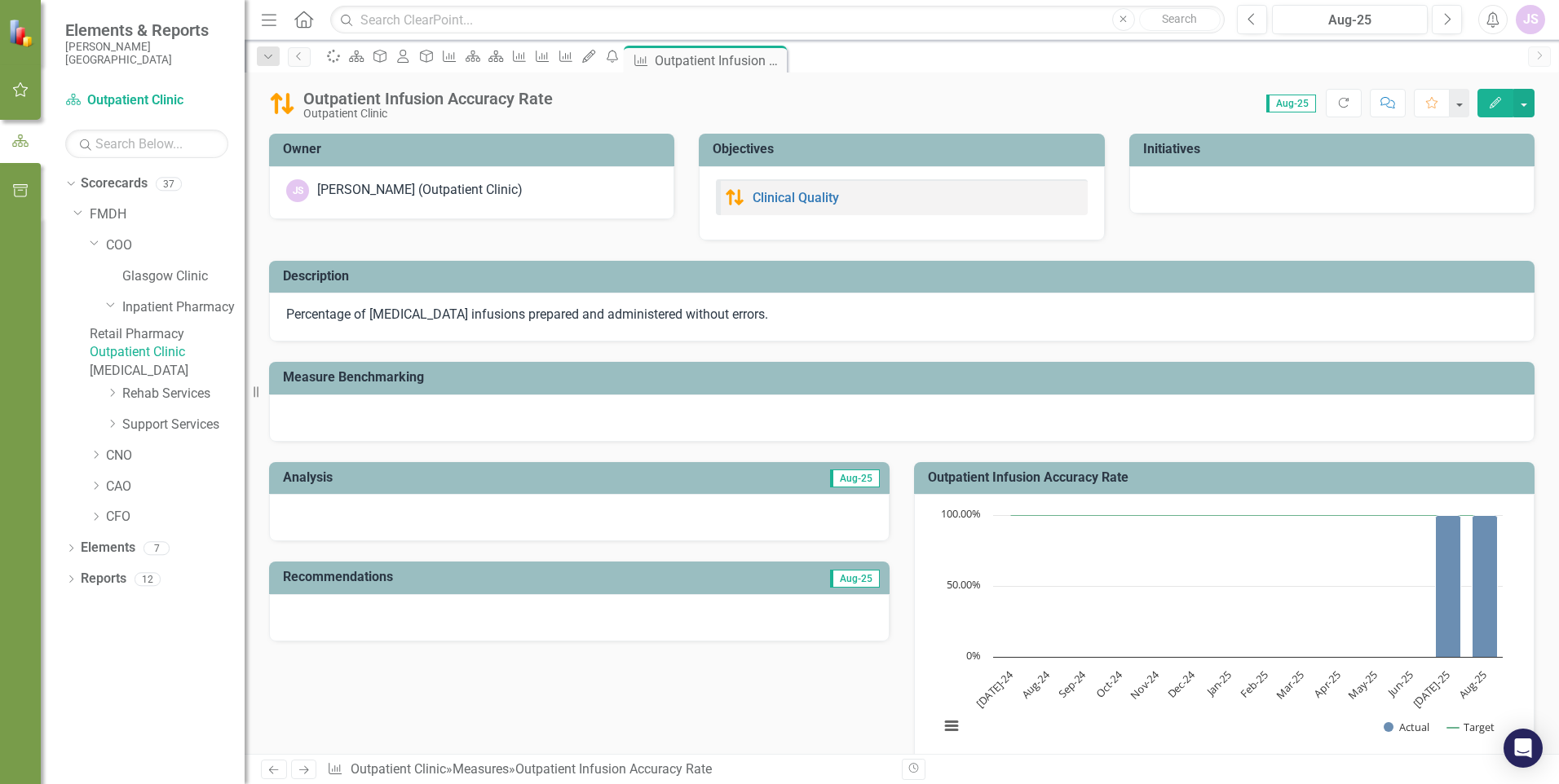
click at [195, 362] on link "Outpatient Clinic" at bounding box center [167, 352] width 155 height 19
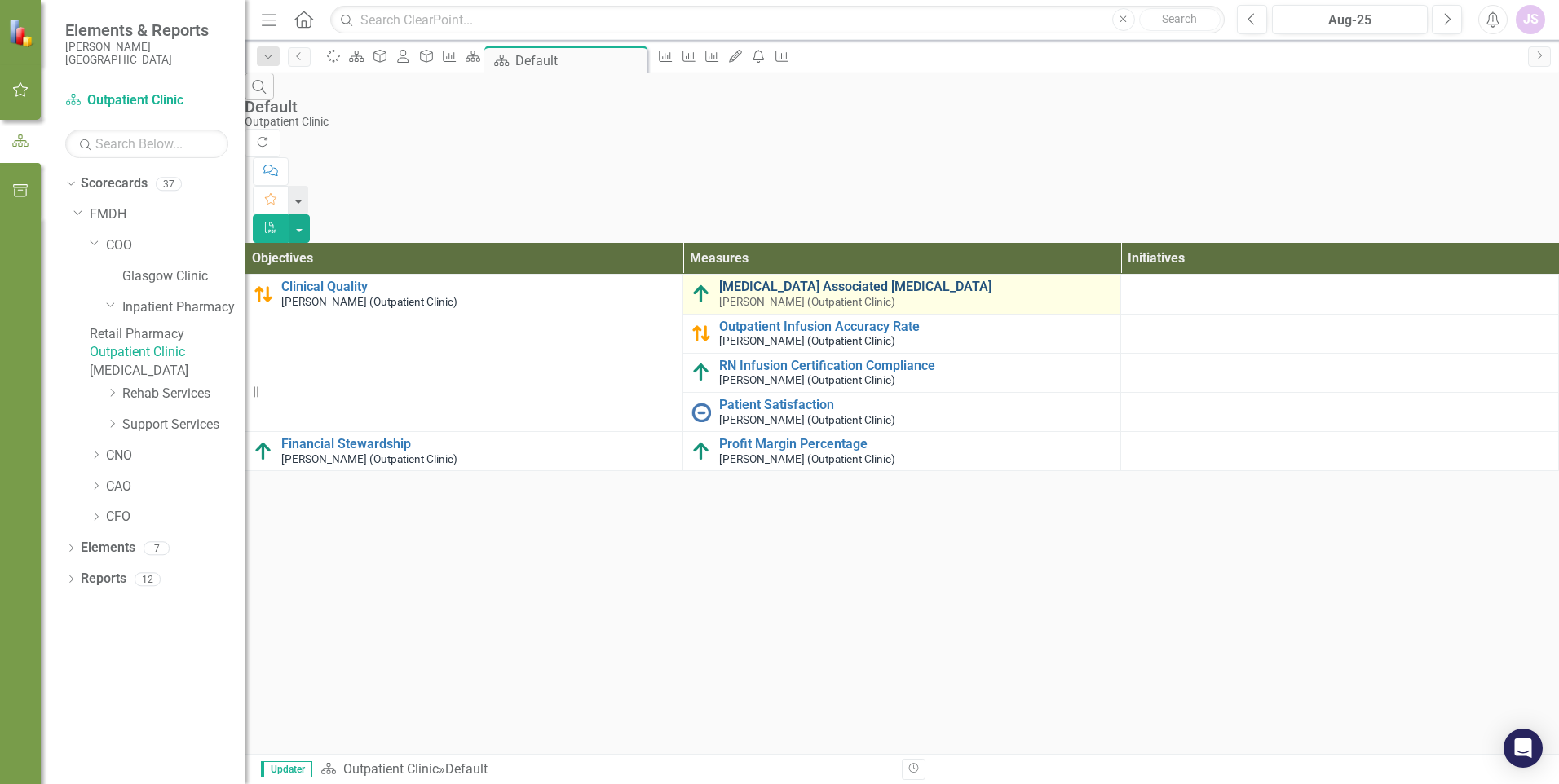
click at [850, 279] on link "[MEDICAL_DATA] Associated [MEDICAL_DATA]" at bounding box center [915, 287] width 393 height 15
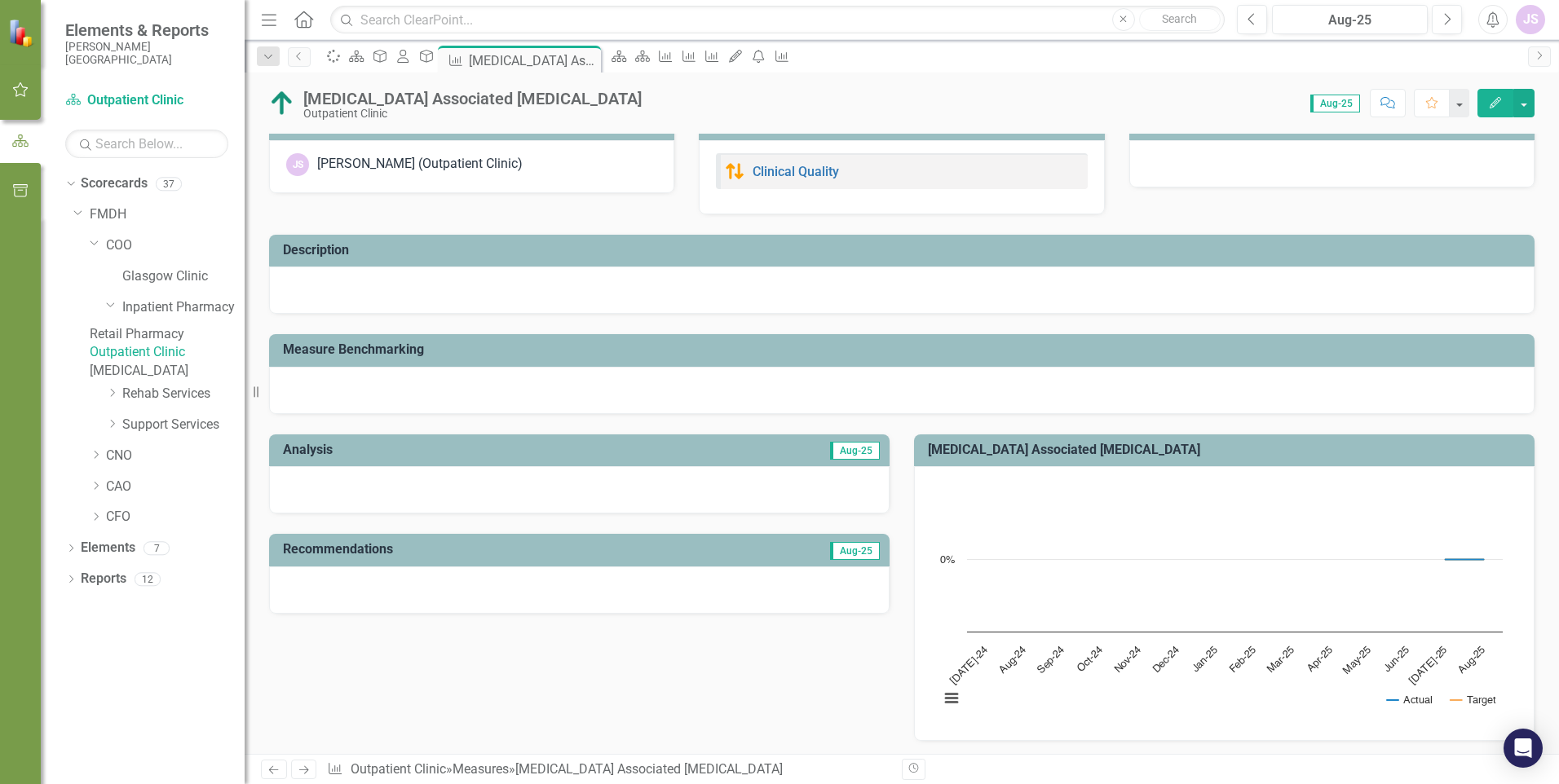
scroll to position [20, 0]
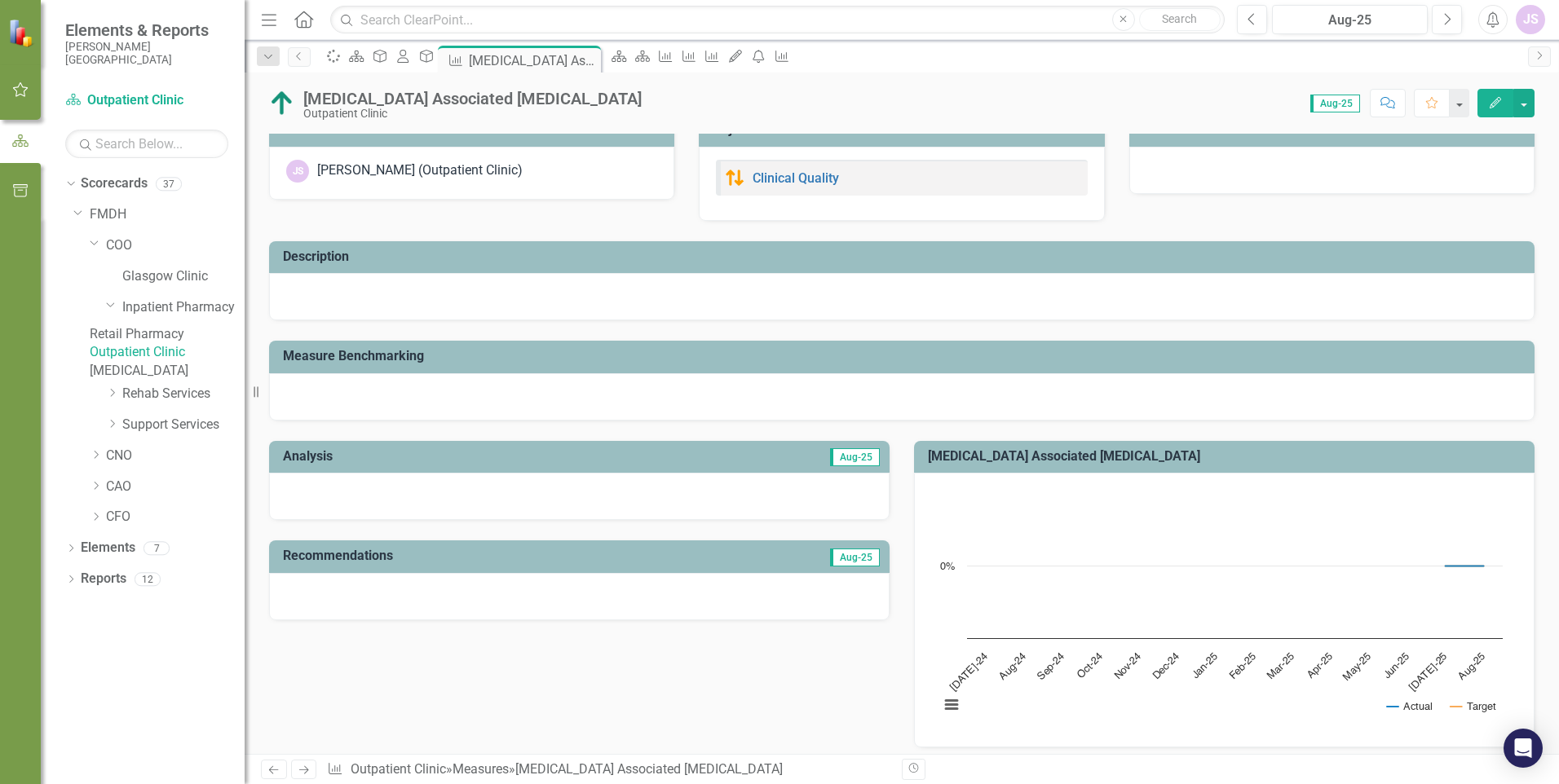
click at [190, 362] on link "Outpatient Clinic" at bounding box center [167, 352] width 155 height 19
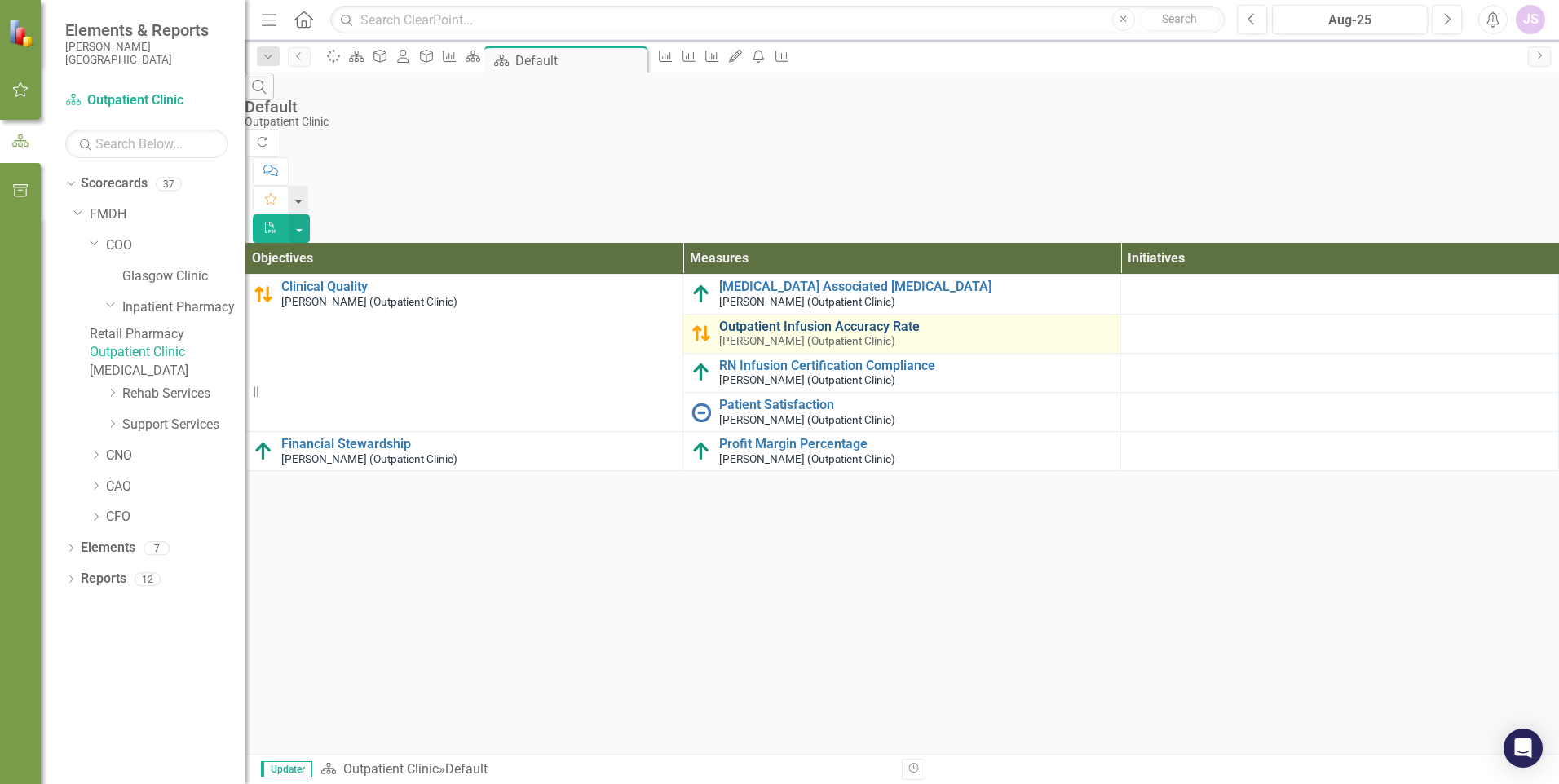
click at [790, 319] on link "Outpatient Infusion Accuracy Rate" at bounding box center [915, 327] width 393 height 15
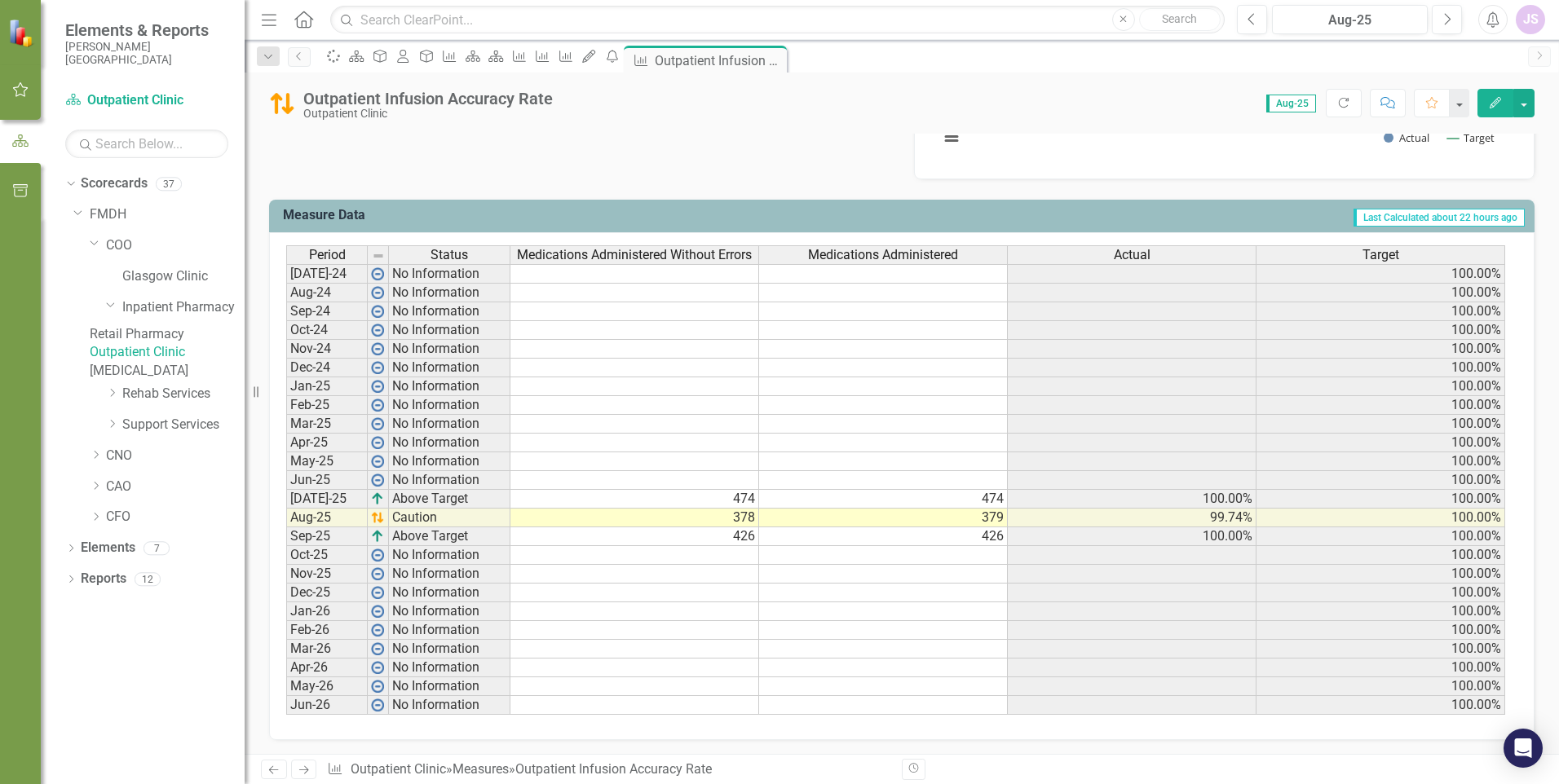
scroll to position [592, 0]
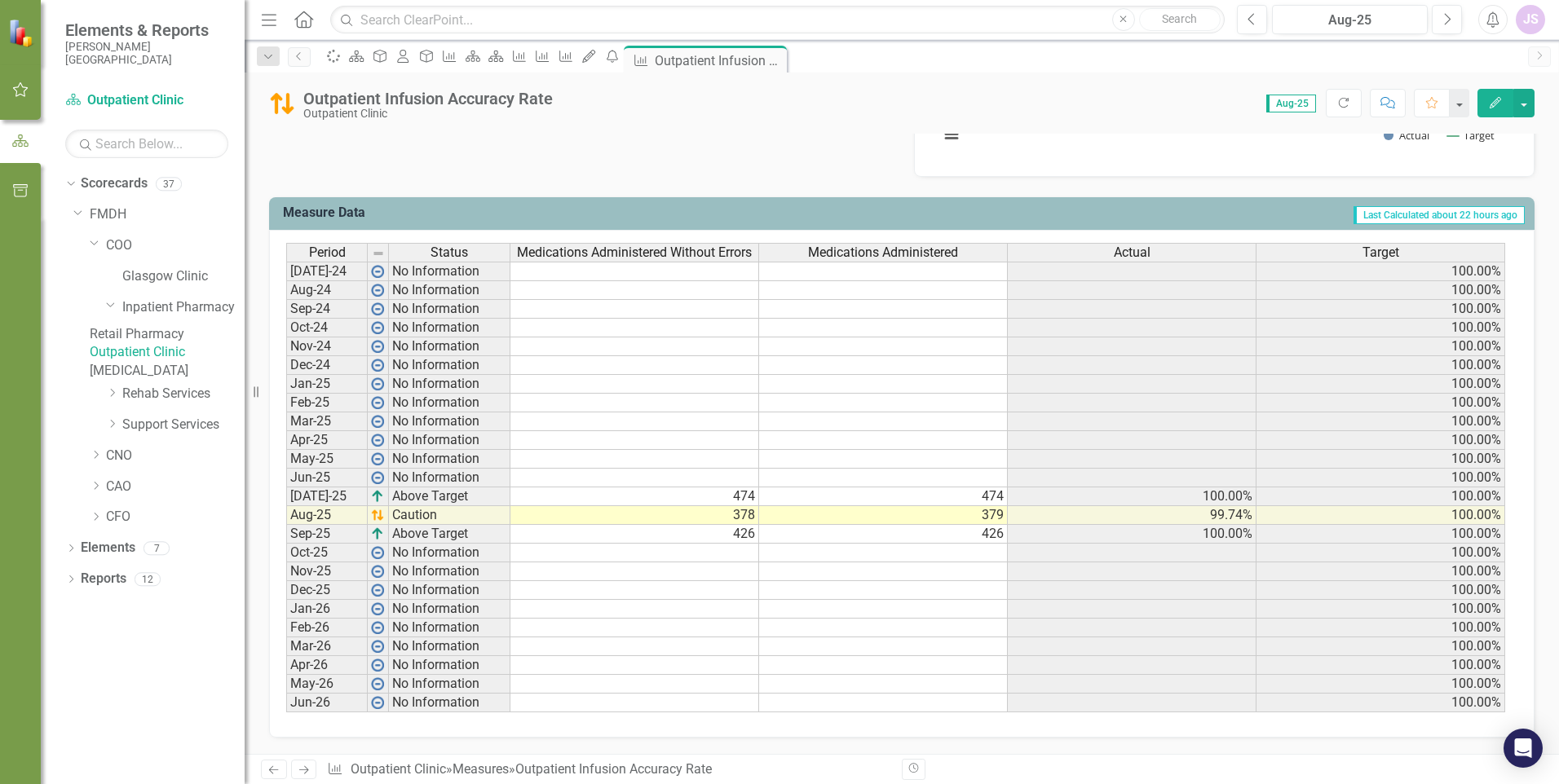
click at [160, 362] on link "Outpatient Clinic" at bounding box center [167, 352] width 155 height 19
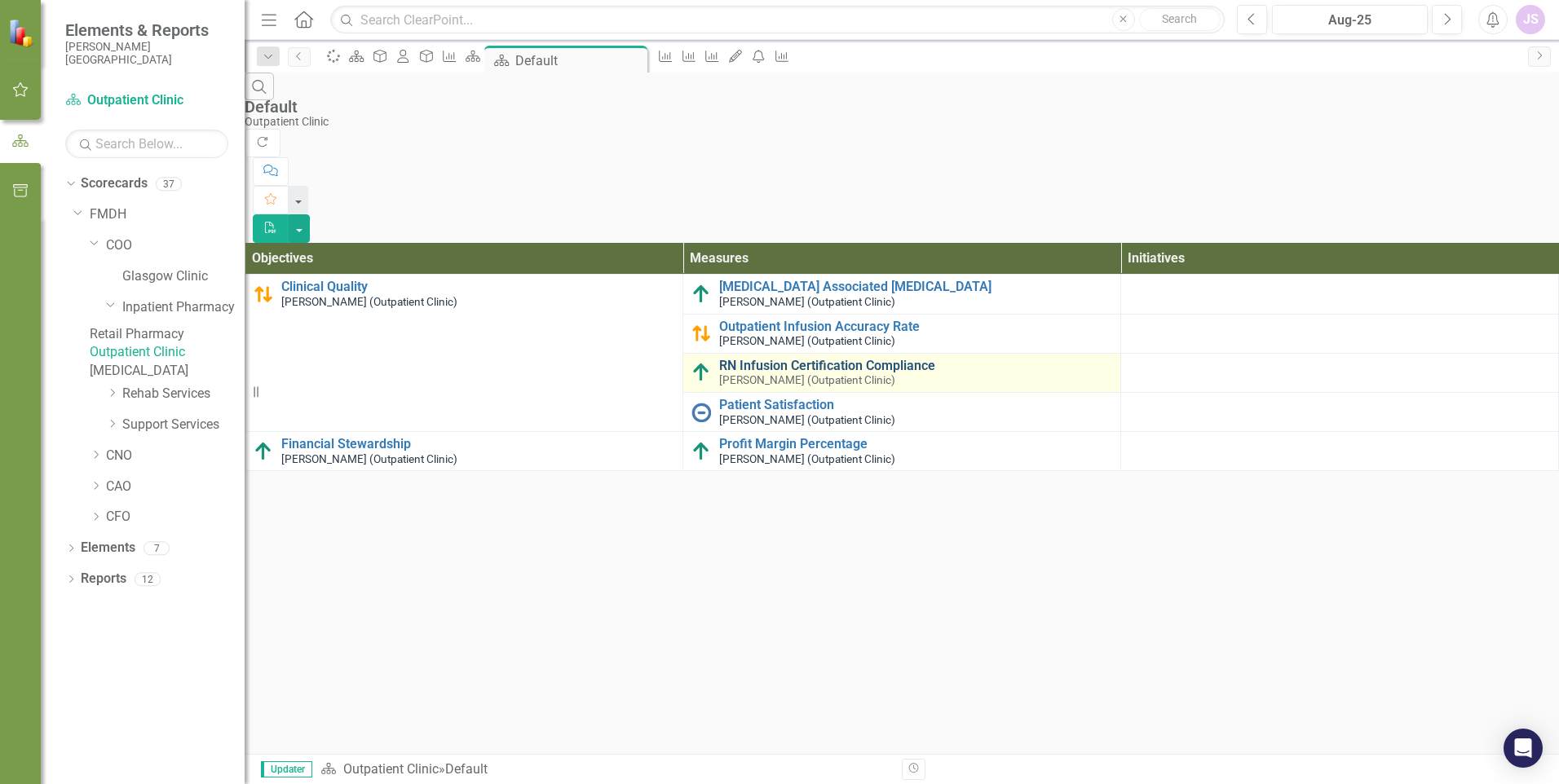
click at [817, 359] on link "RN Infusion Certification Compliance" at bounding box center [915, 366] width 393 height 15
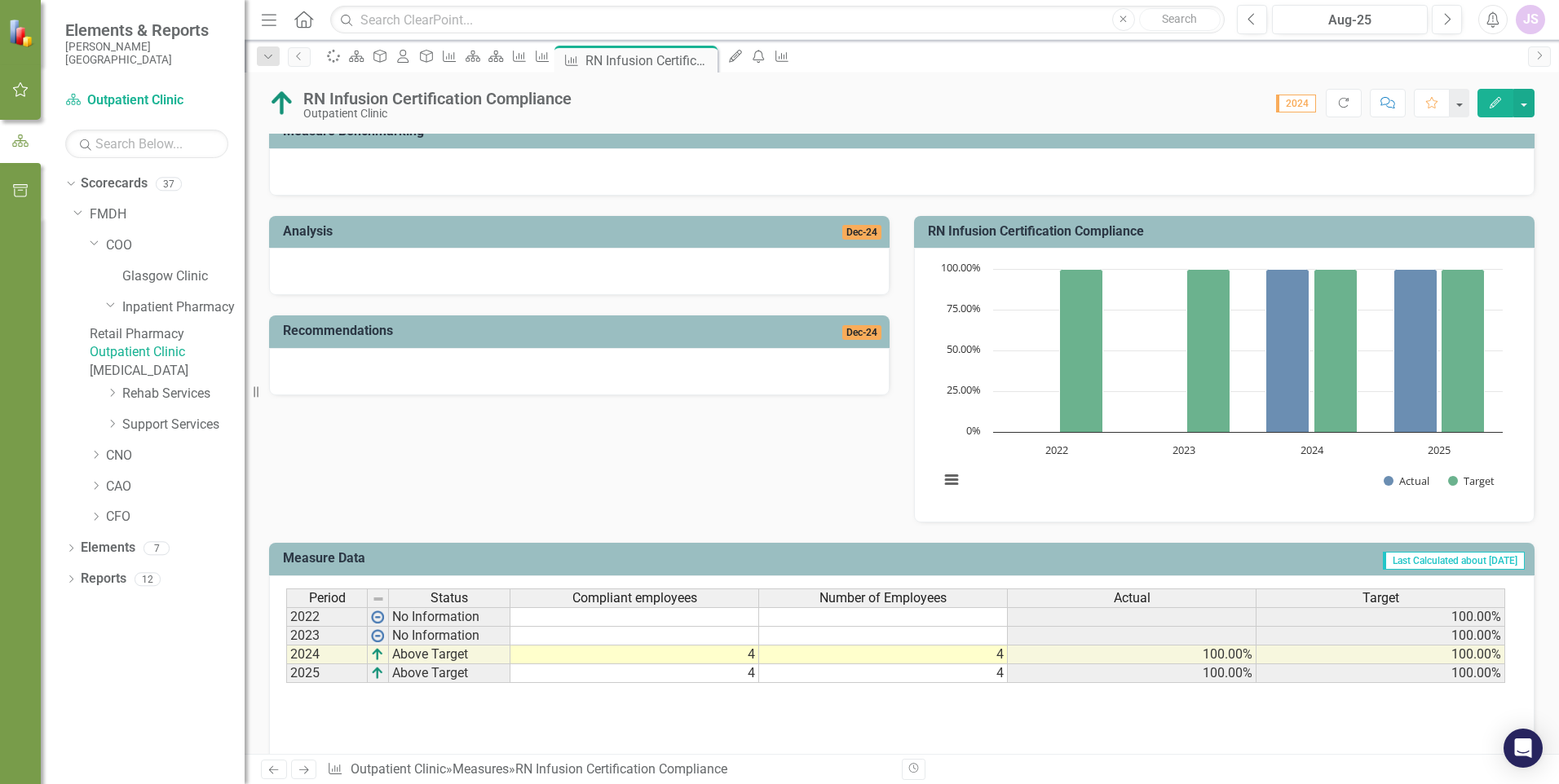
scroll to position [283, 0]
